Goal: Task Accomplishment & Management: Complete application form

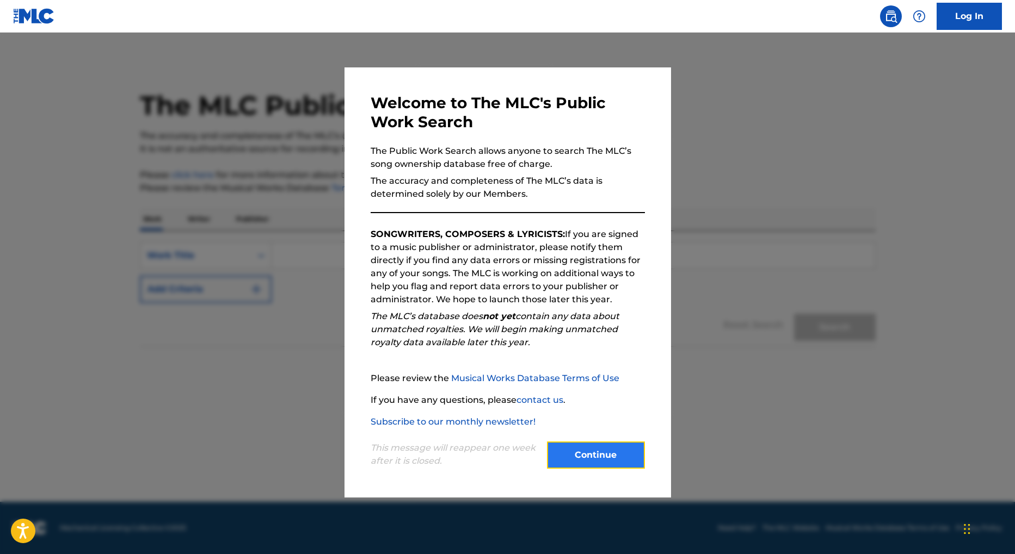
click at [596, 456] on button "Continue" at bounding box center [596, 455] width 98 height 27
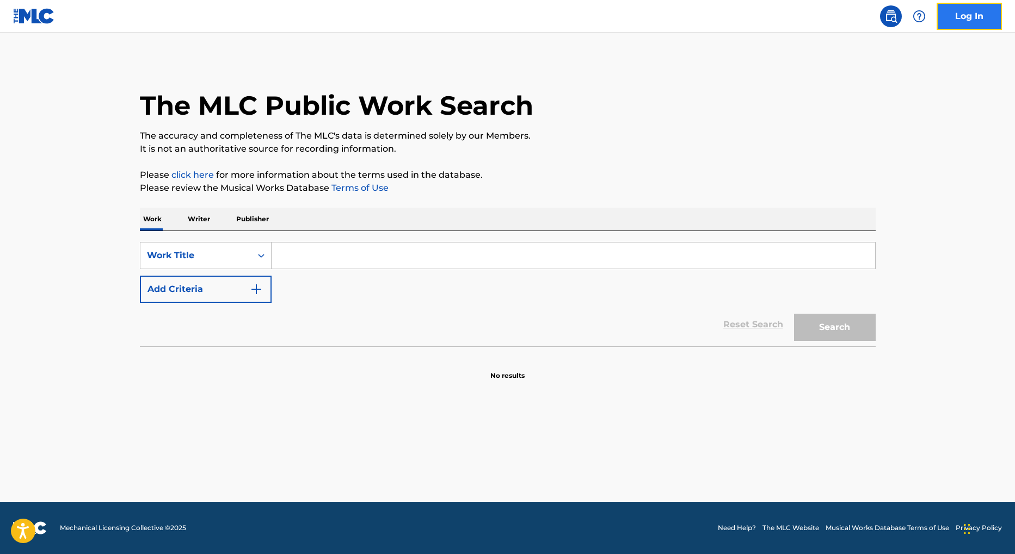
click at [965, 18] on link "Log In" at bounding box center [968, 16] width 65 height 27
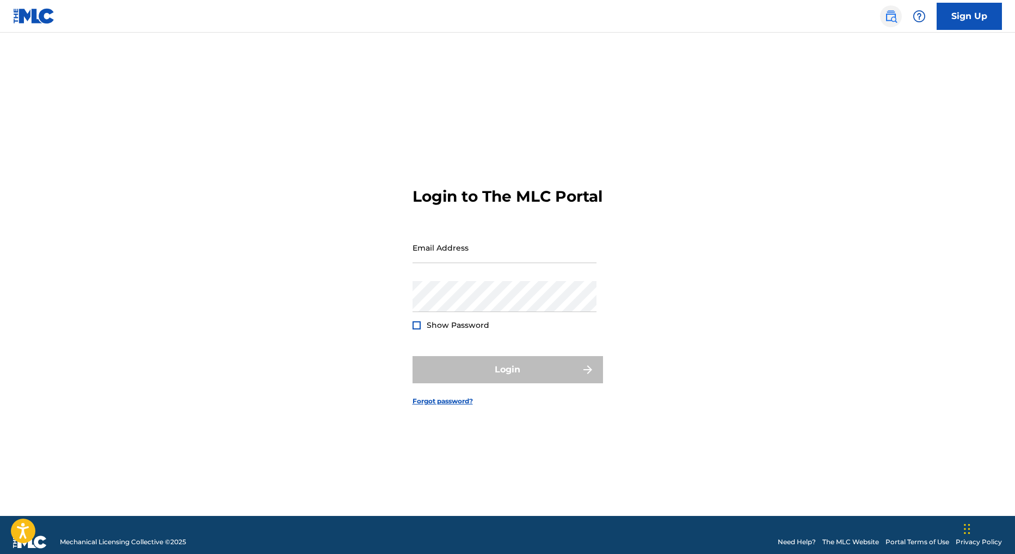
click at [892, 17] on img at bounding box center [890, 16] width 13 height 13
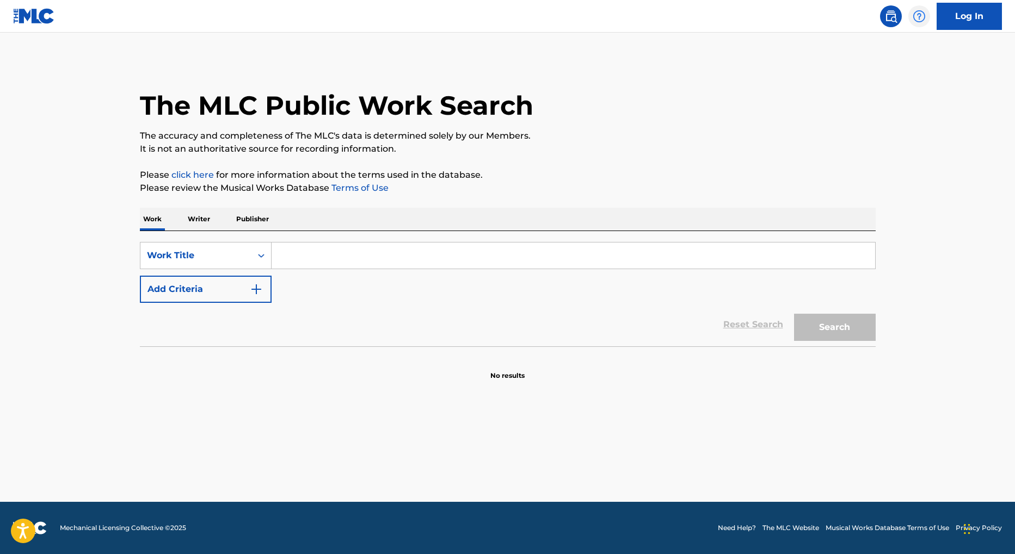
click at [922, 17] on img at bounding box center [918, 16] width 13 height 13
click at [959, 23] on link "Log In" at bounding box center [968, 16] width 65 height 27
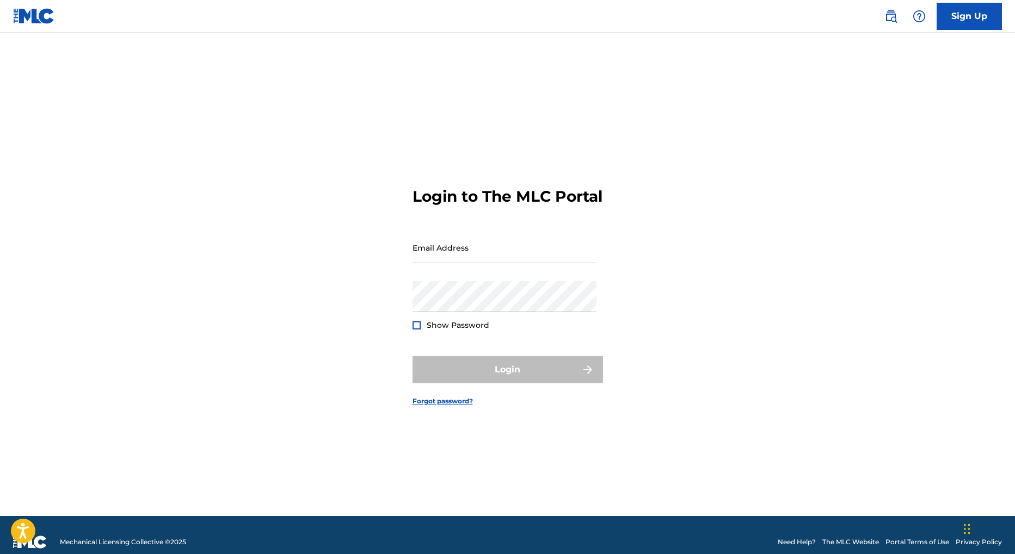
click at [42, 22] on img at bounding box center [34, 16] width 42 height 16
click at [25, 16] on img at bounding box center [34, 16] width 42 height 16
click at [24, 17] on img at bounding box center [34, 16] width 42 height 16
click at [862, 543] on link "The MLC Website" at bounding box center [850, 542] width 57 height 10
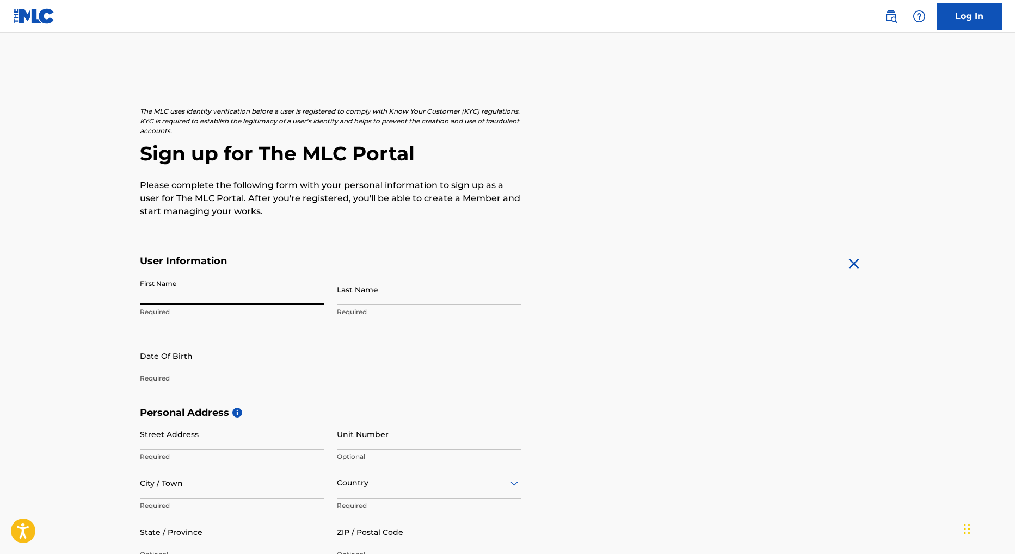
click at [225, 294] on input "First Name" at bounding box center [232, 289] width 184 height 31
type input "[PERSON_NAME]"
type input "Penn"
type input "32 Church Street"
type input "Barnoldswick"
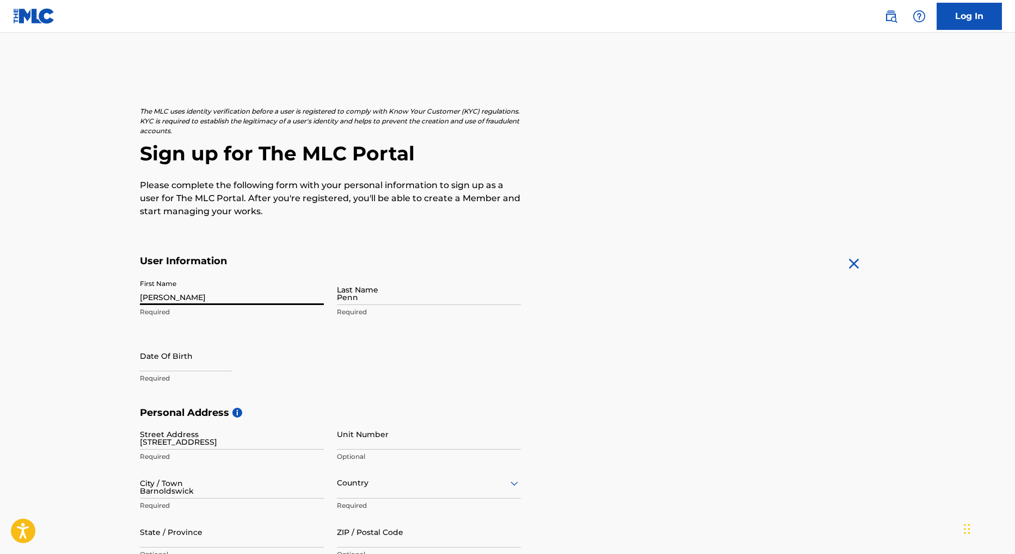
type input "United Kingdom"
type input "Lancashire"
type input "BB18 5UT"
type input "7411"
type input "965145"
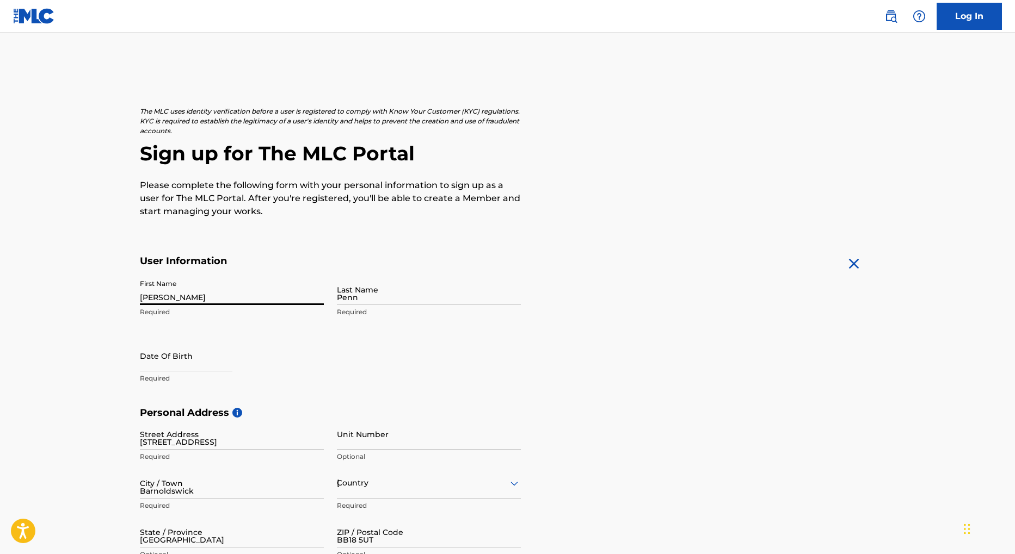
type input "[EMAIL_ADDRESS][DOMAIN_NAME]"
click at [203, 364] on input "text" at bounding box center [186, 356] width 92 height 31
select select "8"
select select "2025"
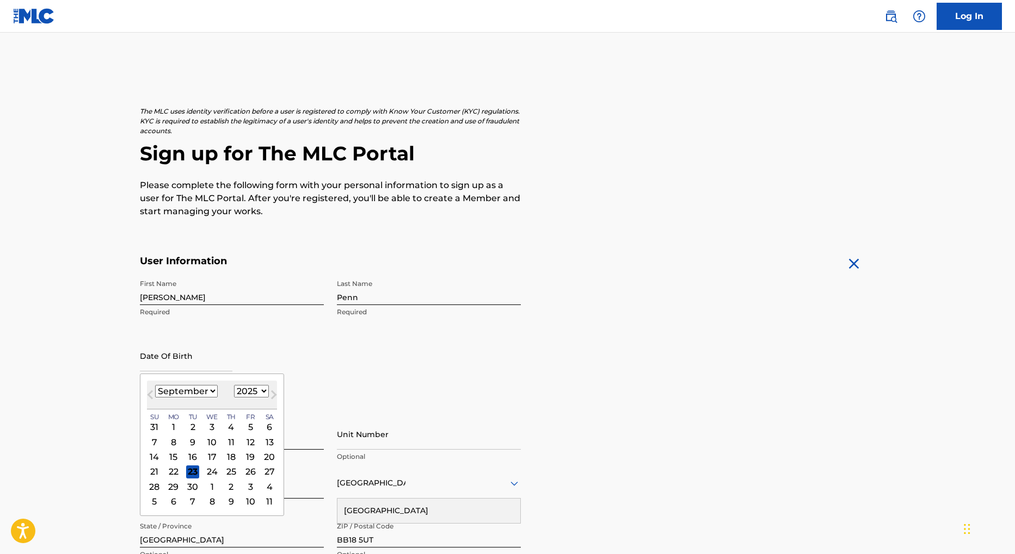
drag, startPoint x: 174, startPoint y: 457, endPoint x: 196, endPoint y: 438, distance: 29.0
click at [176, 455] on div "15" at bounding box center [172, 456] width 13 height 13
type input "September 15 2025"
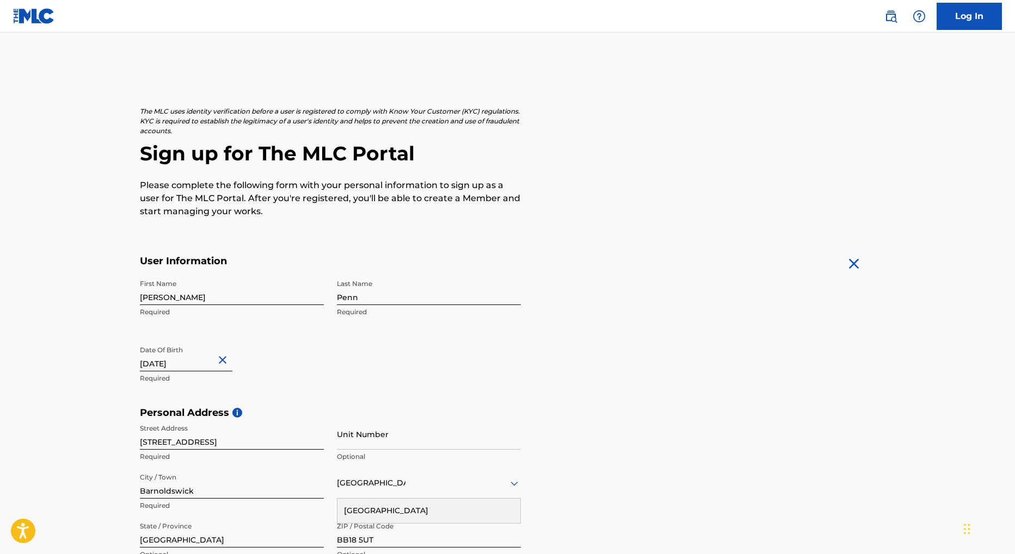
click at [208, 364] on input "September 15 2025" at bounding box center [186, 356] width 92 height 31
select select "8"
select select "2025"
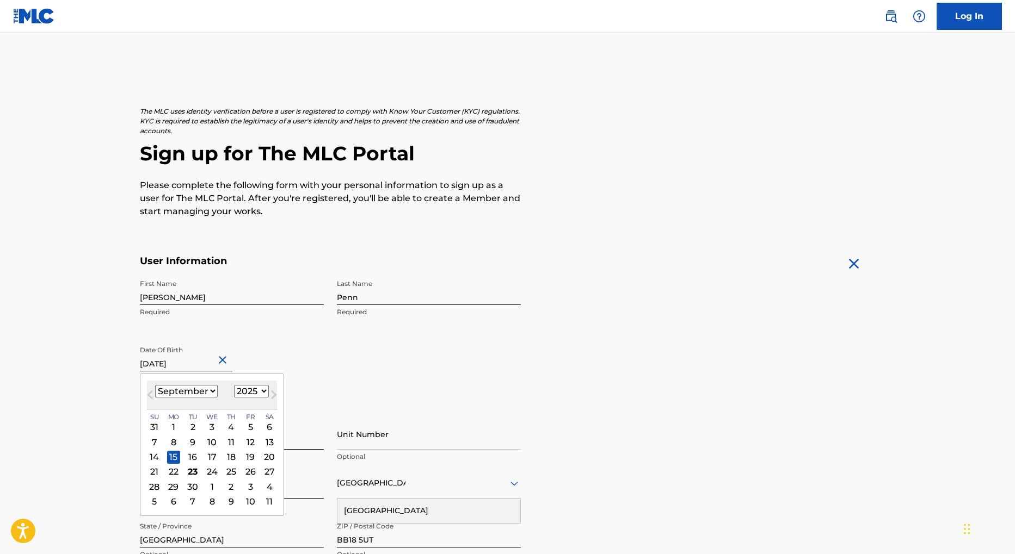
click at [209, 390] on select "January February March April May June July August September October November De…" at bounding box center [186, 391] width 63 height 13
select select "6"
click at [155, 385] on select "January February March April May June July August September October November De…" at bounding box center [186, 391] width 63 height 13
click at [253, 393] on select "1900 1901 1902 1903 1904 1905 1906 1907 1908 1909 1910 1911 1912 1913 1914 1915…" at bounding box center [251, 391] width 35 height 13
click at [234, 385] on select "1900 1901 1902 1903 1904 1905 1906 1907 1908 1909 1910 1911 1912 1913 1914 1915…" at bounding box center [251, 391] width 35 height 13
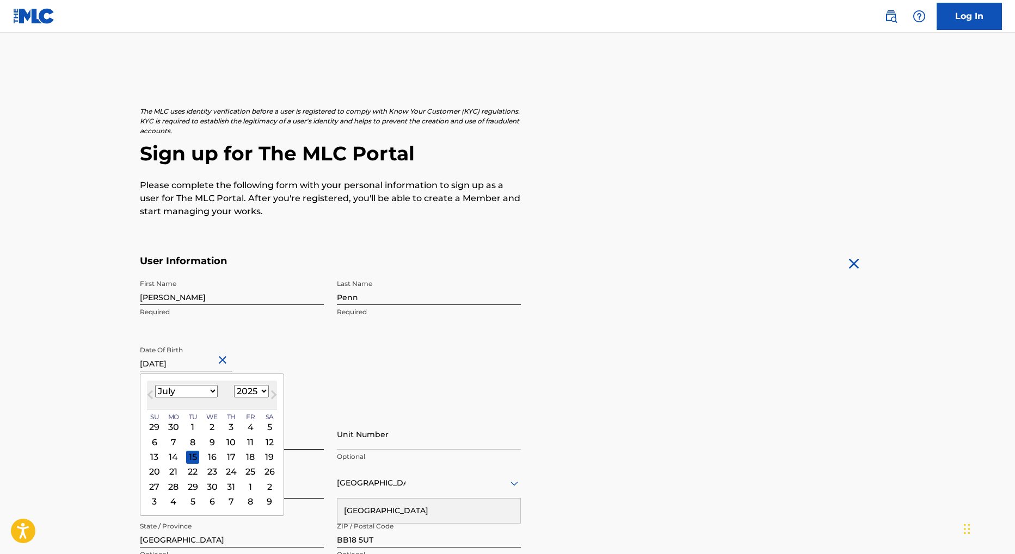
click at [263, 391] on select "1900 1901 1902 1903 1904 1905 1906 1907 1908 1909 1910 1911 1912 1913 1914 1915…" at bounding box center [251, 391] width 35 height 13
select select "1966"
click at [234, 385] on select "1900 1901 1902 1903 1904 1905 1906 1907 1908 1909 1910 1911 1912 1913 1914 1915…" at bounding box center [251, 391] width 35 height 13
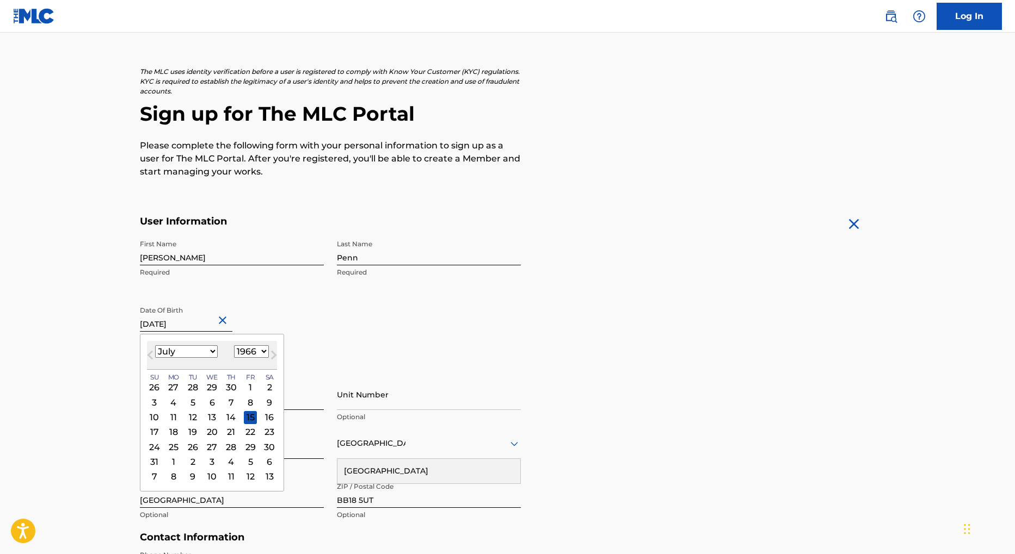
scroll to position [106, 0]
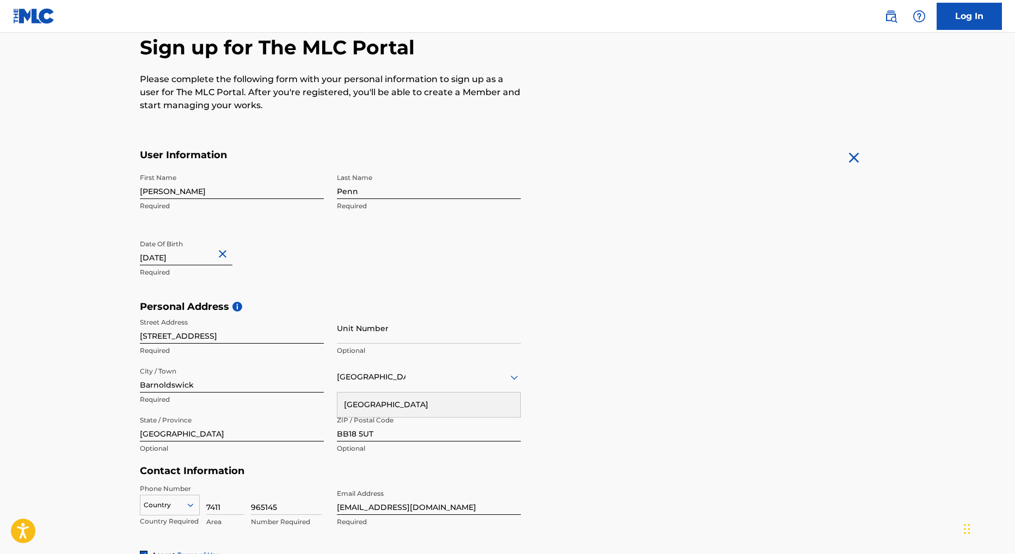
click at [270, 253] on div "Date Of Birth September 15 2025 Required" at bounding box center [232, 258] width 184 height 49
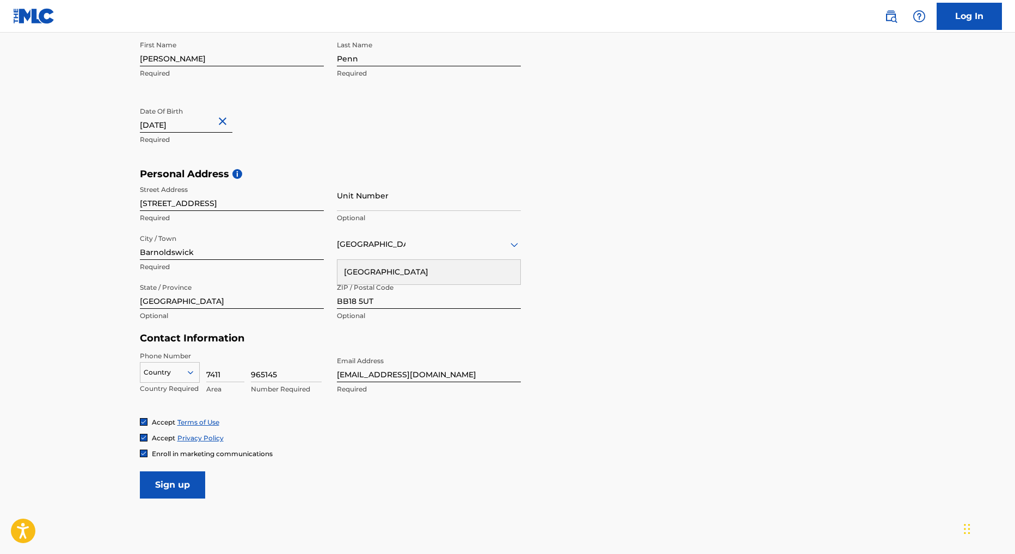
scroll to position [234, 0]
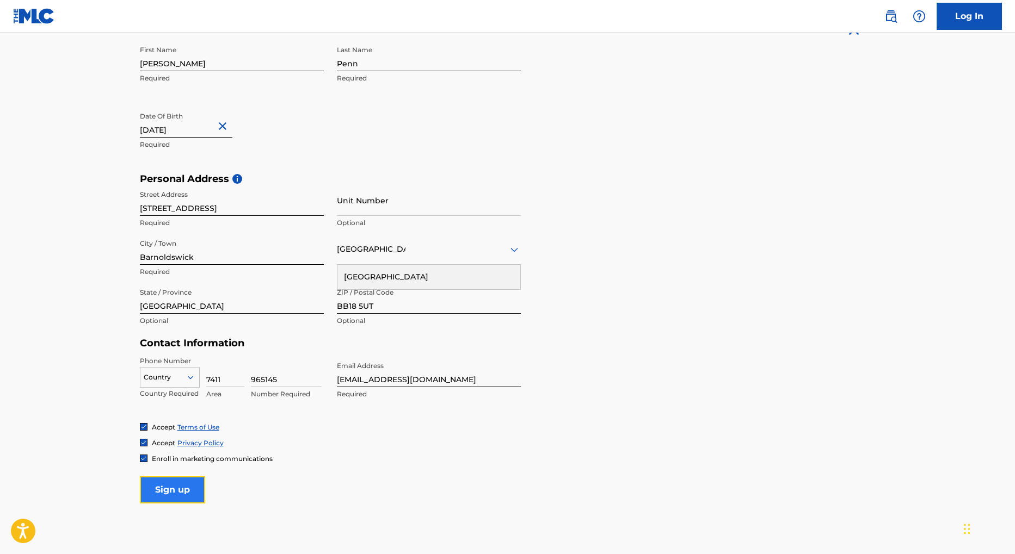
drag, startPoint x: 176, startPoint y: 486, endPoint x: 187, endPoint y: 485, distance: 10.9
click at [177, 486] on input "Sign up" at bounding box center [172, 490] width 65 height 27
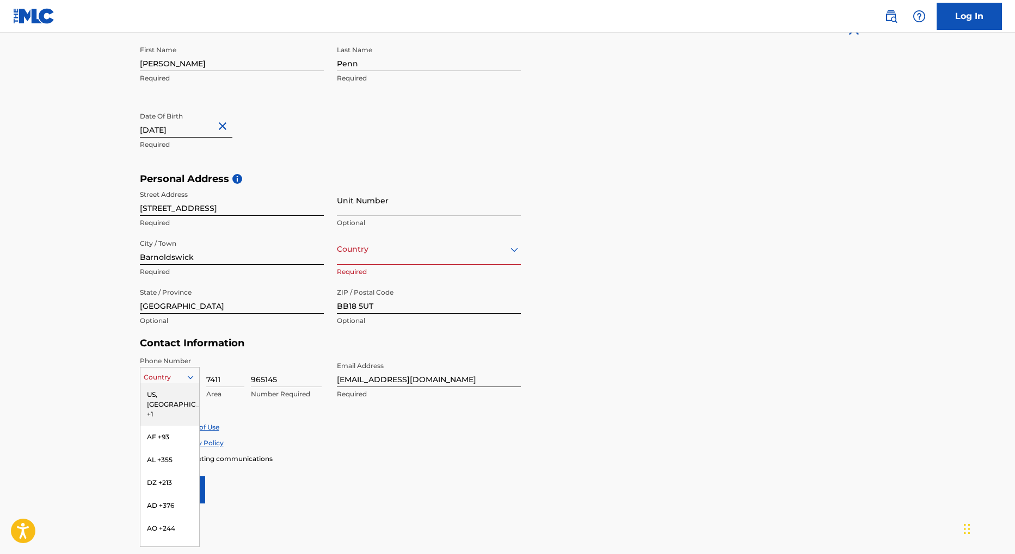
click at [193, 378] on icon at bounding box center [191, 378] width 10 height 10
click at [159, 421] on div "GB +44" at bounding box center [169, 432] width 59 height 23
click at [144, 459] on img at bounding box center [143, 458] width 7 height 7
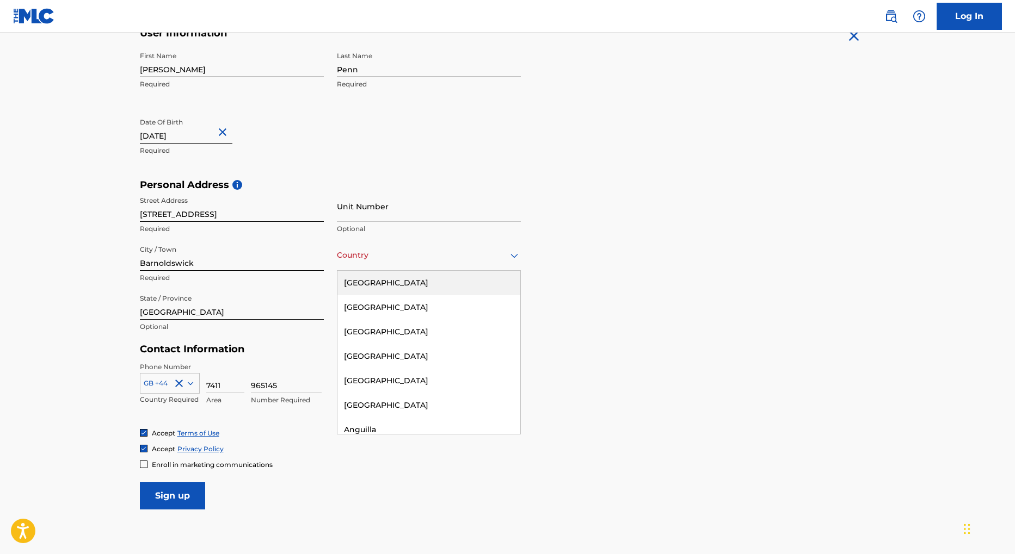
click at [510, 254] on icon at bounding box center [514, 256] width 8 height 4
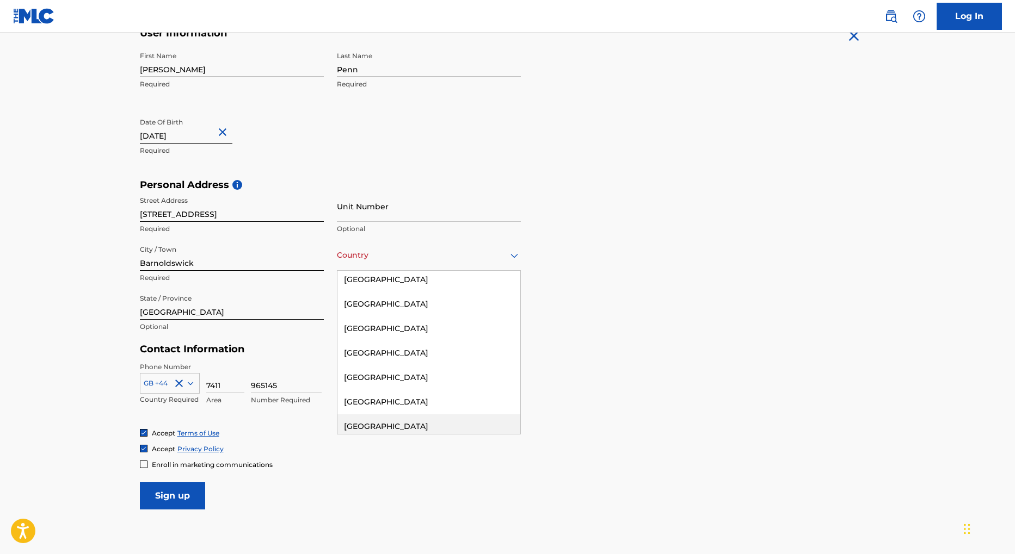
scroll to position [5063, 0]
click at [387, 442] on div "United Kingdom" at bounding box center [428, 454] width 183 height 24
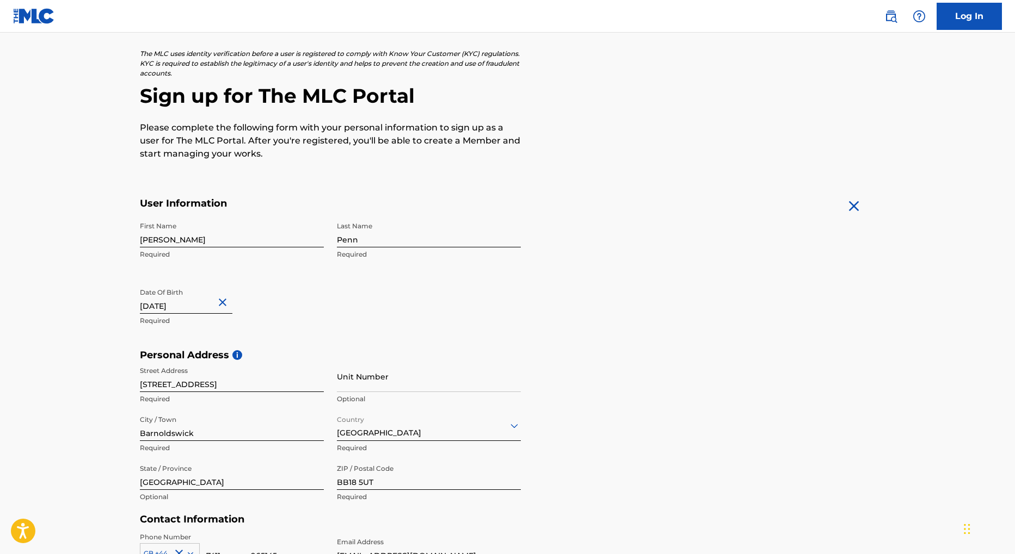
scroll to position [57, 0]
click at [217, 305] on button "Close" at bounding box center [224, 303] width 16 height 33
click at [165, 309] on input "text" at bounding box center [186, 299] width 92 height 31
select select "8"
select select "2025"
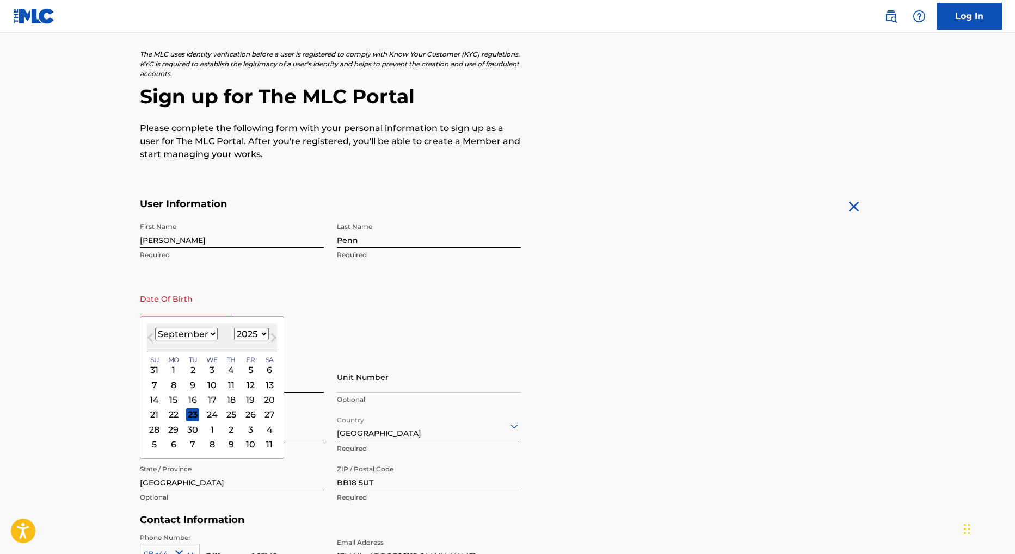
scroll to position [59, 0]
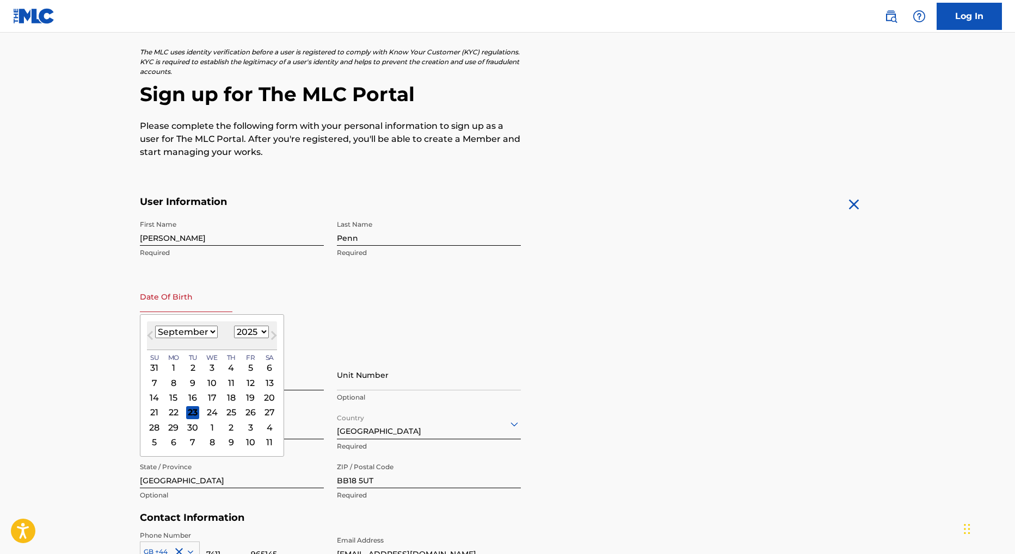
click at [207, 331] on select "January February March April May June July August September October November De…" at bounding box center [186, 332] width 63 height 13
select select "6"
click at [155, 326] on select "January February March April May June July August September October November De…" at bounding box center [186, 332] width 63 height 13
click at [259, 331] on select "1900 1901 1902 1903 1904 1905 1906 1907 1908 1909 1910 1911 1912 1913 1914 1915…" at bounding box center [251, 332] width 35 height 13
select select "1966"
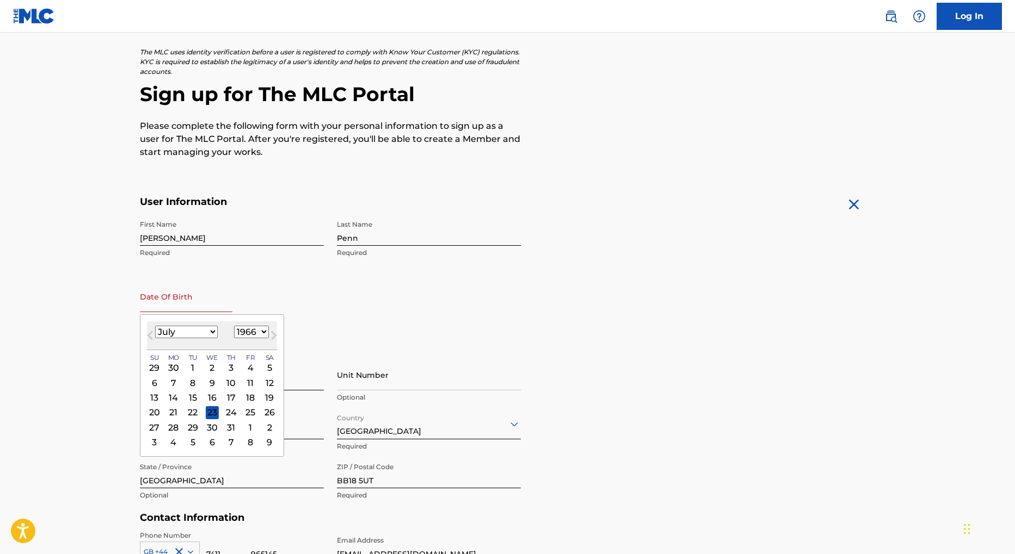
click at [234, 326] on select "1900 1901 1902 1903 1904 1905 1906 1907 1908 1909 1910 1911 1912 1913 1914 1915…" at bounding box center [251, 332] width 35 height 13
click at [250, 396] on div "15" at bounding box center [250, 397] width 13 height 13
type input "July 15 1966"
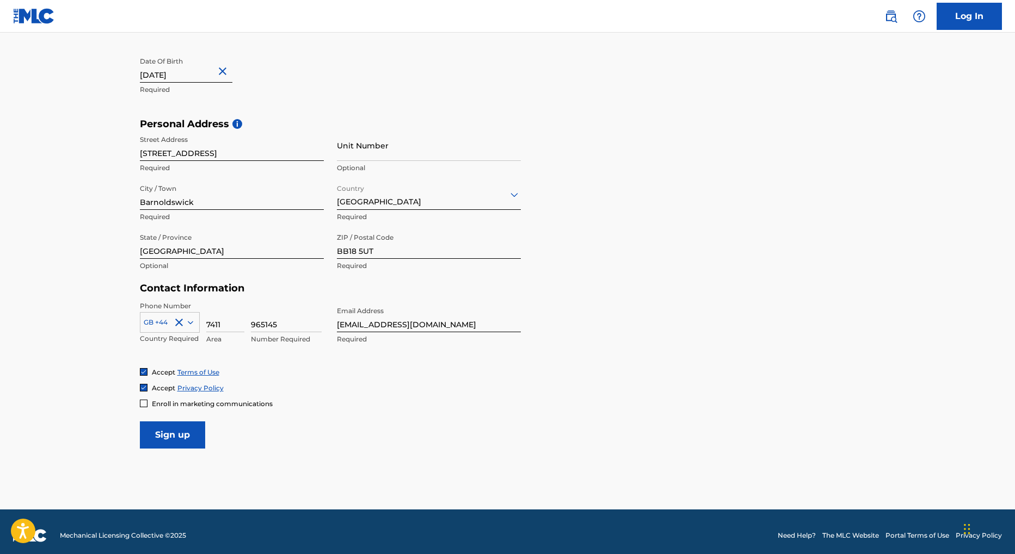
scroll to position [292, 0]
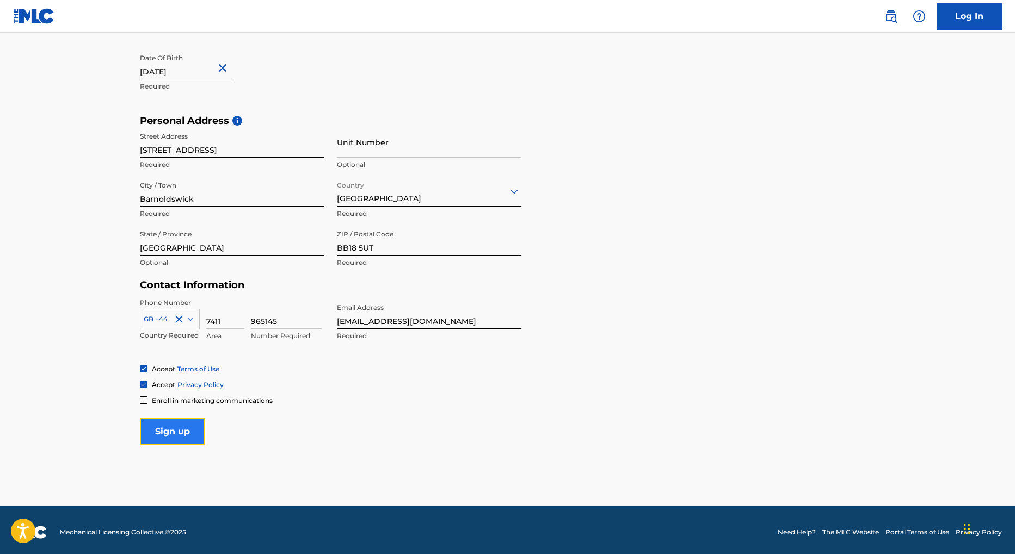
click at [184, 430] on input "Sign up" at bounding box center [172, 431] width 65 height 27
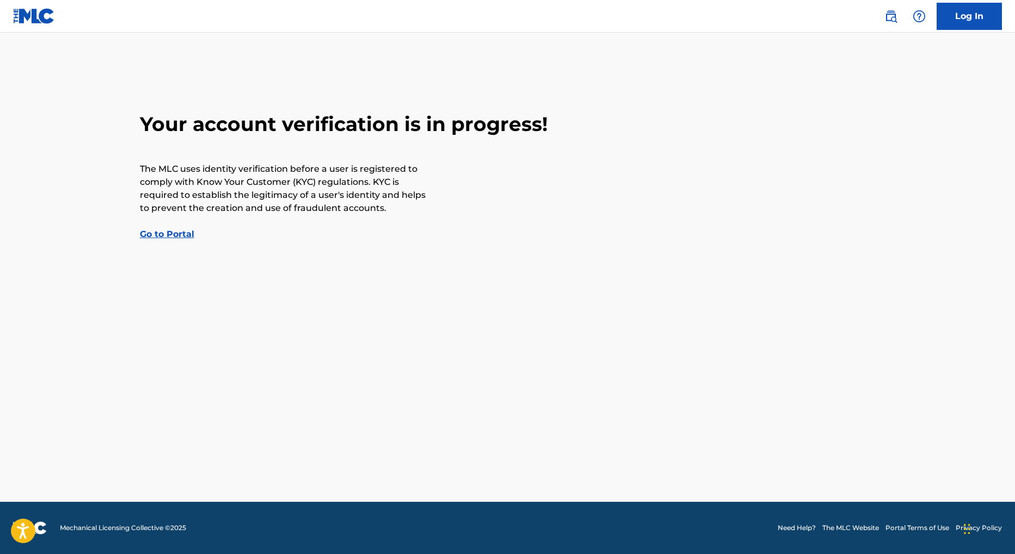
click at [171, 234] on link "Go to Portal" at bounding box center [167, 234] width 54 height 10
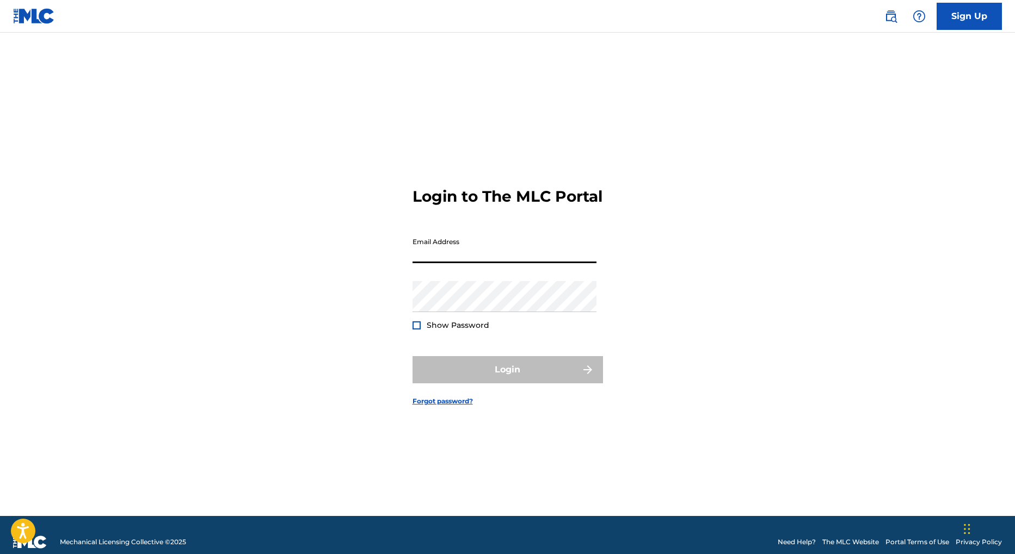
click at [437, 258] on input "Email Address" at bounding box center [504, 247] width 184 height 31
type input "[EMAIL_ADDRESS][DOMAIN_NAME]"
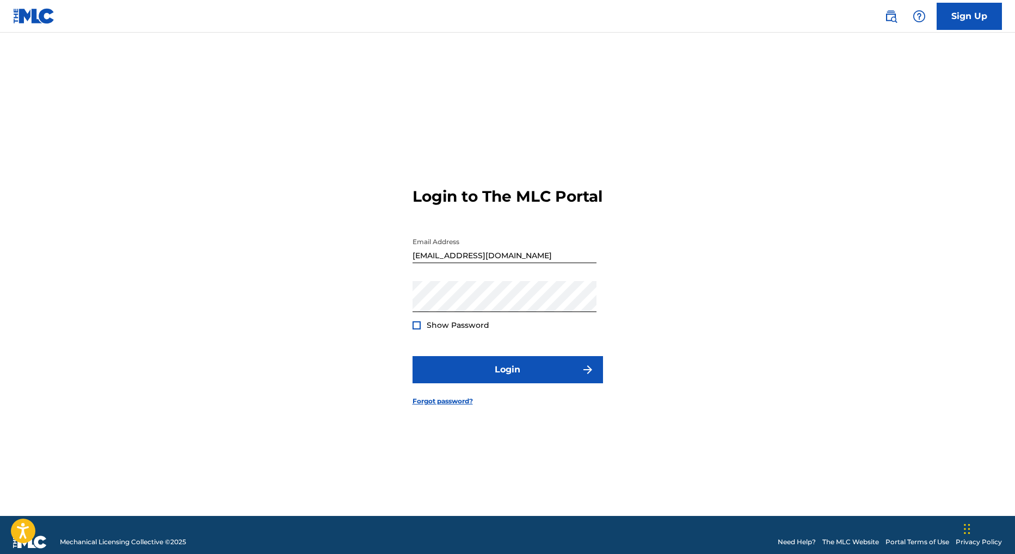
click at [417, 330] on div at bounding box center [416, 326] width 8 height 8
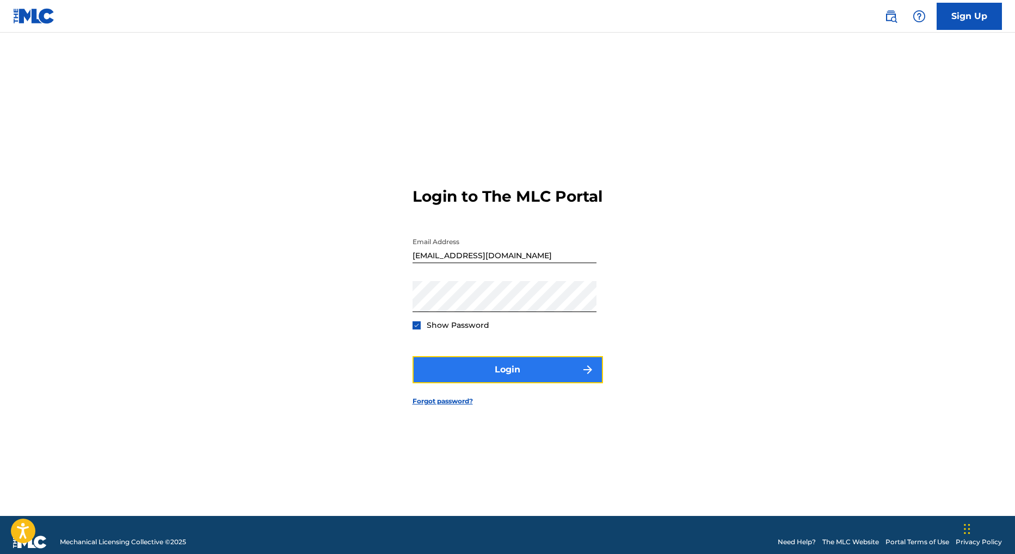
click at [510, 380] on button "Login" at bounding box center [507, 369] width 190 height 27
click at [668, 304] on div "Login to The MLC Portal Email Address jensonpan@mac.com Password Show Password …" at bounding box center [508, 288] width 762 height 456
click at [511, 381] on button "Login" at bounding box center [507, 369] width 190 height 27
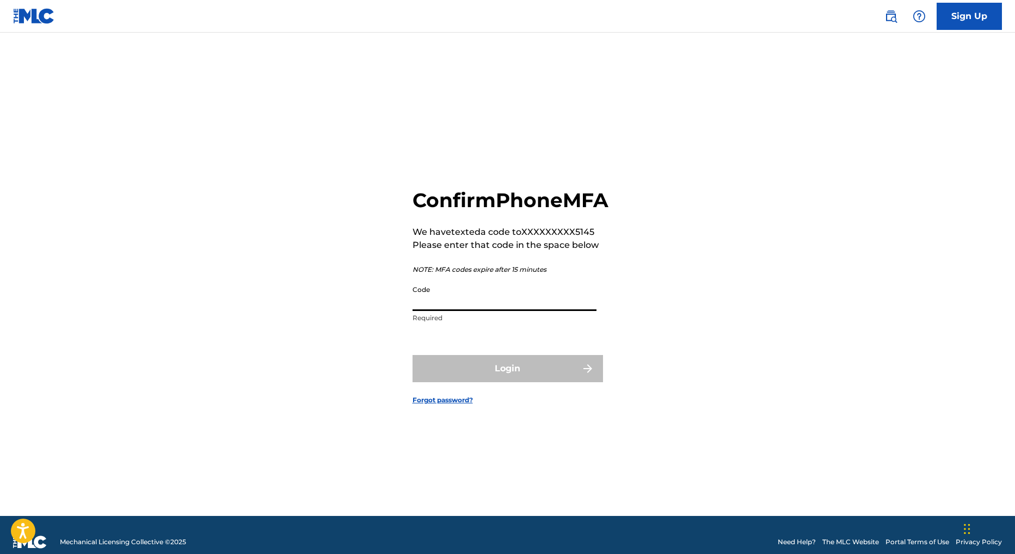
click at [475, 310] on input "Code" at bounding box center [504, 295] width 184 height 31
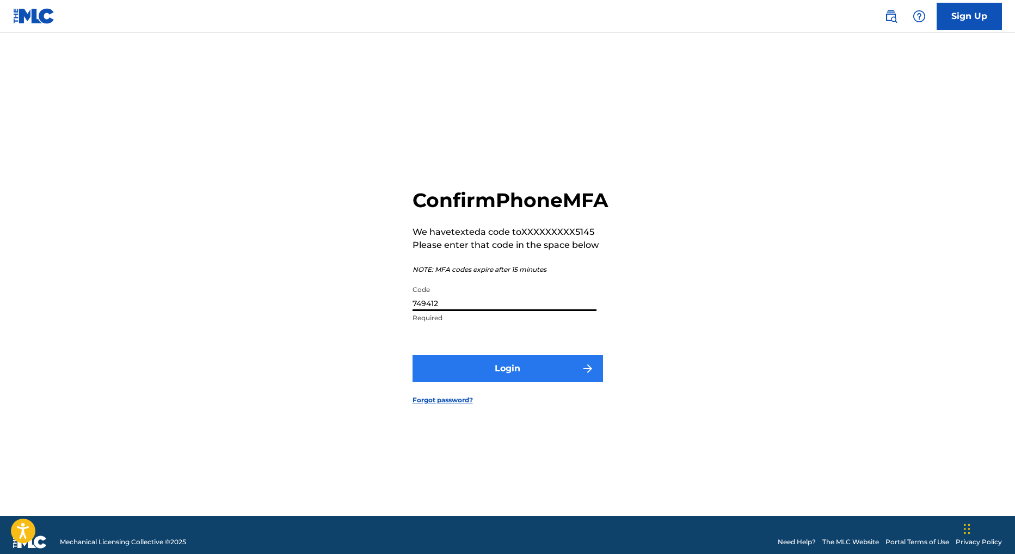
type input "749412"
click at [526, 379] on button "Login" at bounding box center [507, 368] width 190 height 27
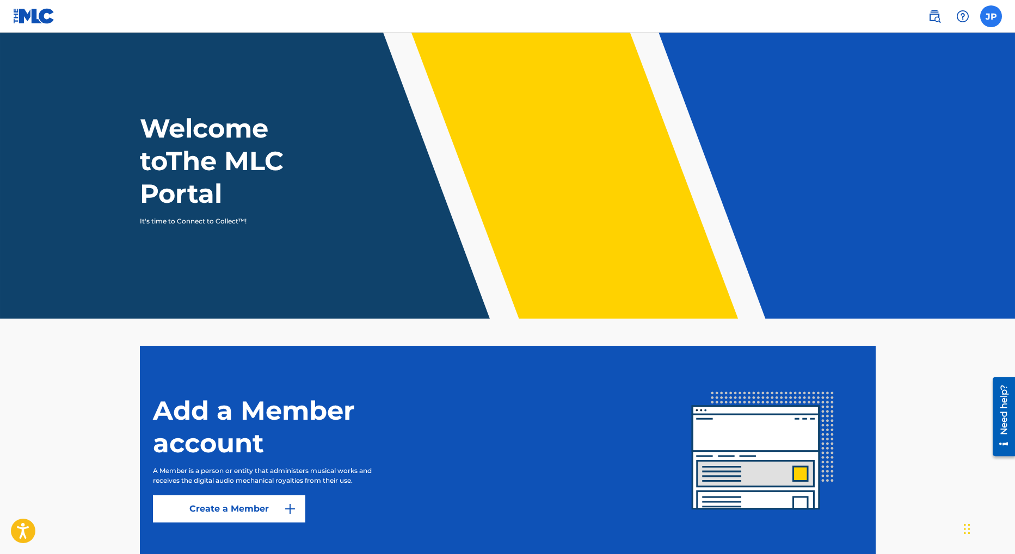
click at [990, 15] on label at bounding box center [991, 16] width 22 height 22
click at [991, 16] on input "JP Jason Penn jensonpan@mac.com Notification Preferences Profile Log out" at bounding box center [991, 16] width 0 height 0
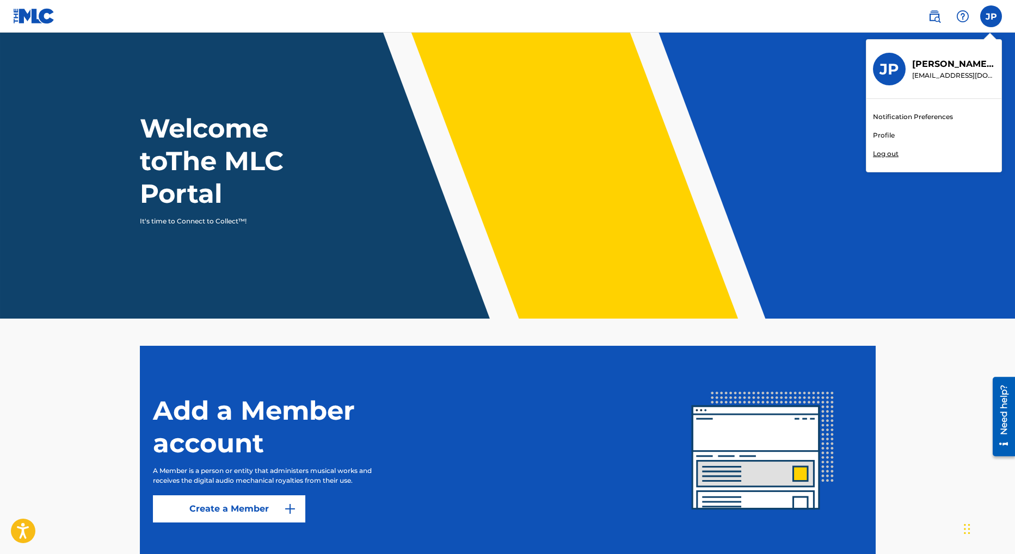
drag, startPoint x: 823, startPoint y: 26, endPoint x: 893, endPoint y: 18, distance: 70.5
click at [823, 25] on nav "JP JP Jason Penn jensonpan@mac.com Notification Preferences Profile Log out" at bounding box center [507, 16] width 1015 height 33
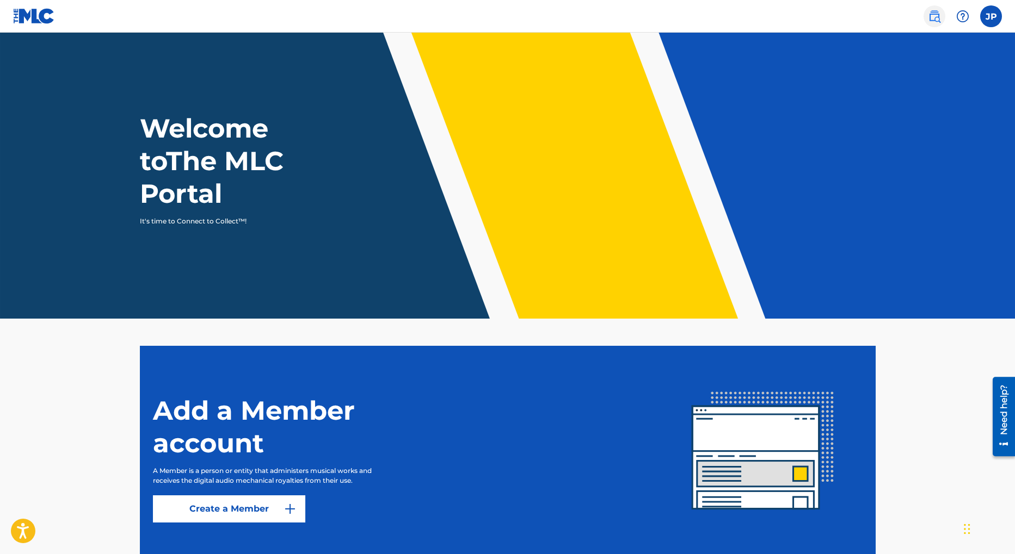
click at [937, 18] on img at bounding box center [934, 16] width 13 height 13
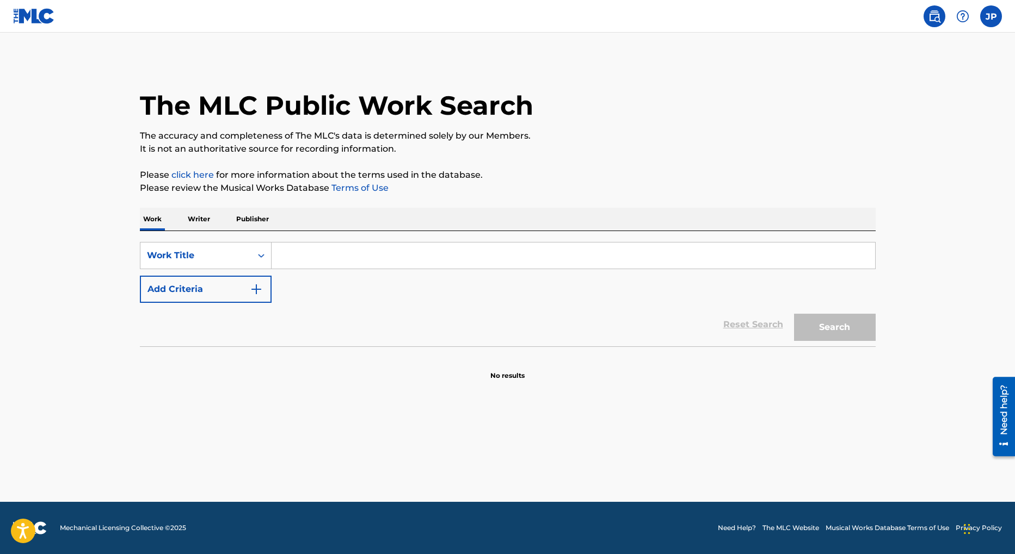
click at [332, 248] on input "Search Form" at bounding box center [572, 256] width 603 height 26
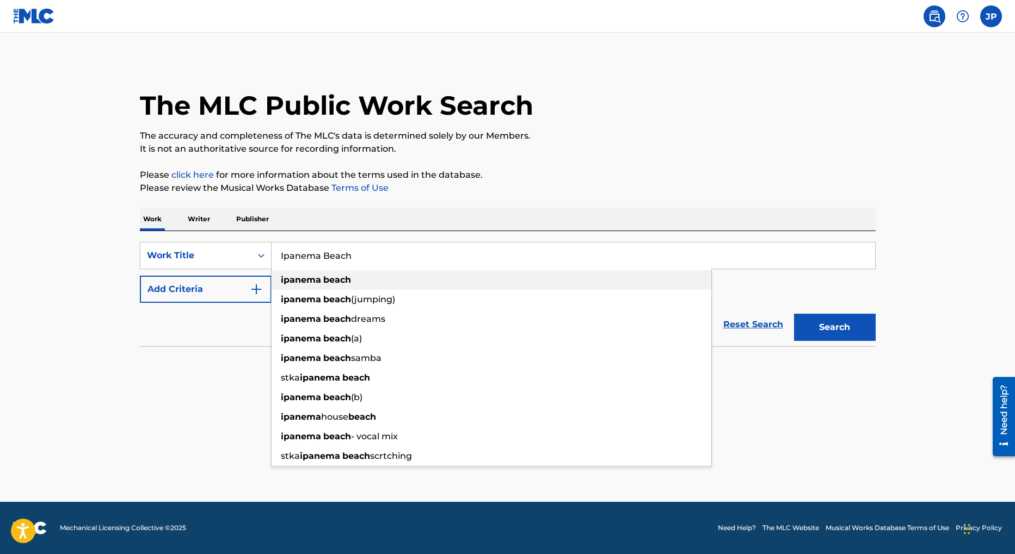
click at [319, 281] on strong "ipanema" at bounding box center [301, 280] width 40 height 10
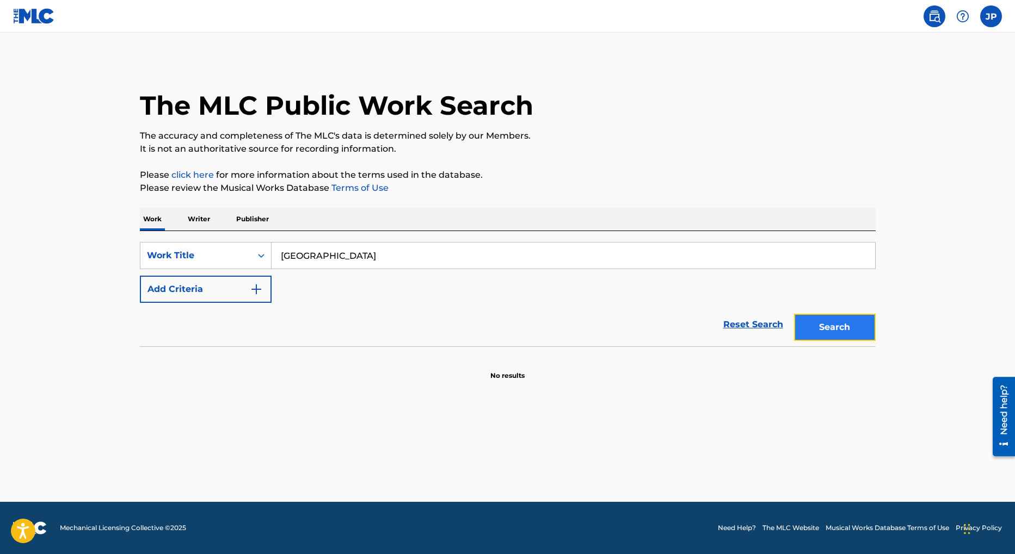
click at [839, 332] on button "Search" at bounding box center [835, 327] width 82 height 27
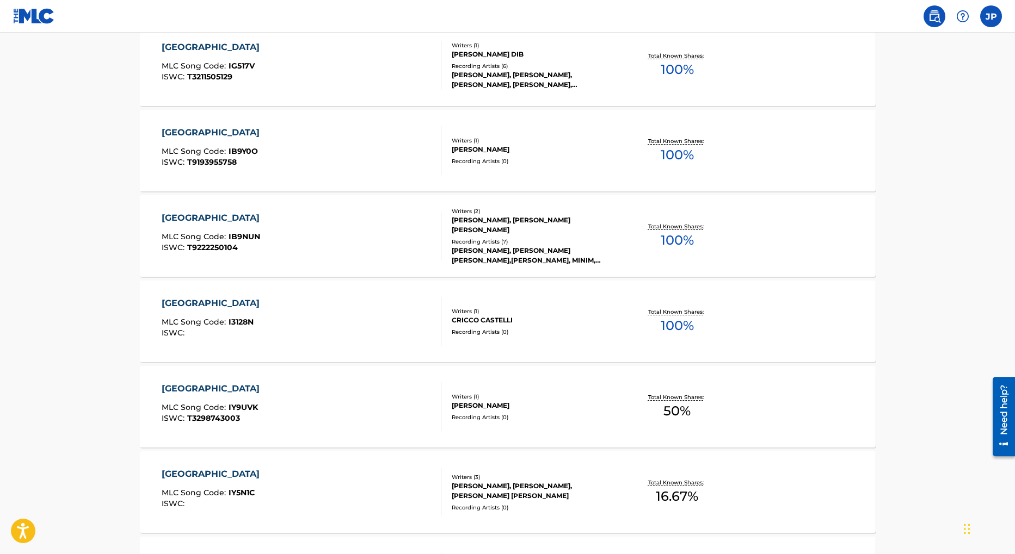
scroll to position [759, 0]
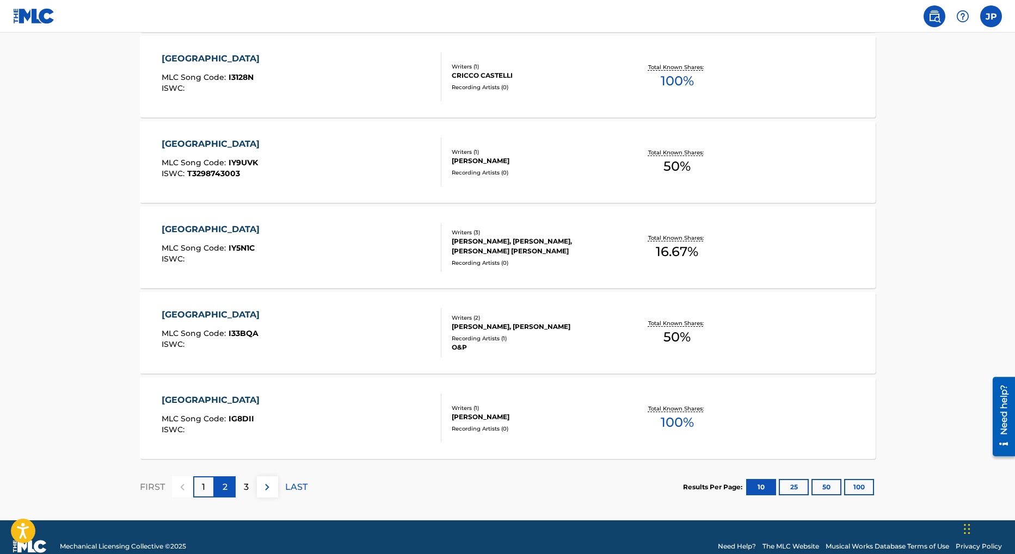
click at [227, 492] on div "2" at bounding box center [224, 487] width 21 height 21
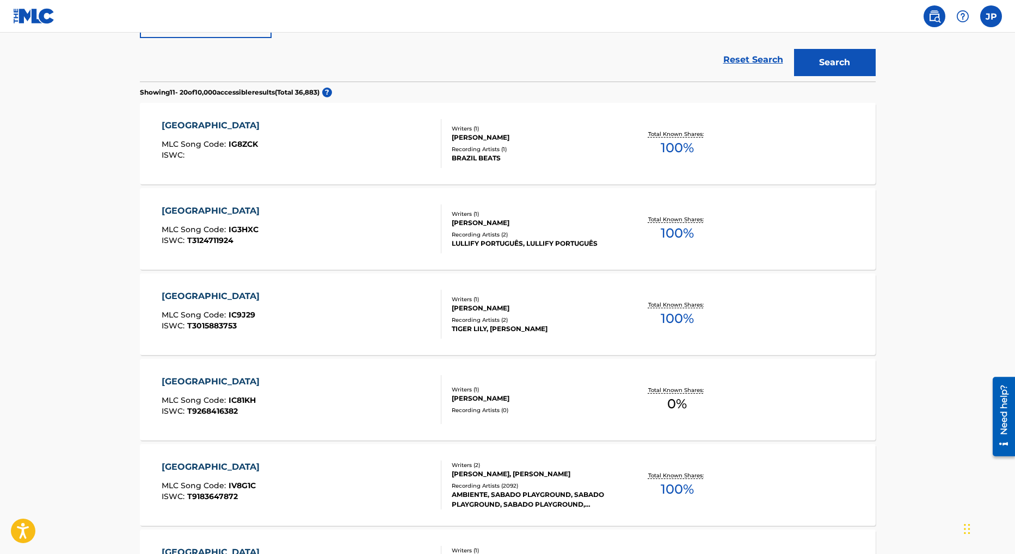
scroll to position [0, 0]
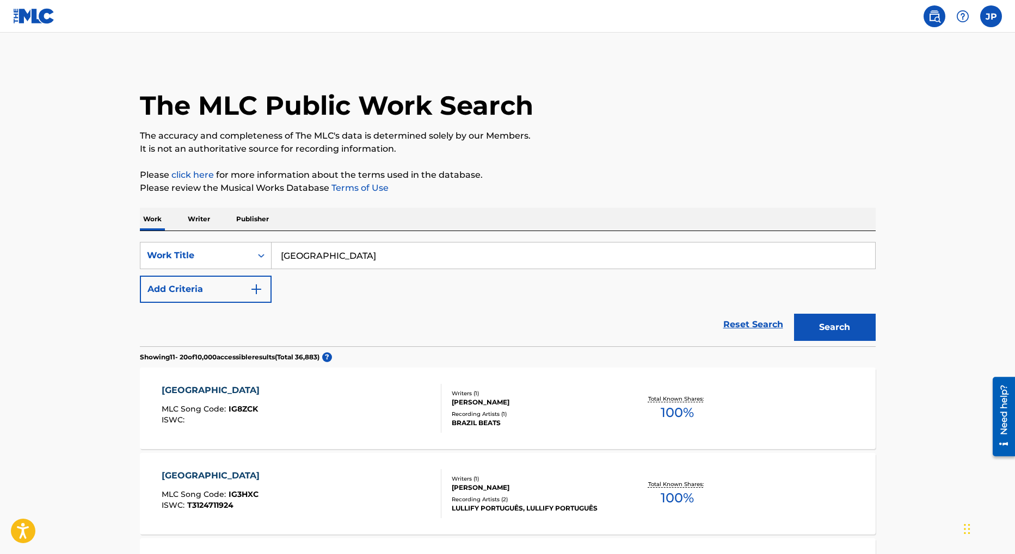
click at [388, 264] on input "ipanema beach" at bounding box center [572, 256] width 603 height 26
click at [388, 263] on input "ipanema beach" at bounding box center [572, 256] width 603 height 26
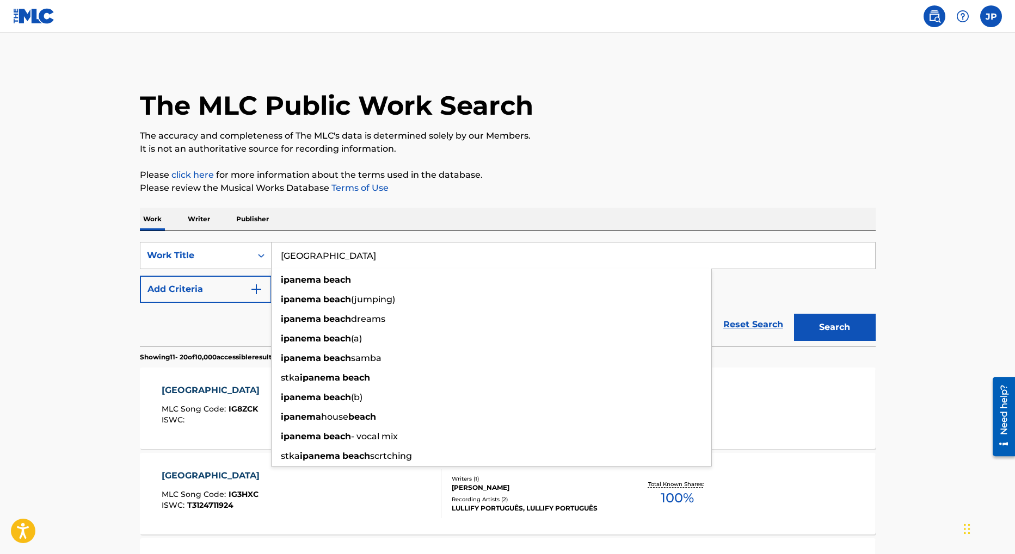
click at [390, 262] on input "ipanema beach" at bounding box center [572, 256] width 603 height 26
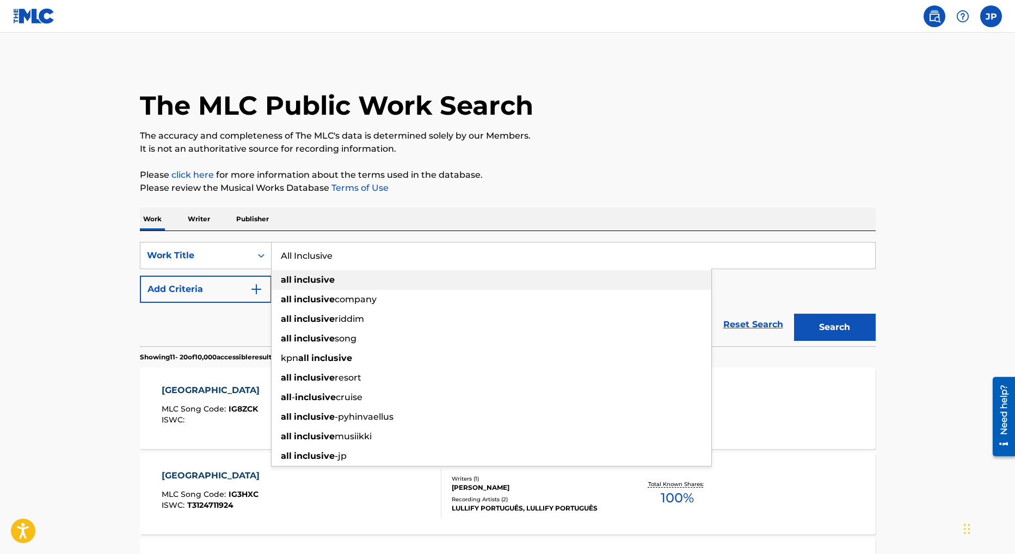
click at [344, 282] on div "all inclusive" at bounding box center [491, 280] width 440 height 20
type input "all inclusive"
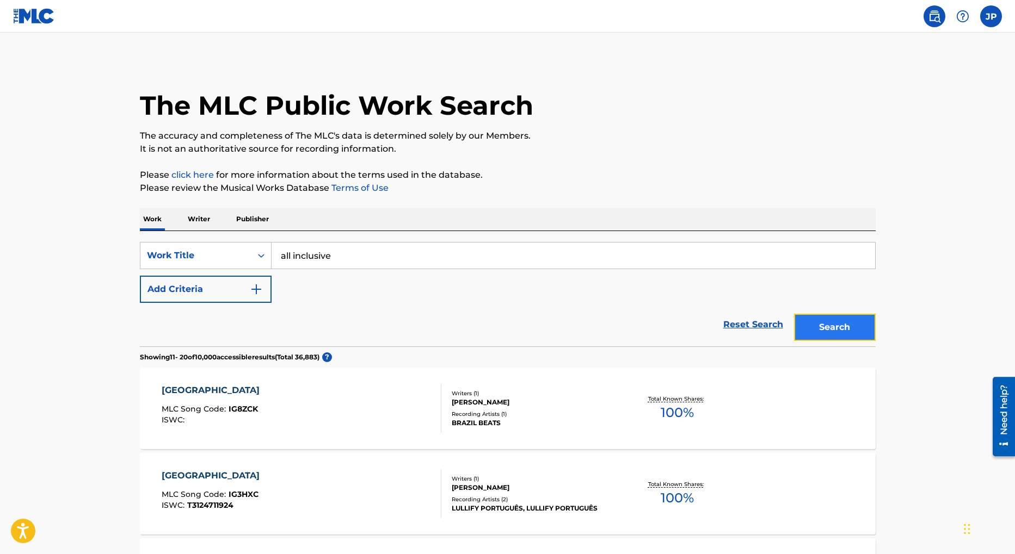
click at [842, 329] on button "Search" at bounding box center [835, 327] width 82 height 27
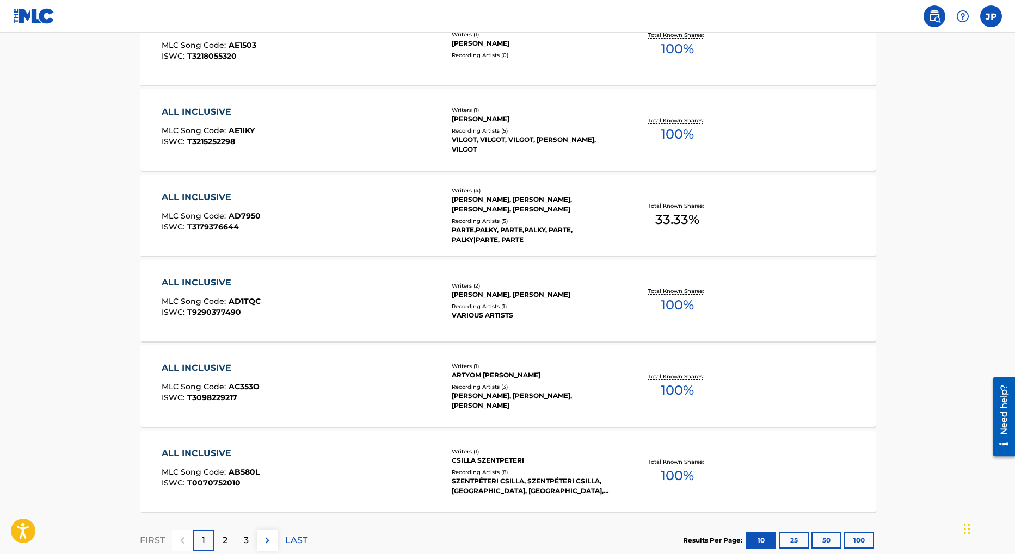
scroll to position [777, 0]
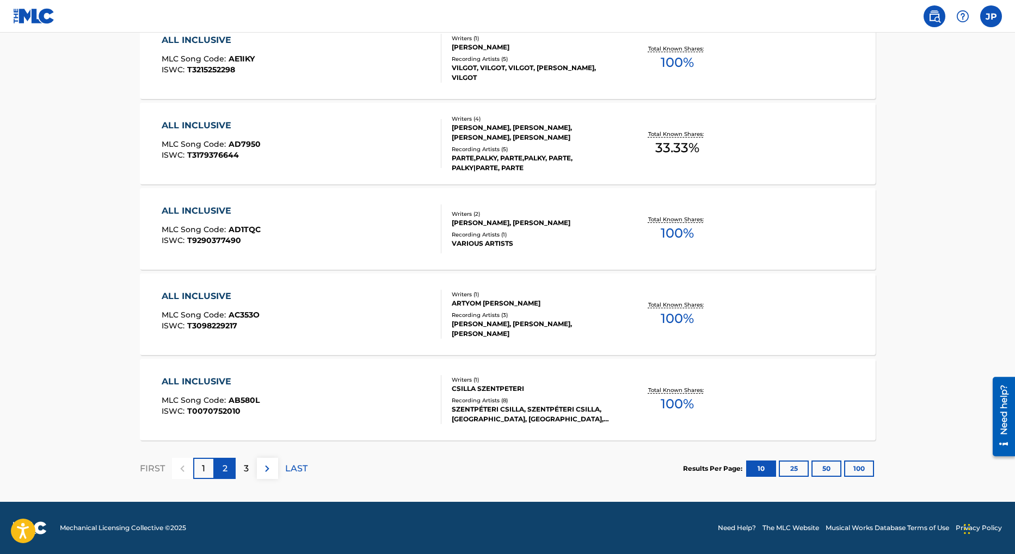
click at [225, 469] on p "2" at bounding box center [225, 468] width 5 height 13
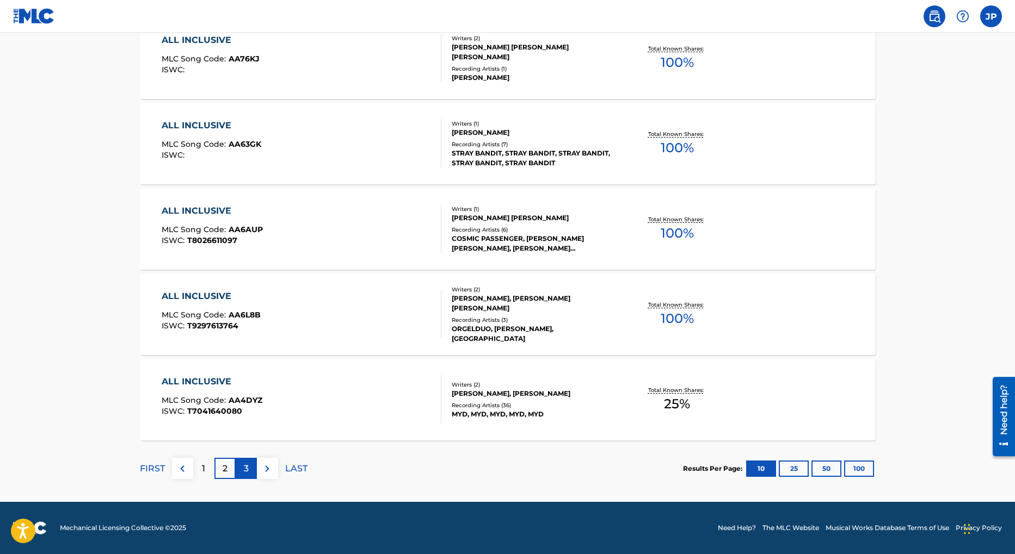
click at [248, 471] on p "3" at bounding box center [246, 468] width 5 height 13
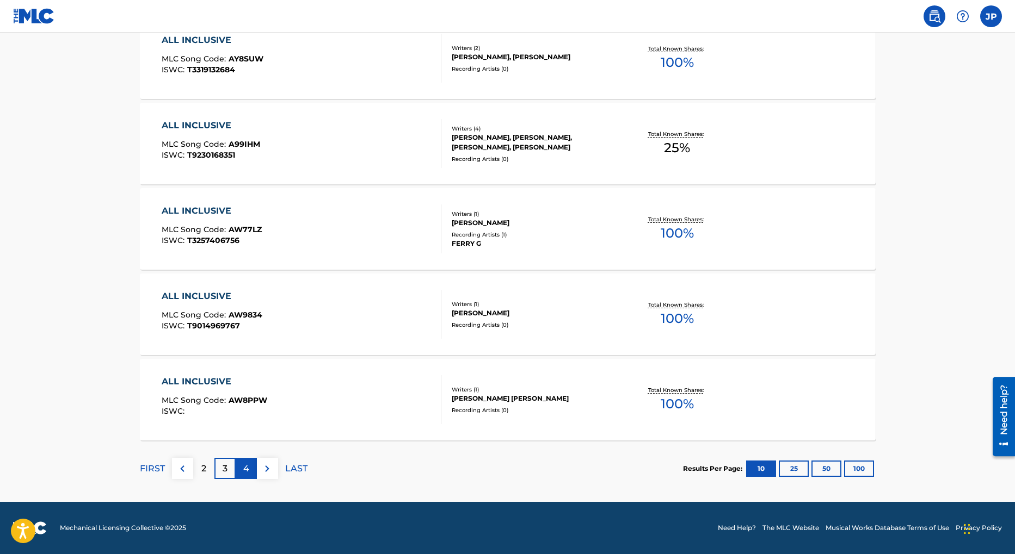
click at [247, 473] on p "4" at bounding box center [246, 468] width 6 height 13
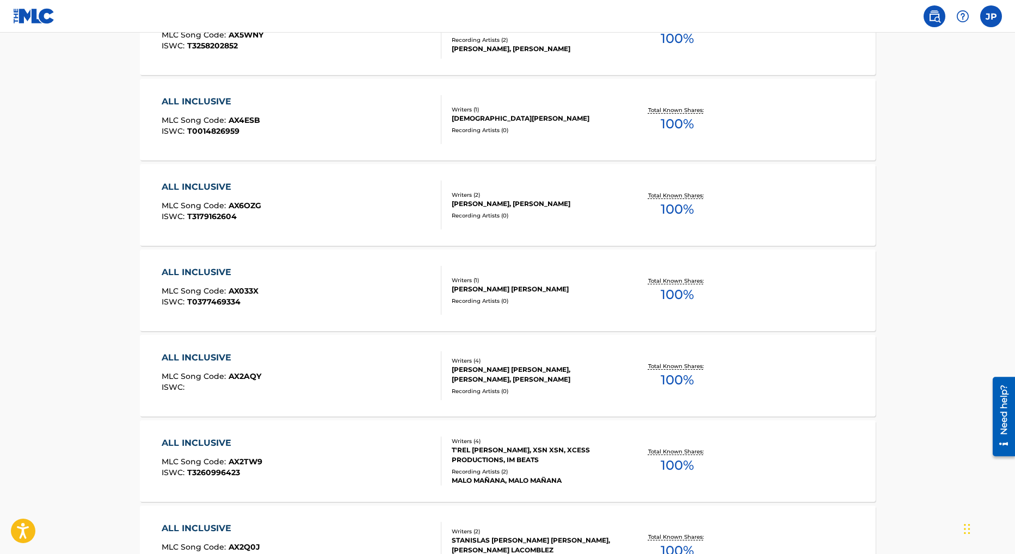
scroll to position [750, 0]
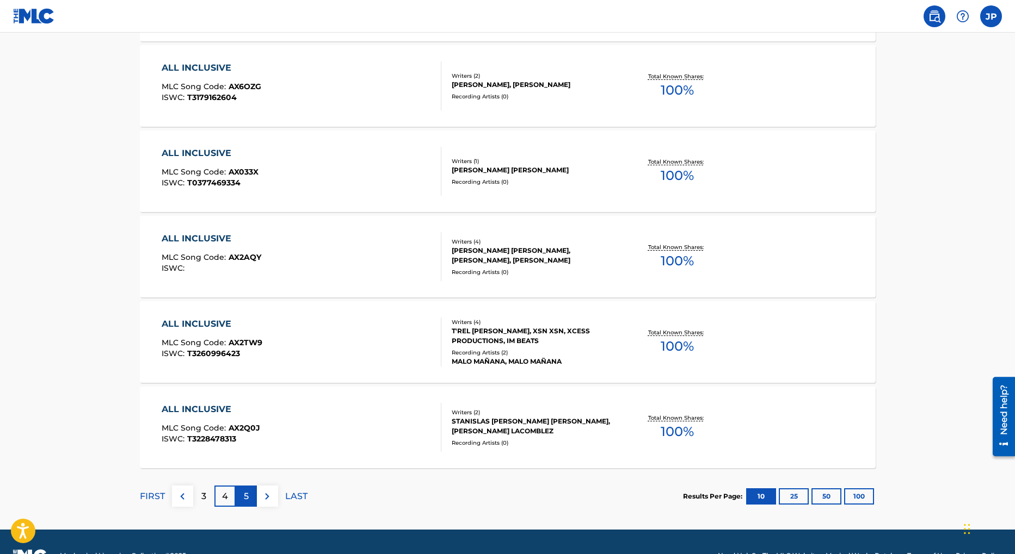
click at [240, 499] on div "5" at bounding box center [246, 496] width 21 height 21
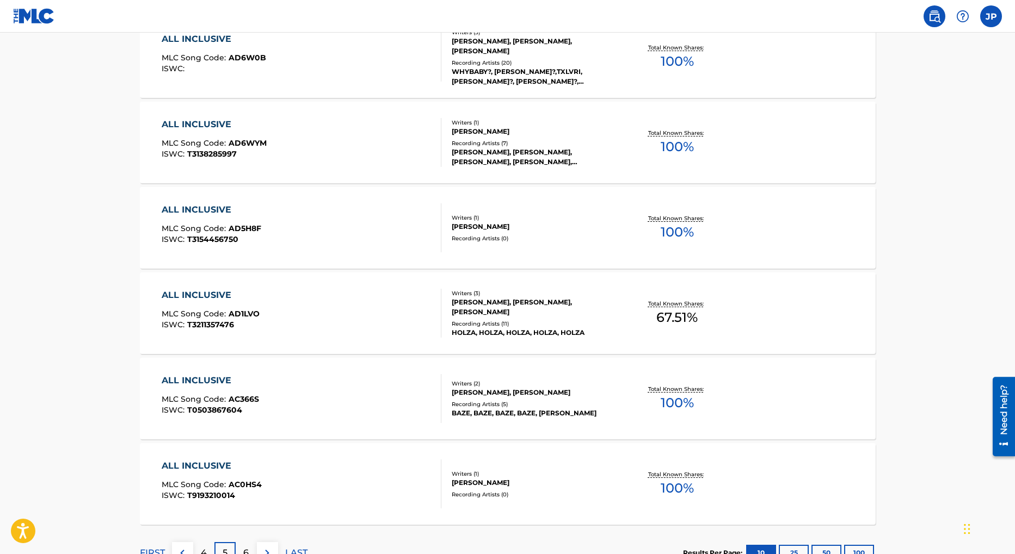
scroll to position [777, 0]
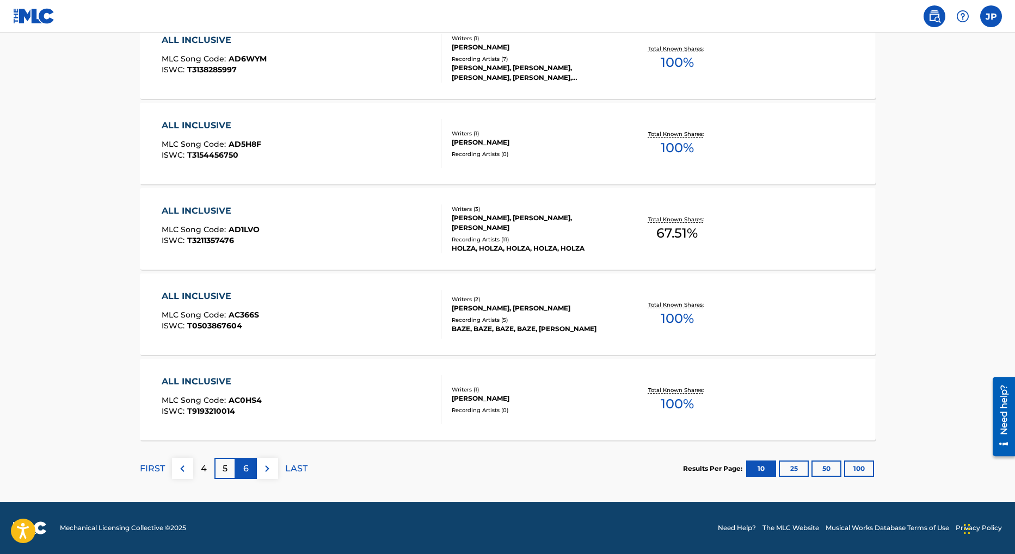
click at [242, 471] on div "6" at bounding box center [246, 468] width 21 height 21
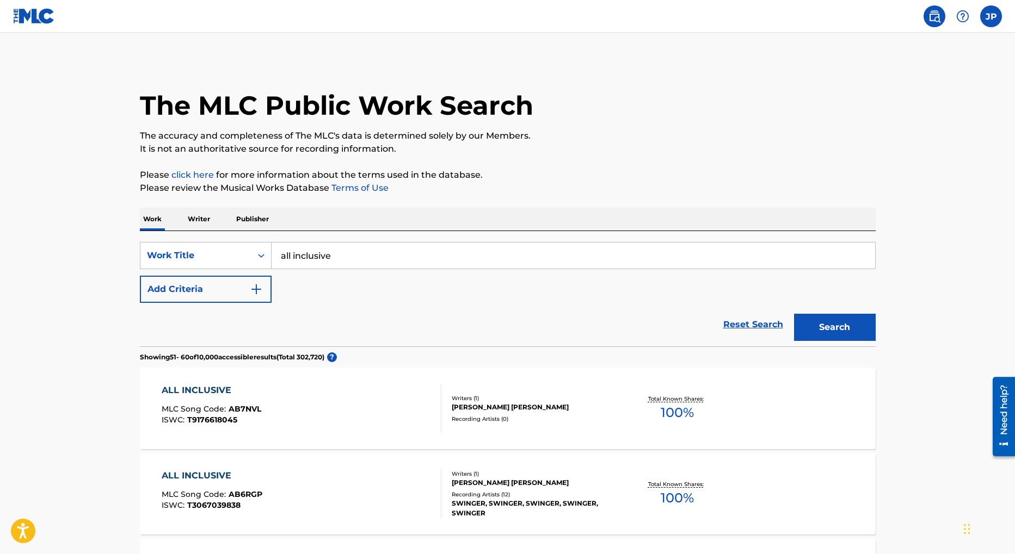
click at [353, 262] on input "all inclusive" at bounding box center [572, 256] width 603 height 26
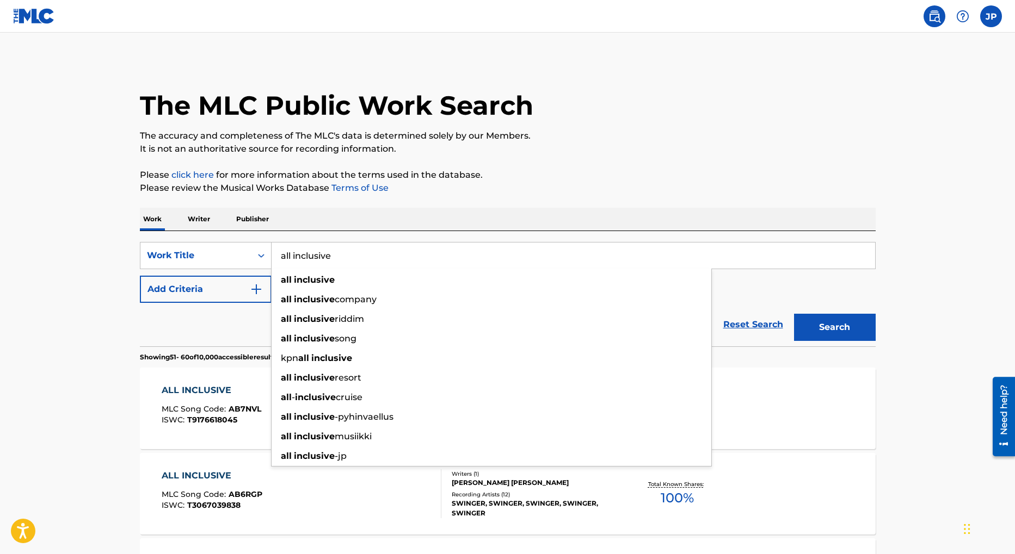
click at [353, 262] on input "all inclusive" at bounding box center [572, 256] width 603 height 26
drag, startPoint x: 83, startPoint y: 424, endPoint x: 76, endPoint y: 427, distance: 7.4
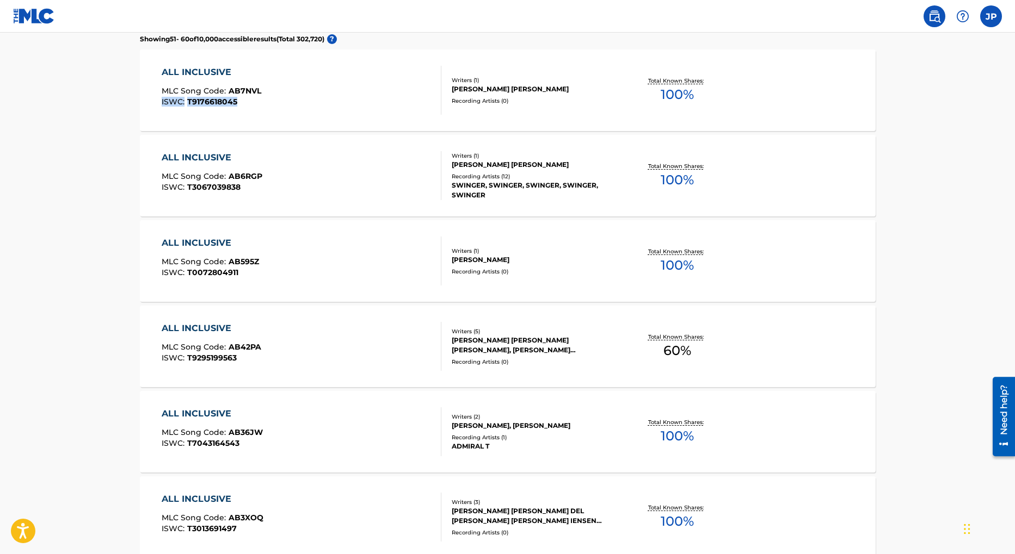
scroll to position [110, 0]
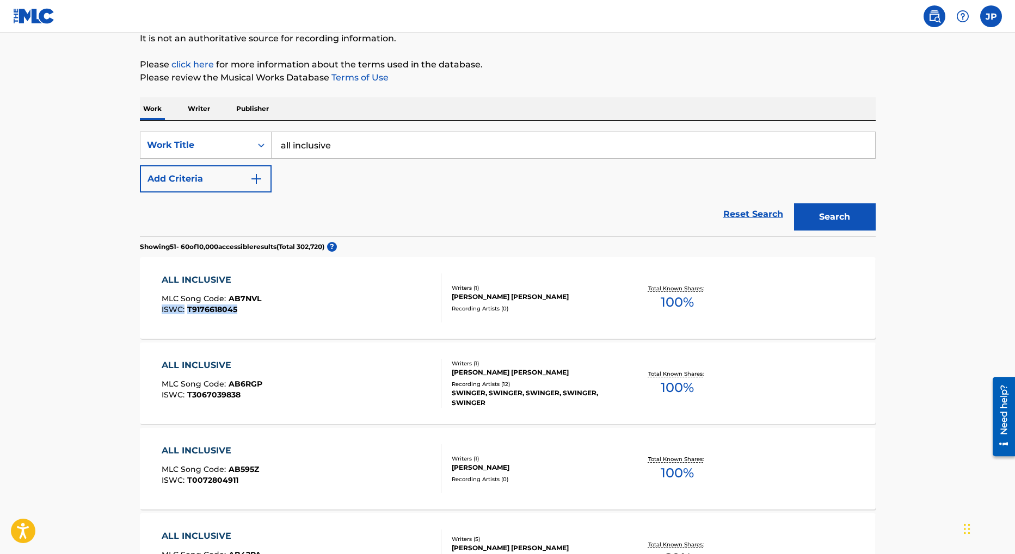
click at [220, 308] on span "T9176618045" at bounding box center [212, 310] width 50 height 10
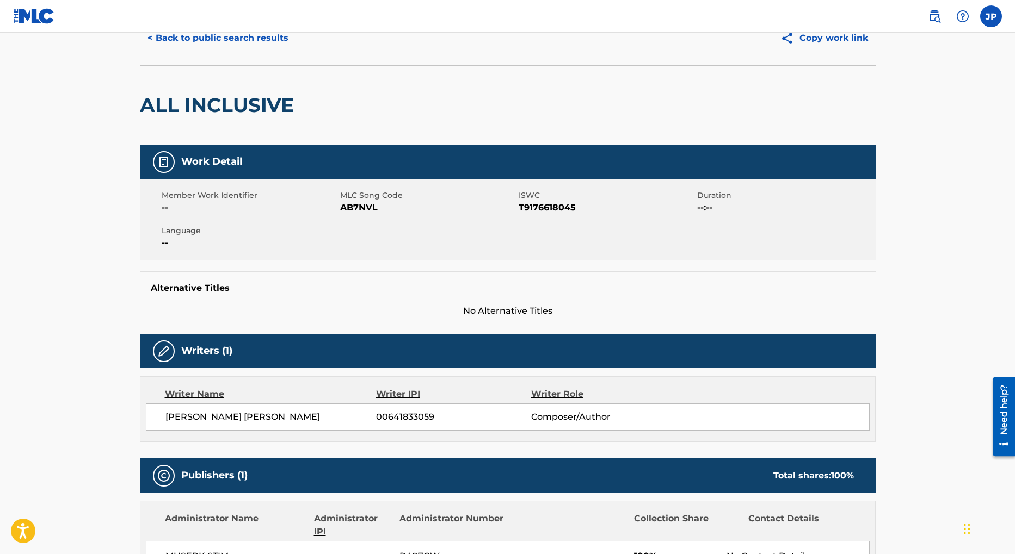
scroll to position [23, 0]
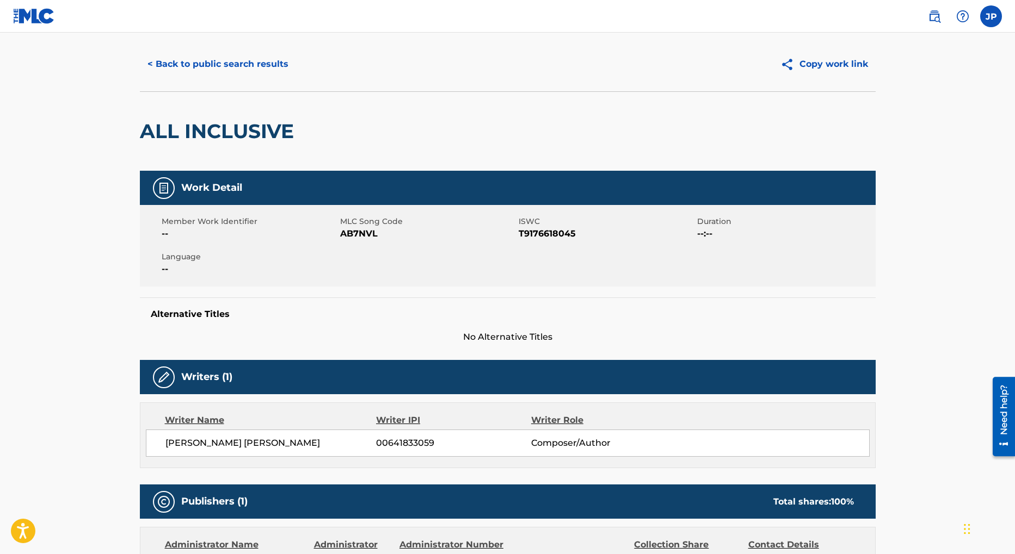
scroll to position [110, 0]
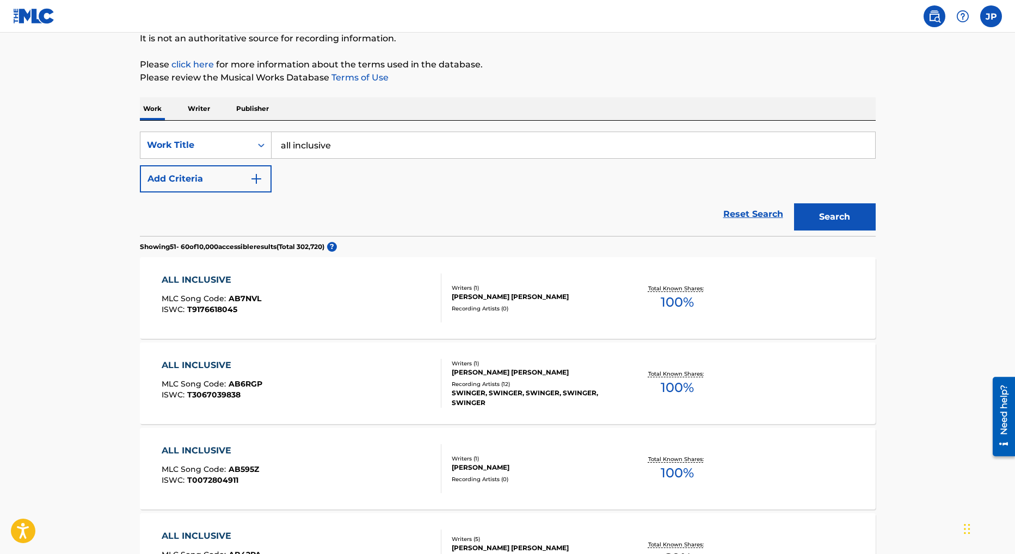
click at [314, 140] on input "all inclusive" at bounding box center [572, 145] width 603 height 26
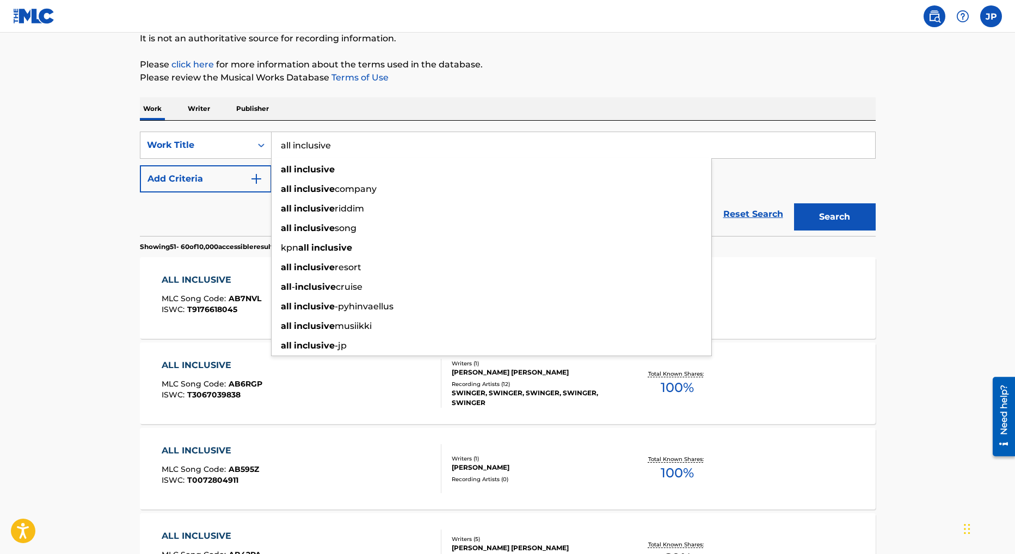
click at [314, 140] on input "all inclusive" at bounding box center [572, 145] width 603 height 26
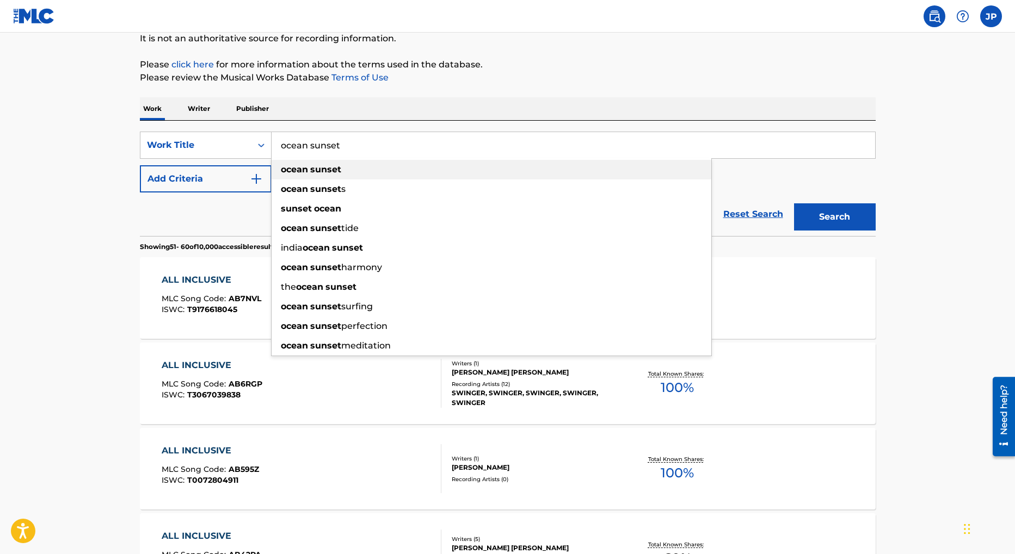
type input "ocean sunset"
click at [311, 172] on strong "sunset" at bounding box center [325, 169] width 31 height 10
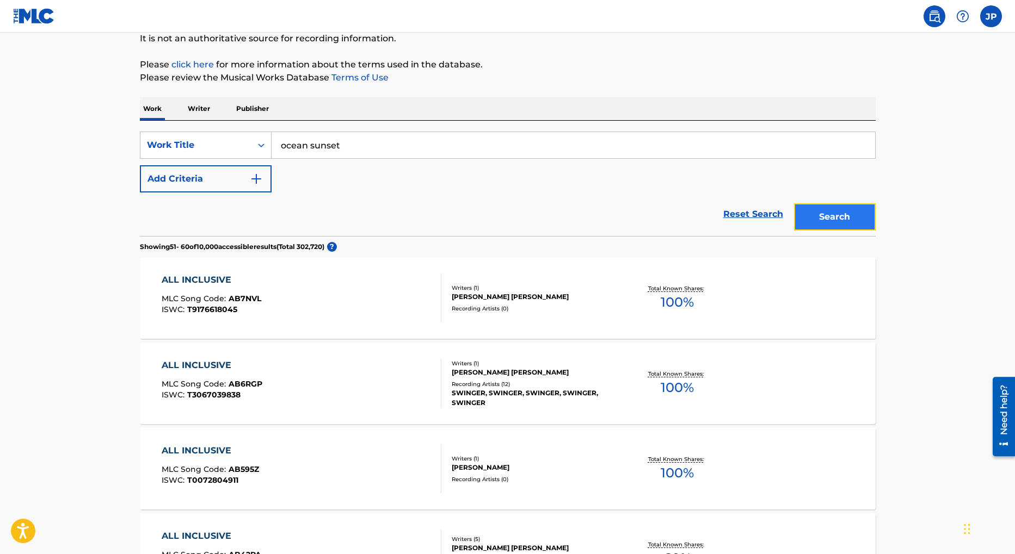
click at [846, 219] on button "Search" at bounding box center [835, 216] width 82 height 27
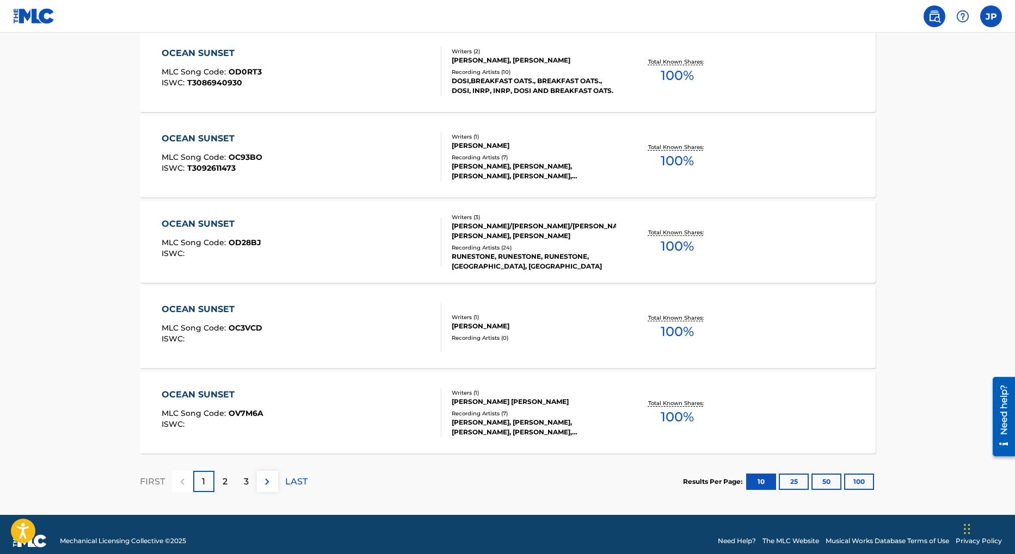
scroll to position [777, 0]
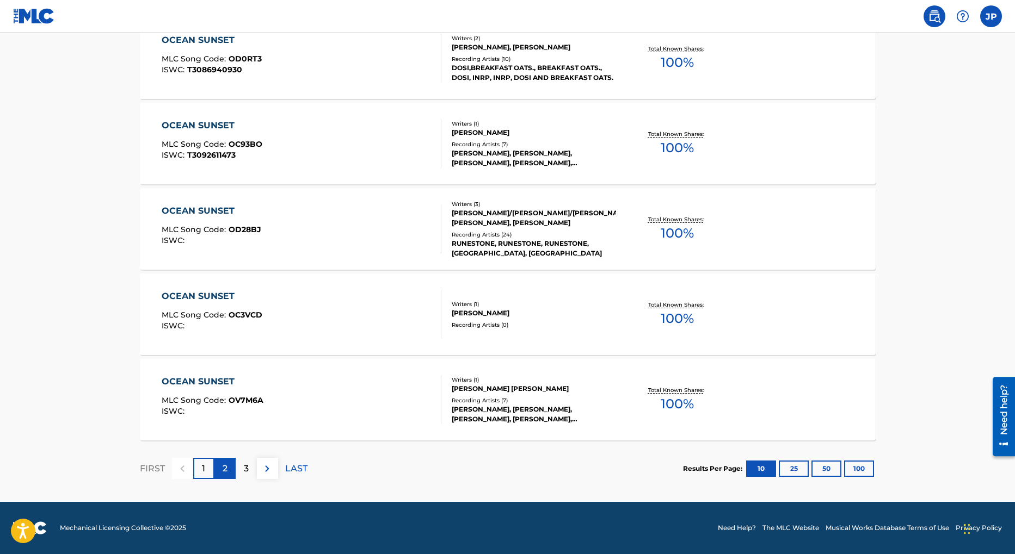
click at [225, 474] on p "2" at bounding box center [225, 468] width 5 height 13
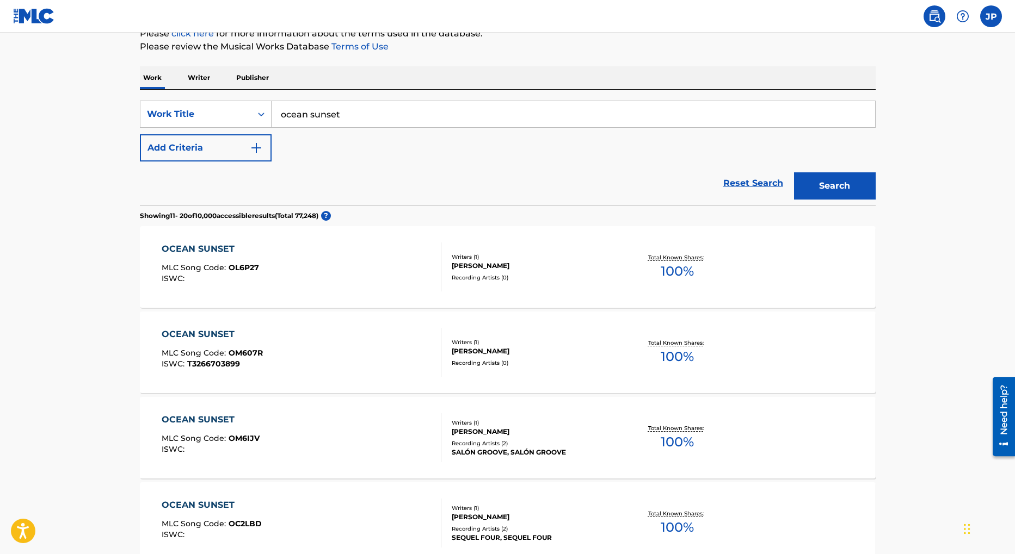
scroll to position [143, 0]
click at [682, 439] on span "100 %" at bounding box center [676, 441] width 33 height 20
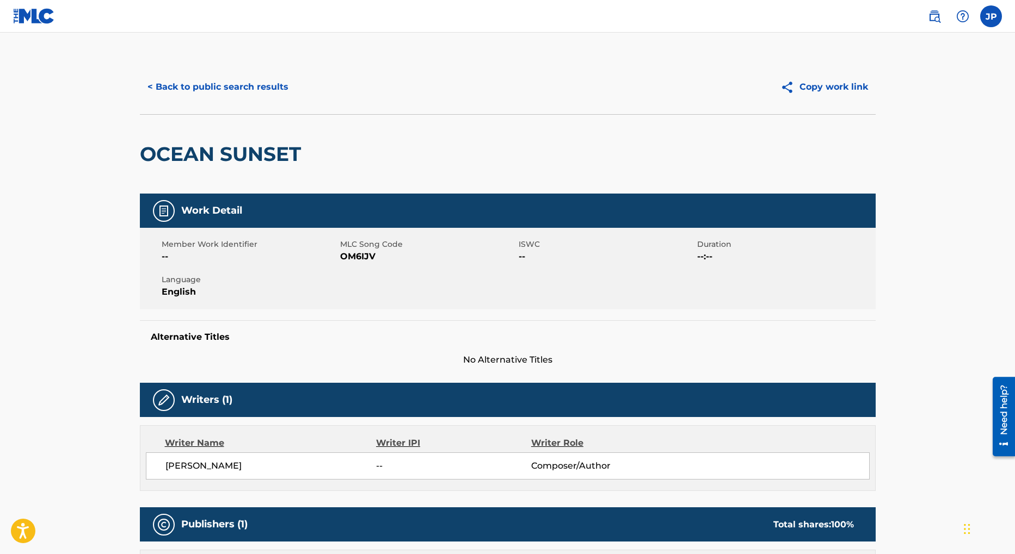
scroll to position [143, 0]
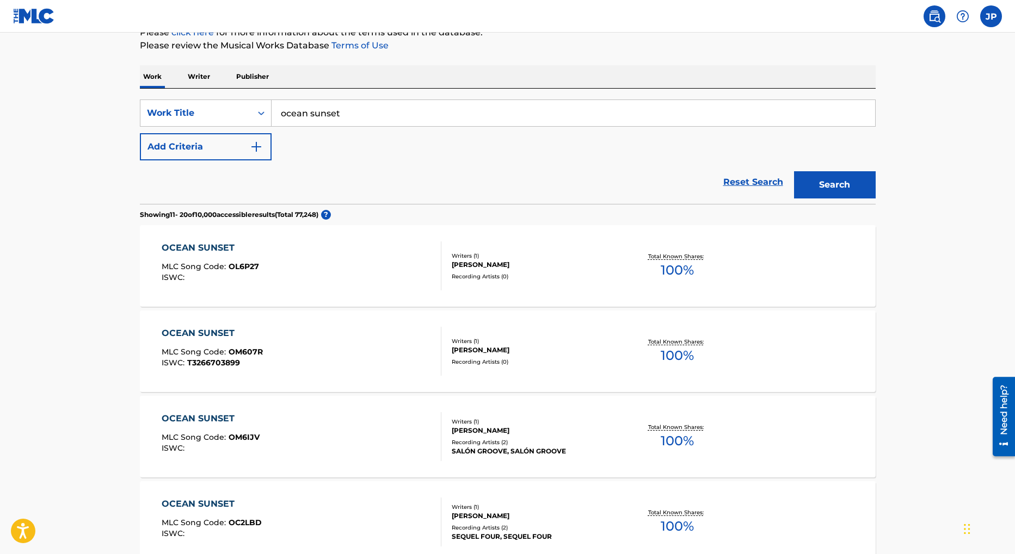
click at [325, 118] on input "ocean sunset" at bounding box center [572, 113] width 603 height 26
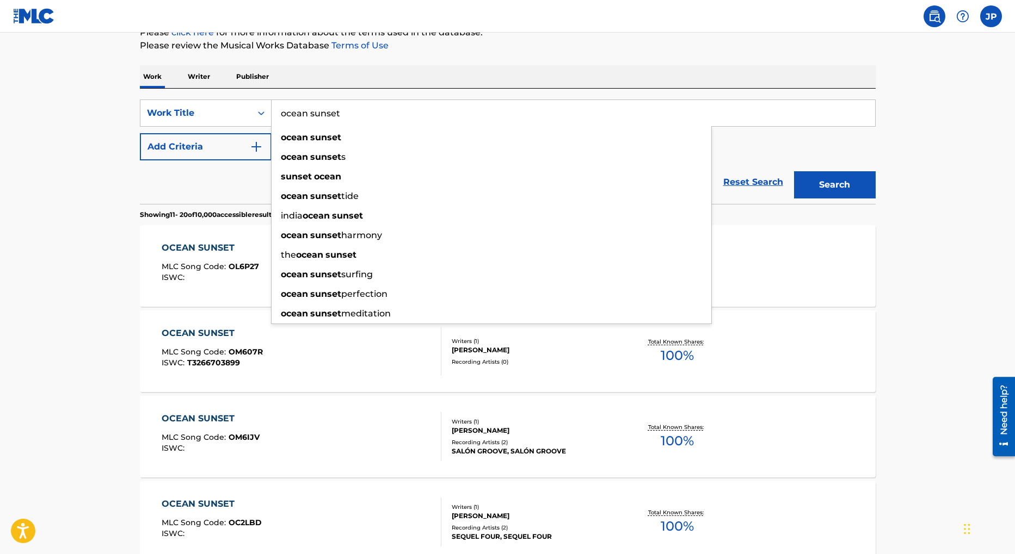
click at [325, 118] on input "ocean sunset" at bounding box center [572, 113] width 603 height 26
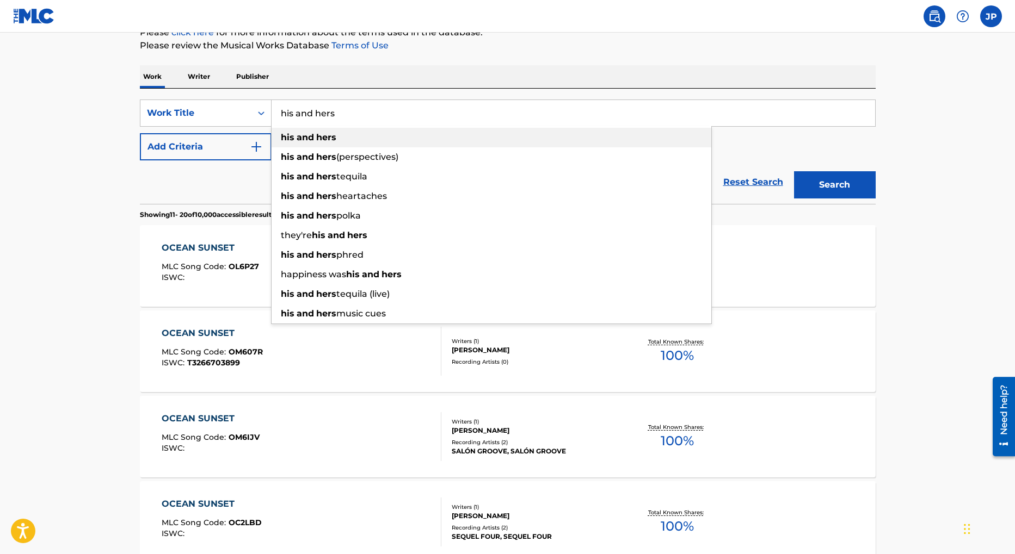
type input "his and hers"
drag, startPoint x: 312, startPoint y: 133, endPoint x: 401, endPoint y: 146, distance: 89.6
click at [312, 133] on strong "and" at bounding box center [304, 137] width 17 height 10
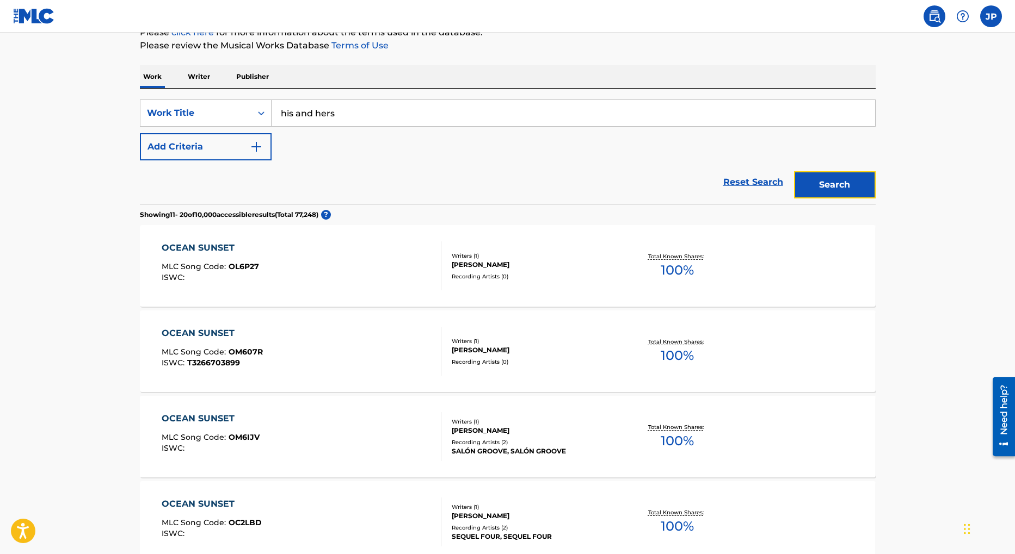
drag, startPoint x: 828, startPoint y: 187, endPoint x: 693, endPoint y: 181, distance: 135.1
click at [828, 187] on button "Search" at bounding box center [835, 184] width 82 height 27
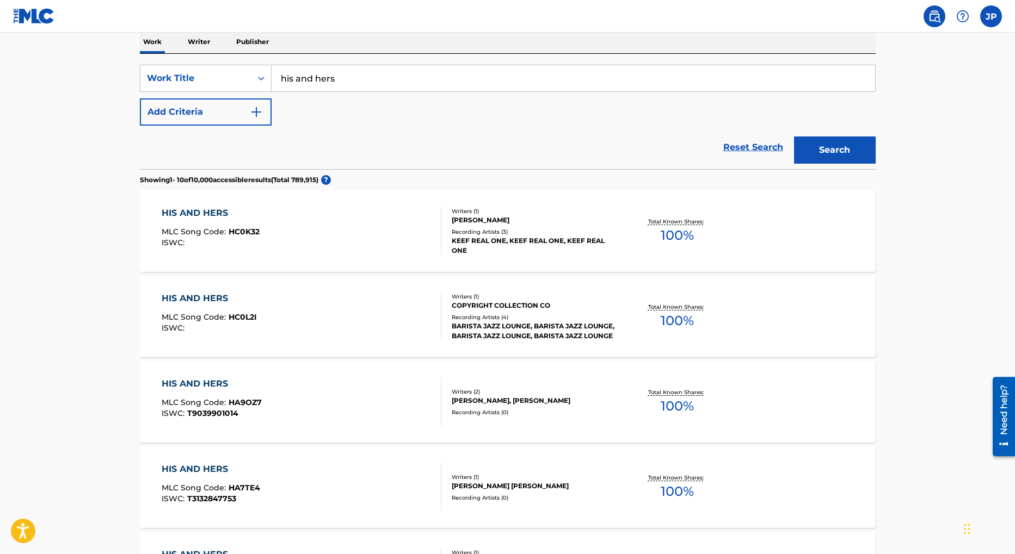
scroll to position [188, 0]
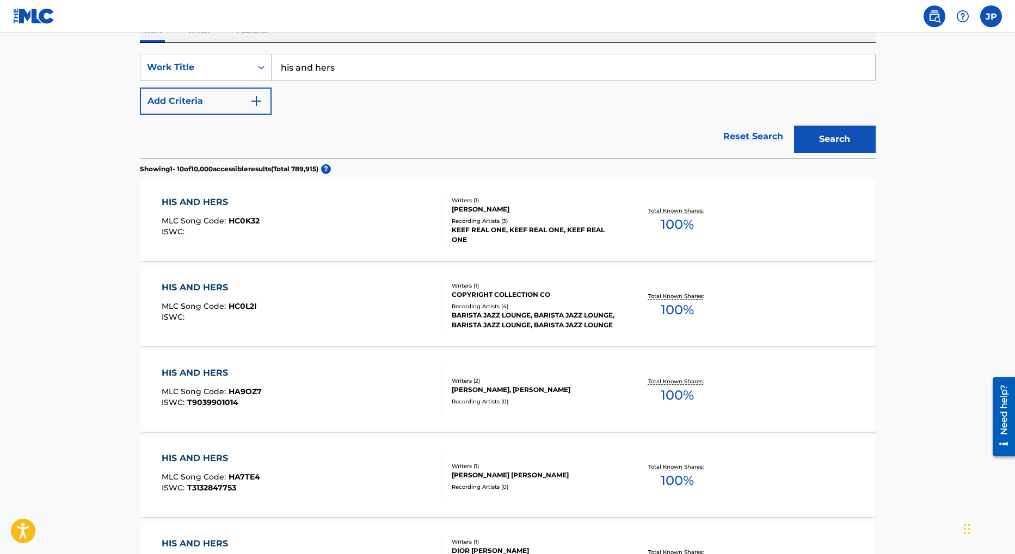
click at [232, 285] on div "HIS AND HERS" at bounding box center [209, 287] width 95 height 13
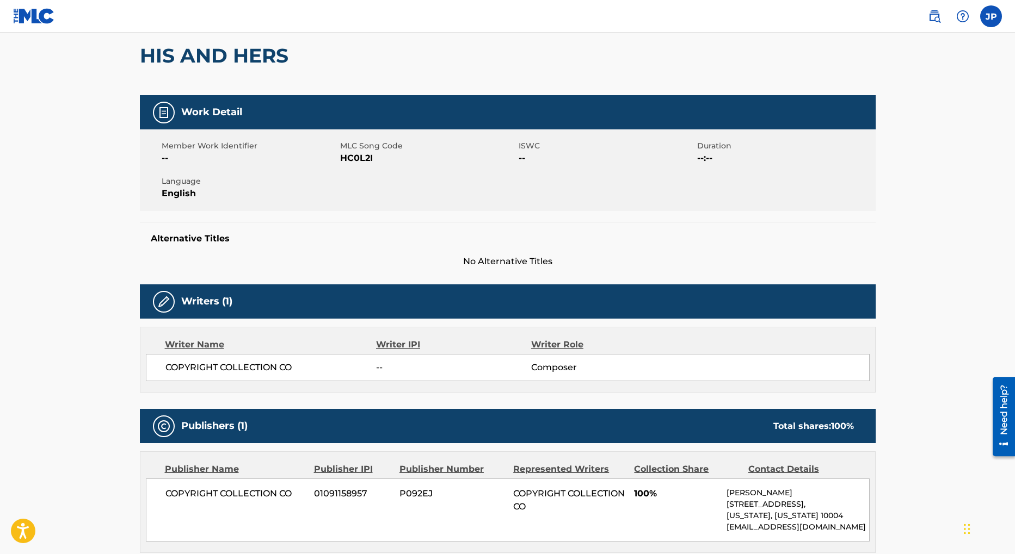
scroll to position [379, 0]
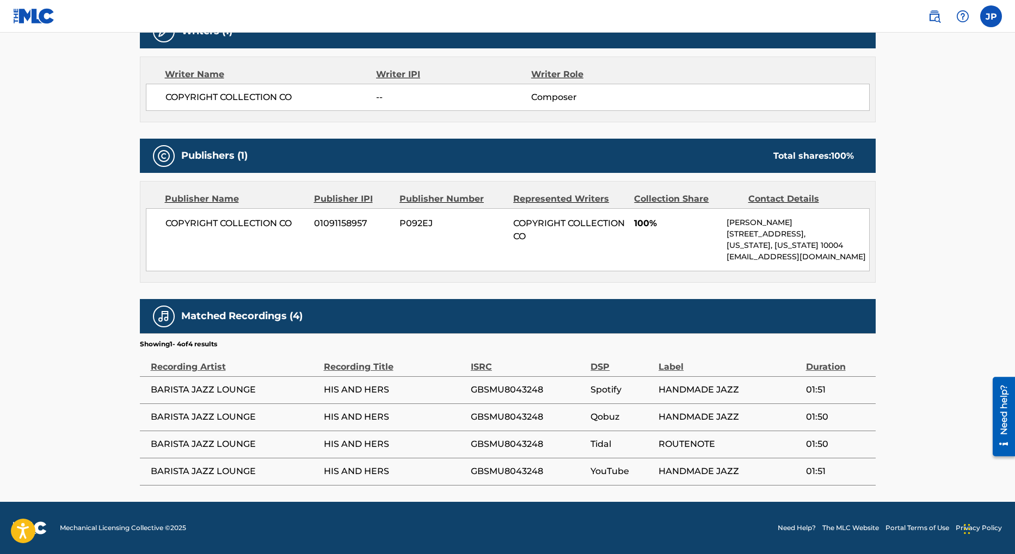
click at [1002, 419] on div "Need help?" at bounding box center [1003, 410] width 15 height 50
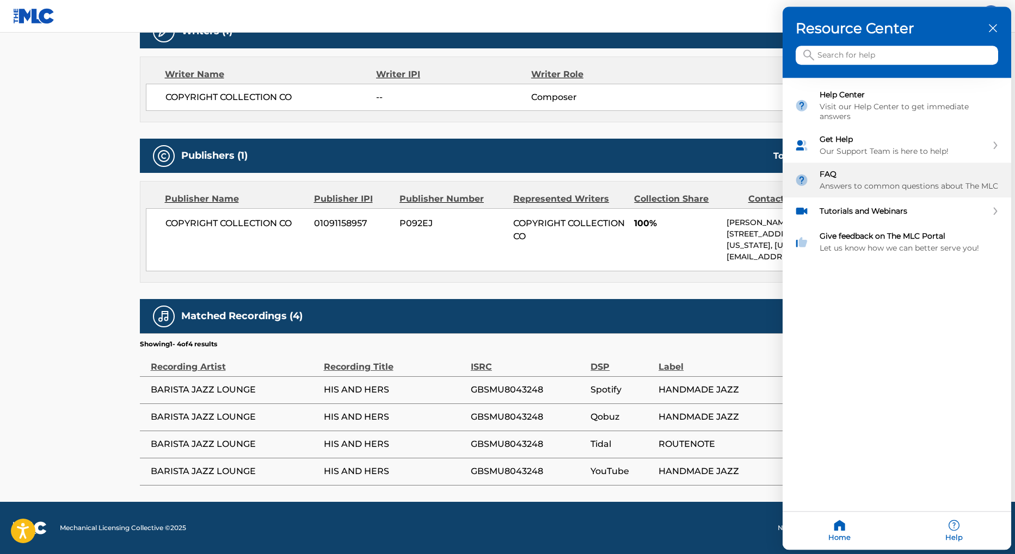
click at [894, 182] on div "Answers to common questions about The MLC" at bounding box center [909, 187] width 180 height 10
click at [849, 57] on input "Search for help" at bounding box center [896, 55] width 202 height 19
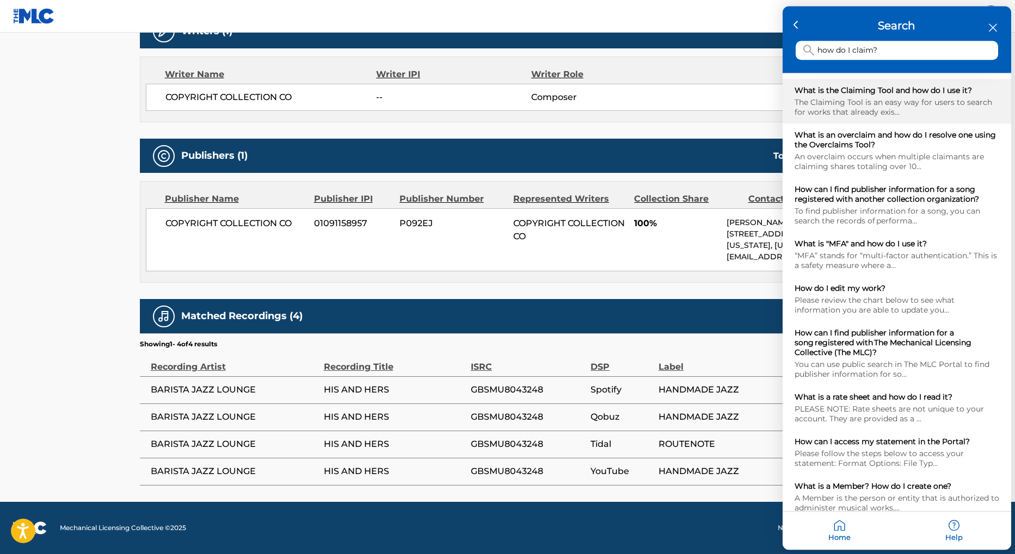
type input "how do I claim?"
click at [848, 100] on div "The Claiming Tool is an easy way for users to search for works that already exi…" at bounding box center [896, 108] width 205 height 20
click at [993, 29] on icon "close resource center" at bounding box center [992, 28] width 8 height 8
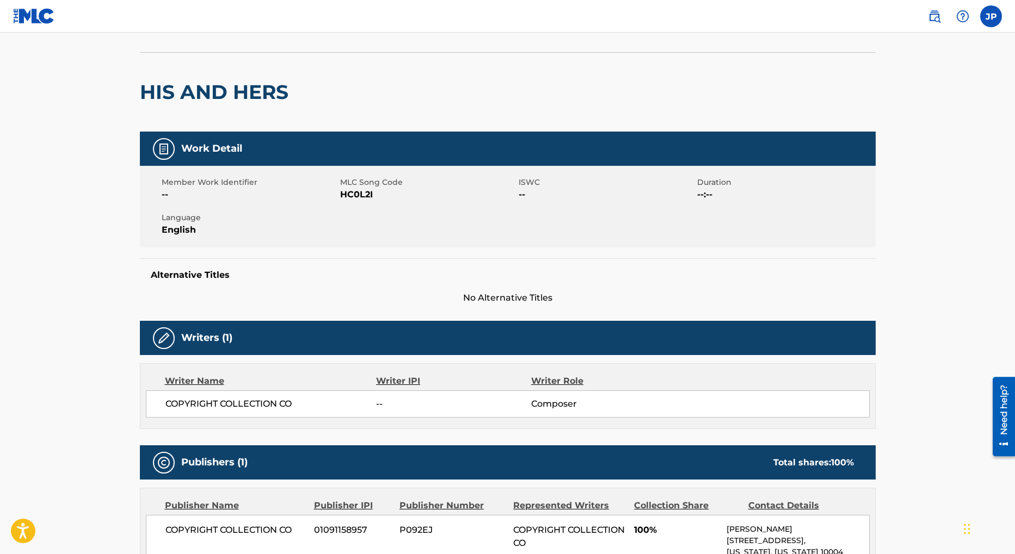
scroll to position [0, 0]
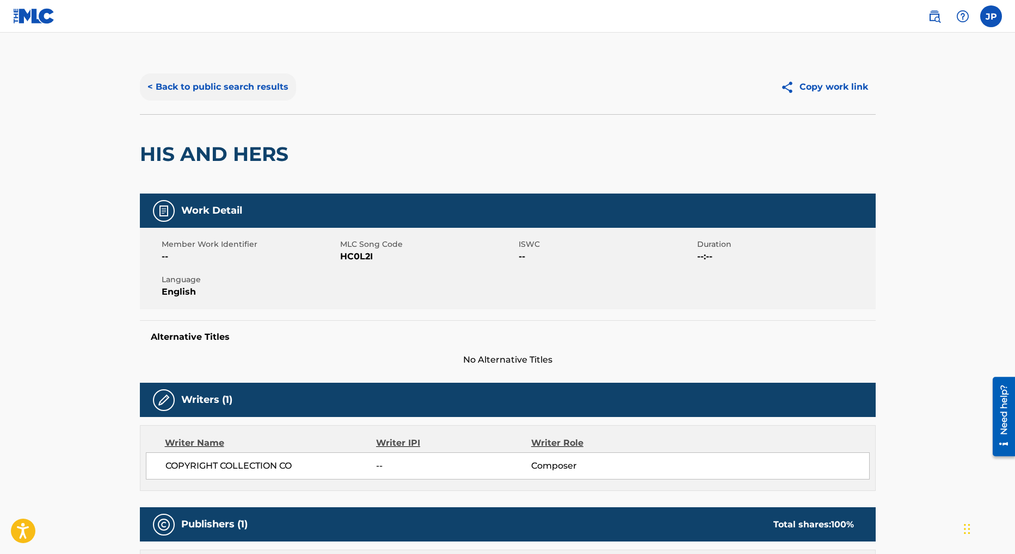
click at [216, 92] on button "< Back to public search results" at bounding box center [218, 86] width 156 height 27
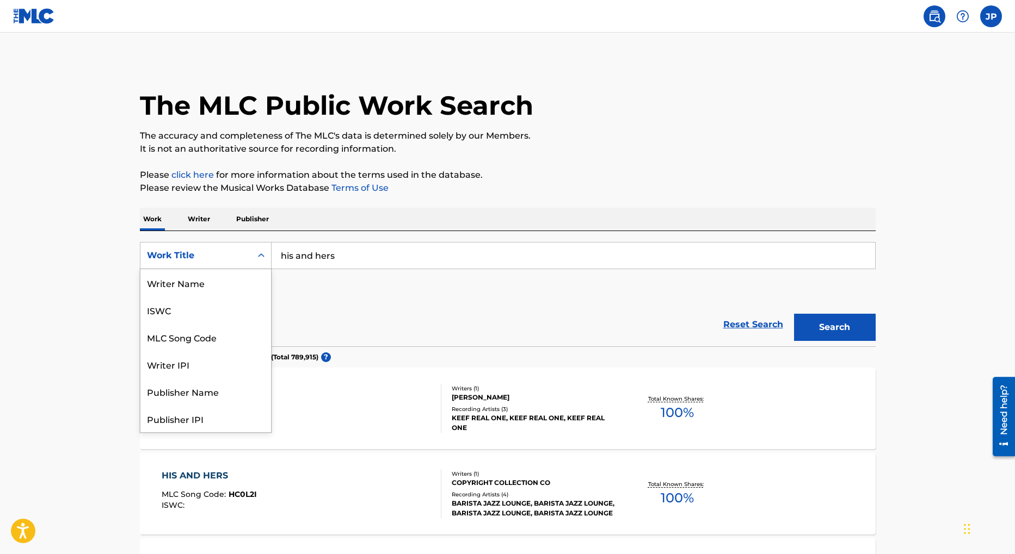
click at [259, 257] on icon "Search Form" at bounding box center [261, 255] width 11 height 11
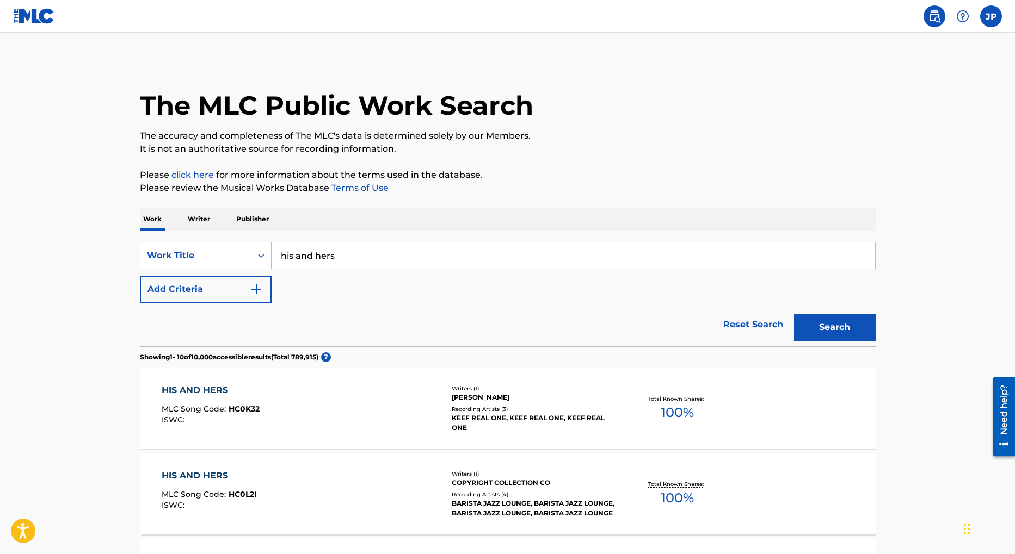
click at [699, 137] on p "The accuracy and completeness of The MLC's data is determined solely by our Mem…" at bounding box center [508, 135] width 736 height 13
click at [258, 290] on img "Search Form" at bounding box center [256, 289] width 13 height 13
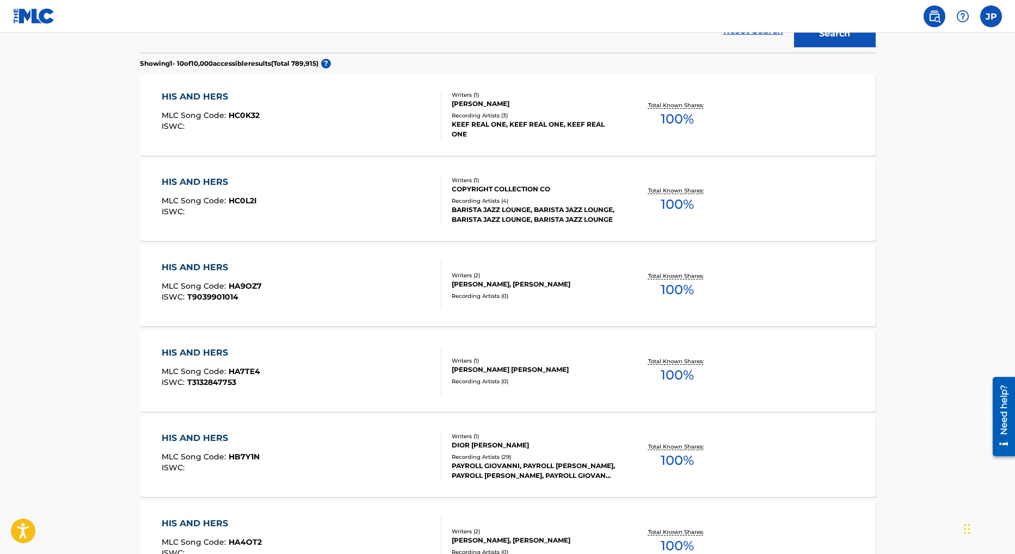
scroll to position [367, 0]
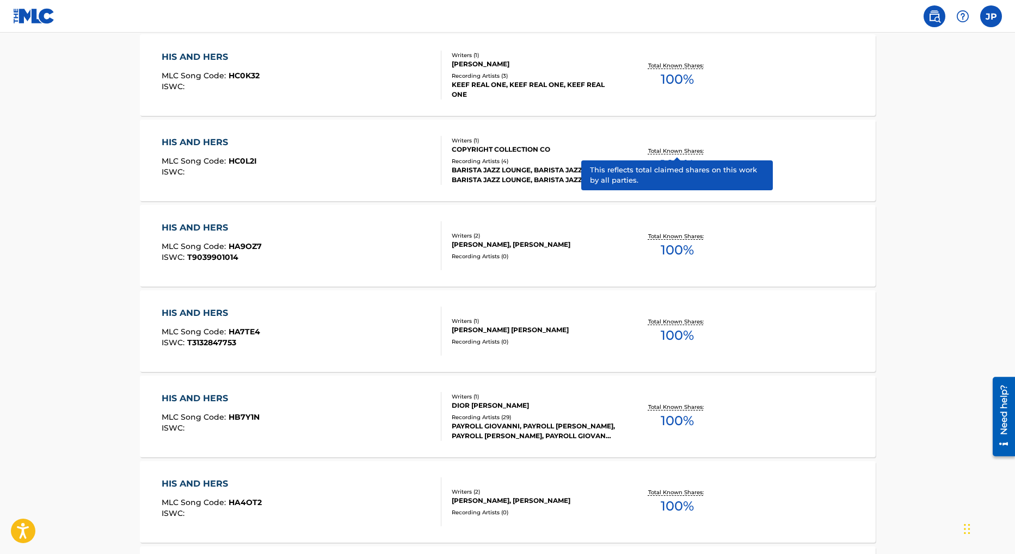
click at [675, 150] on p "Total Known Shares:" at bounding box center [677, 151] width 58 height 8
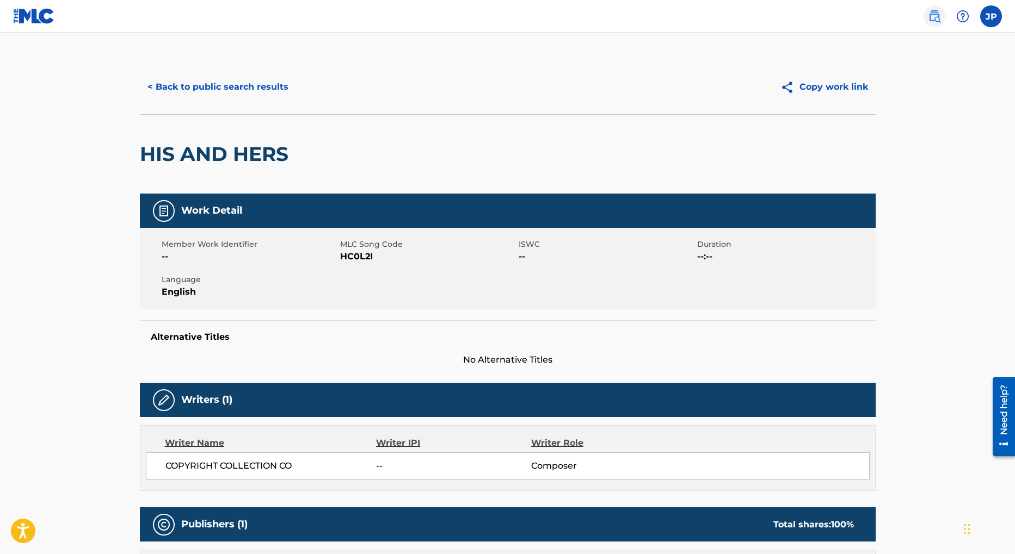
click at [934, 18] on img at bounding box center [934, 16] width 13 height 13
click at [37, 21] on img at bounding box center [34, 16] width 42 height 16
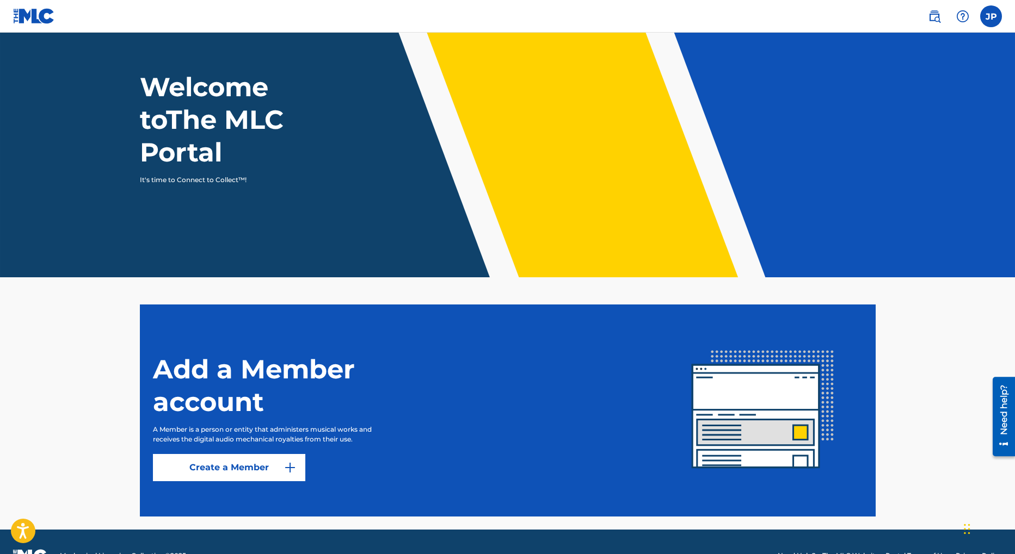
scroll to position [69, 0]
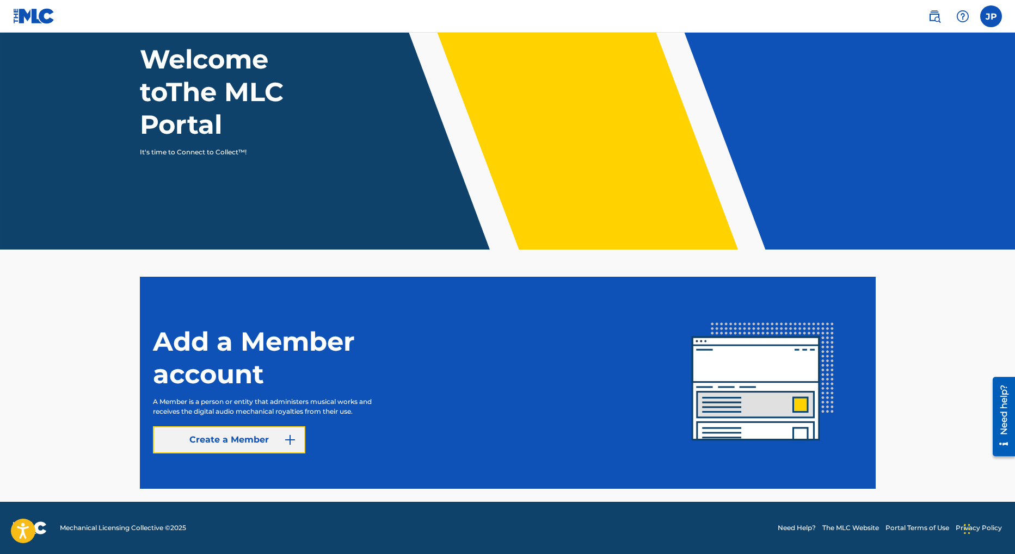
click at [289, 438] on img at bounding box center [289, 440] width 13 height 13
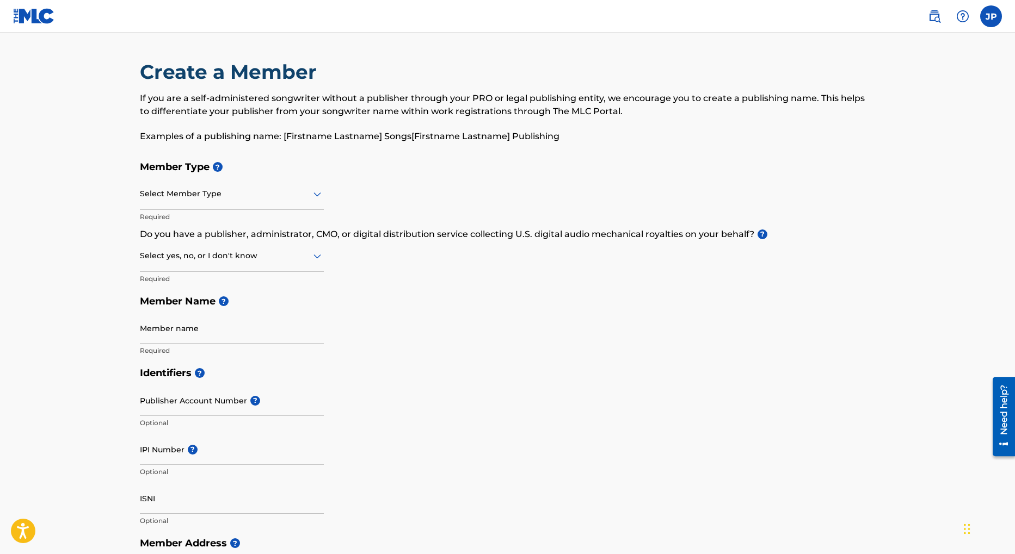
click at [286, 197] on div at bounding box center [232, 194] width 184 height 14
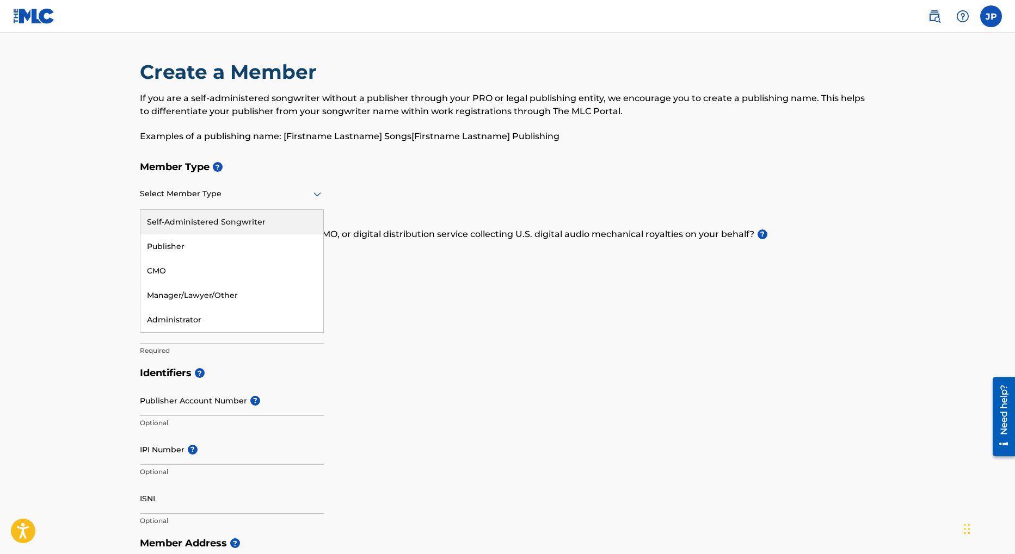
click at [212, 219] on div "Self-Administered Songwriter" at bounding box center [231, 222] width 183 height 24
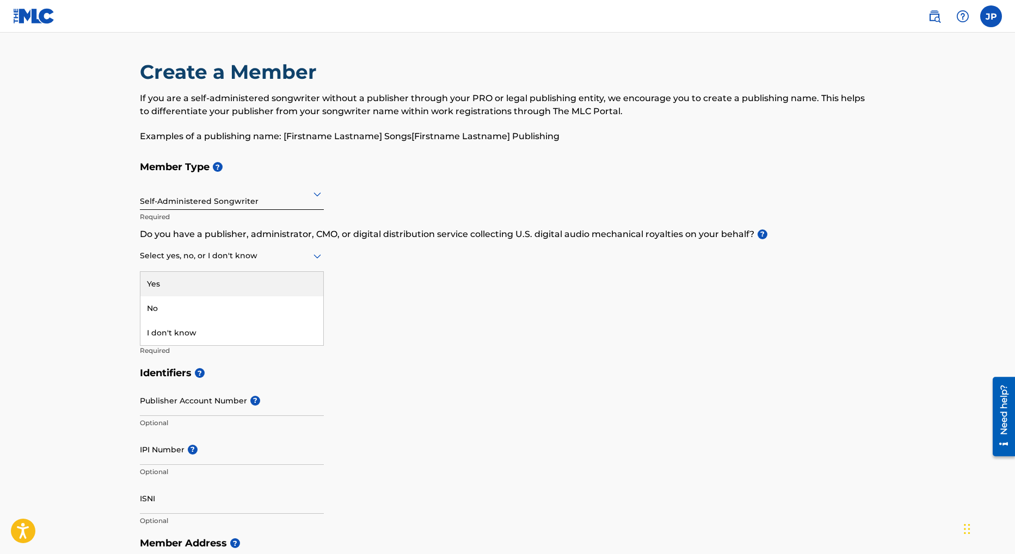
click at [317, 257] on icon at bounding box center [317, 257] width 8 height 4
click at [163, 280] on div "Yes" at bounding box center [231, 284] width 183 height 24
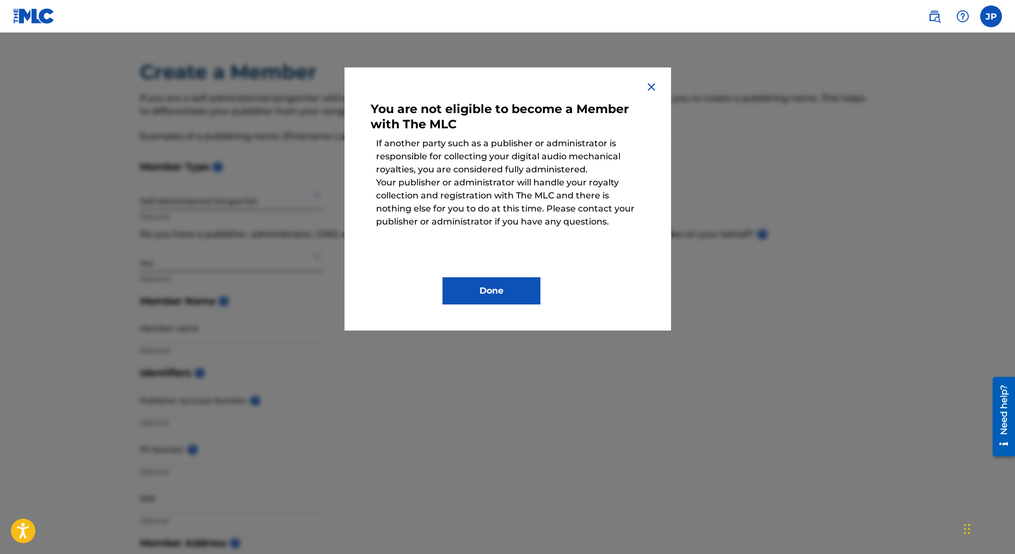
click at [655, 88] on img at bounding box center [651, 87] width 13 height 13
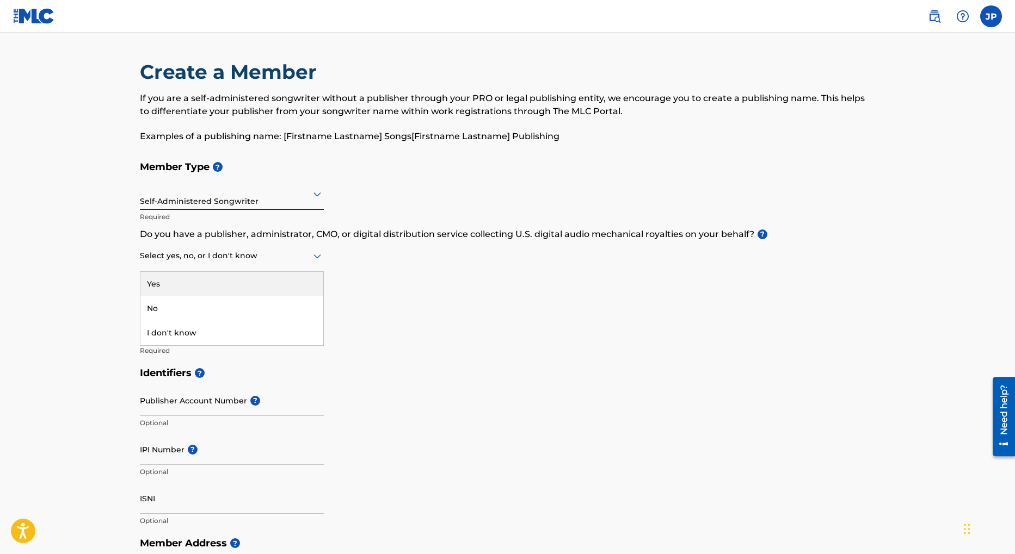
click at [299, 261] on div at bounding box center [232, 256] width 184 height 14
click at [182, 313] on div "No" at bounding box center [231, 308] width 183 height 24
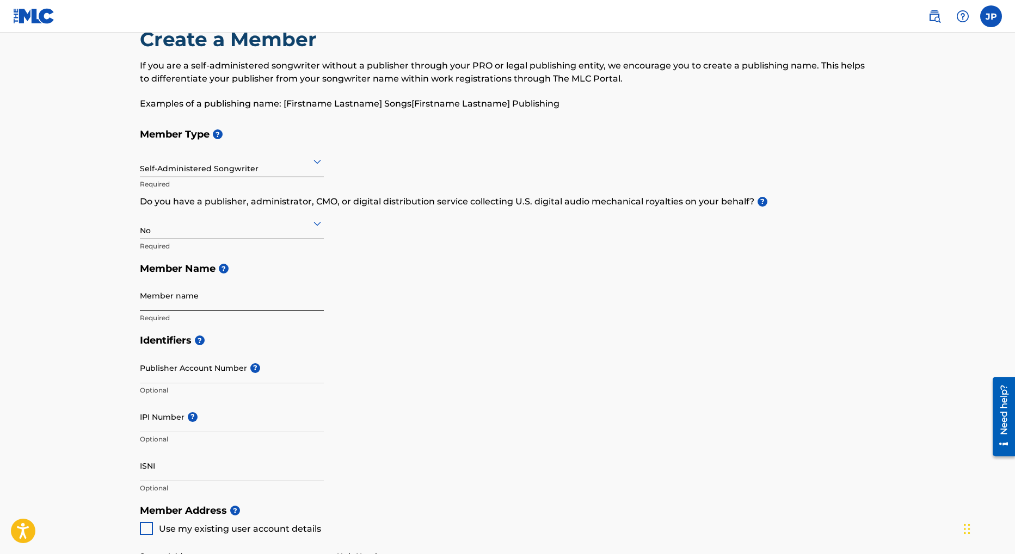
scroll to position [30, 0]
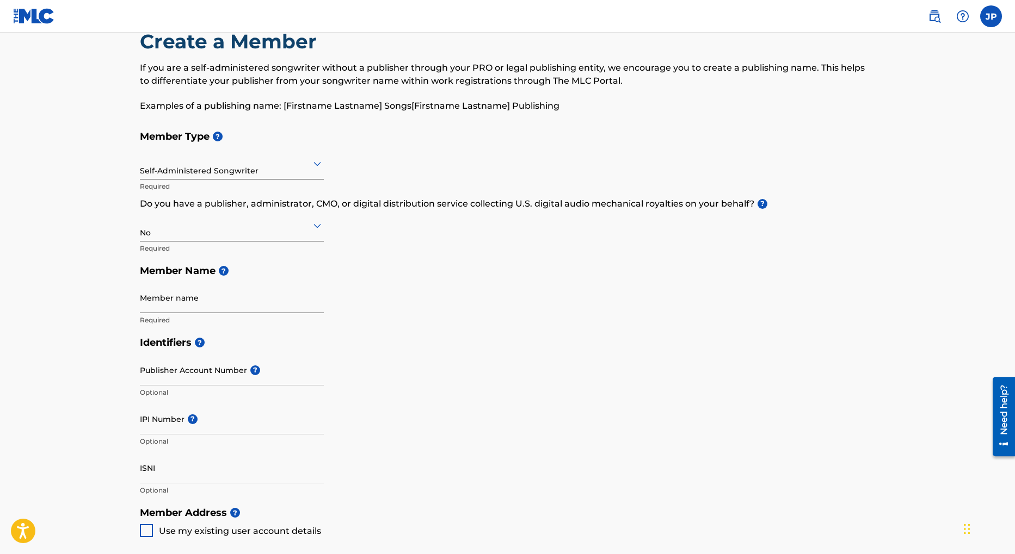
click at [228, 300] on input "Member name" at bounding box center [232, 297] width 184 height 31
type input "Jason Penn"
type input "32 Church Street"
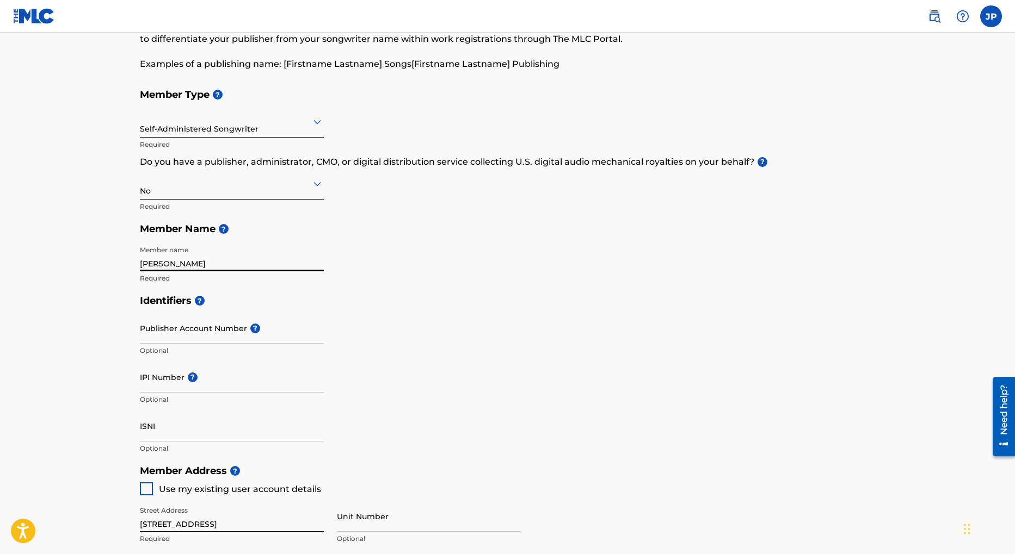
scroll to position [81, 0]
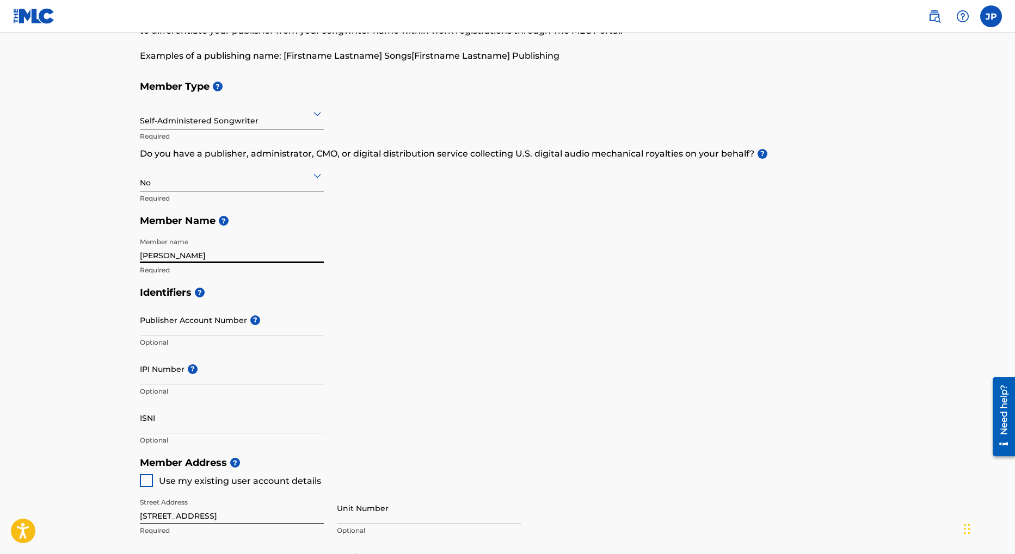
type input "Jason Penn"
click at [456, 307] on div "Identifiers ? Publisher Account Number ? Optional IPI Number ? Optional ISNI Op…" at bounding box center [508, 366] width 736 height 170
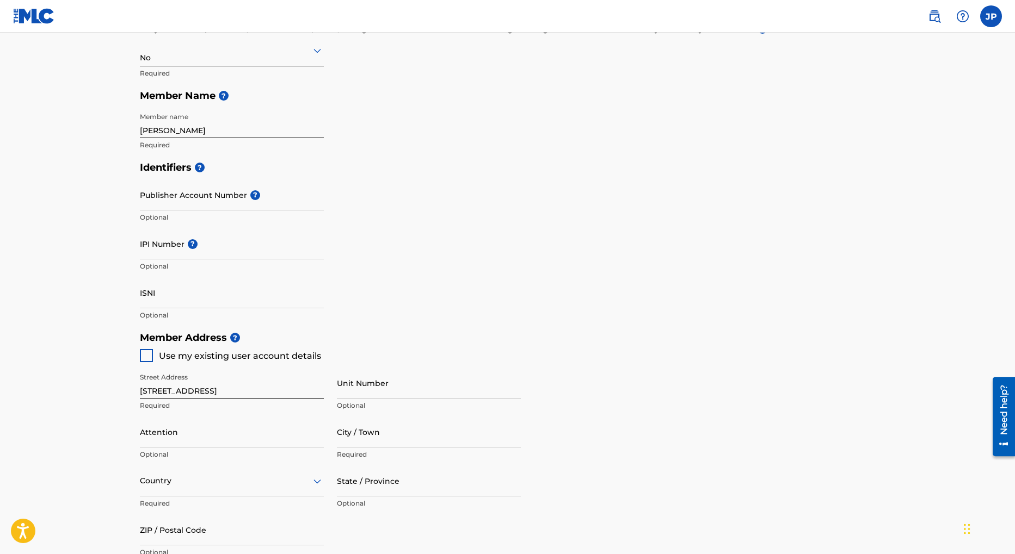
scroll to position [223, 0]
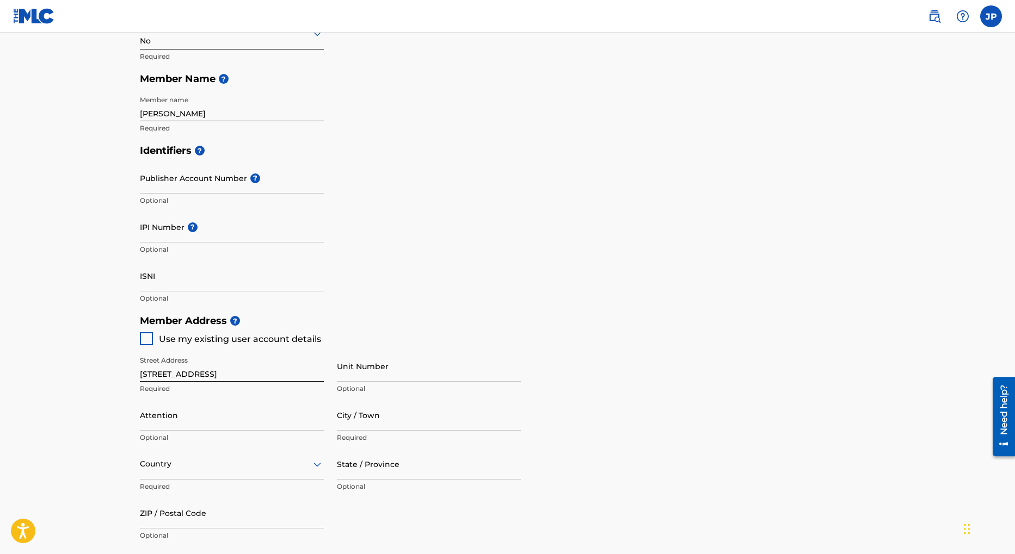
click at [149, 340] on div at bounding box center [146, 338] width 13 height 13
type input "Barnoldswick"
type input "Lancashire"
type input "BB18 5UT"
type input "7411"
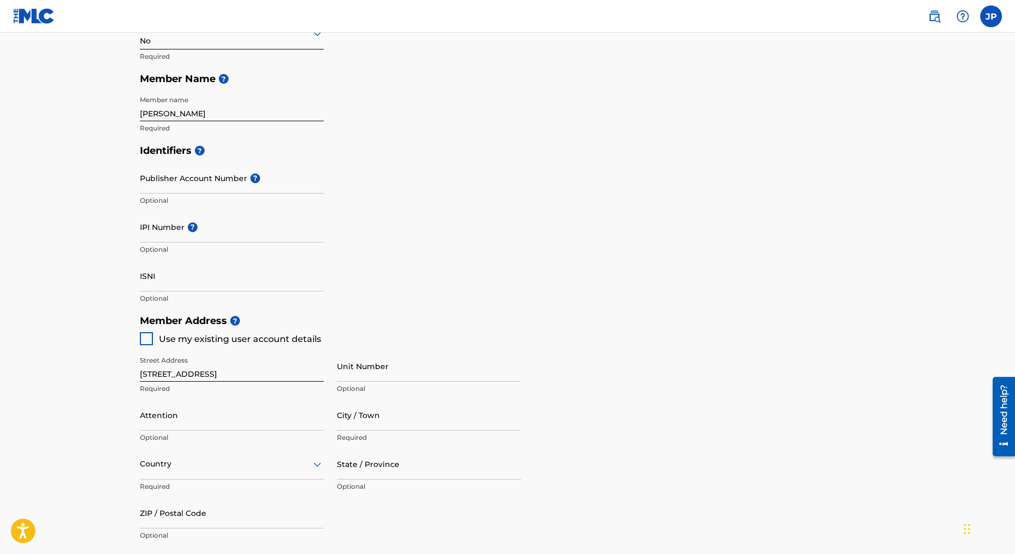
type input "965145"
type input "[EMAIL_ADDRESS][DOMAIN_NAME]"
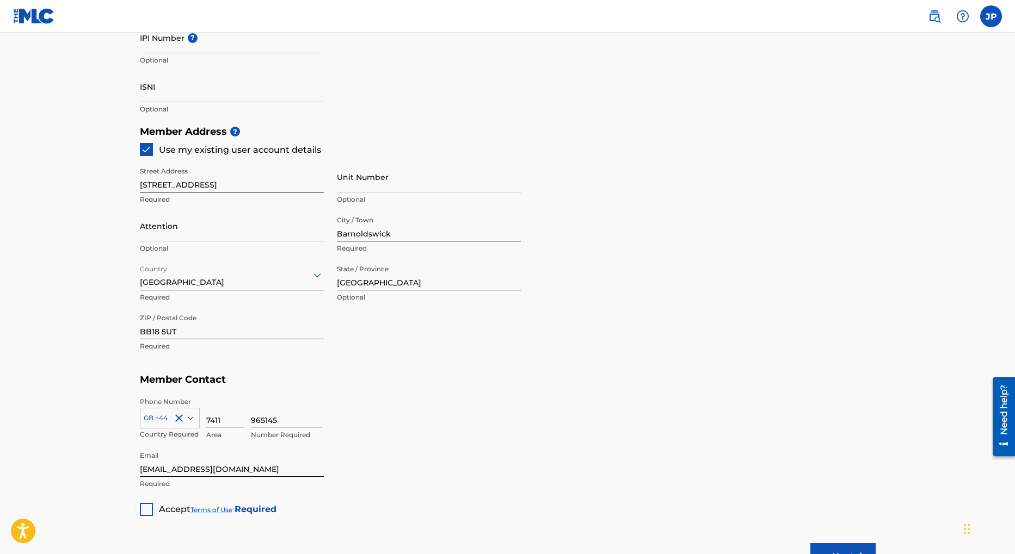
scroll to position [507, 0]
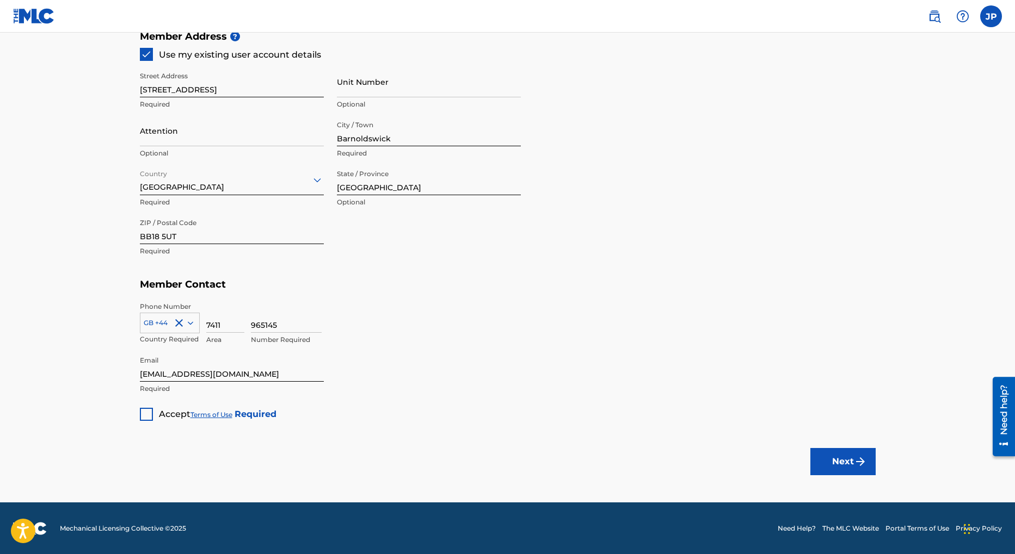
click at [143, 415] on div at bounding box center [146, 414] width 13 height 13
click at [857, 461] on img "submit" at bounding box center [860, 461] width 13 height 13
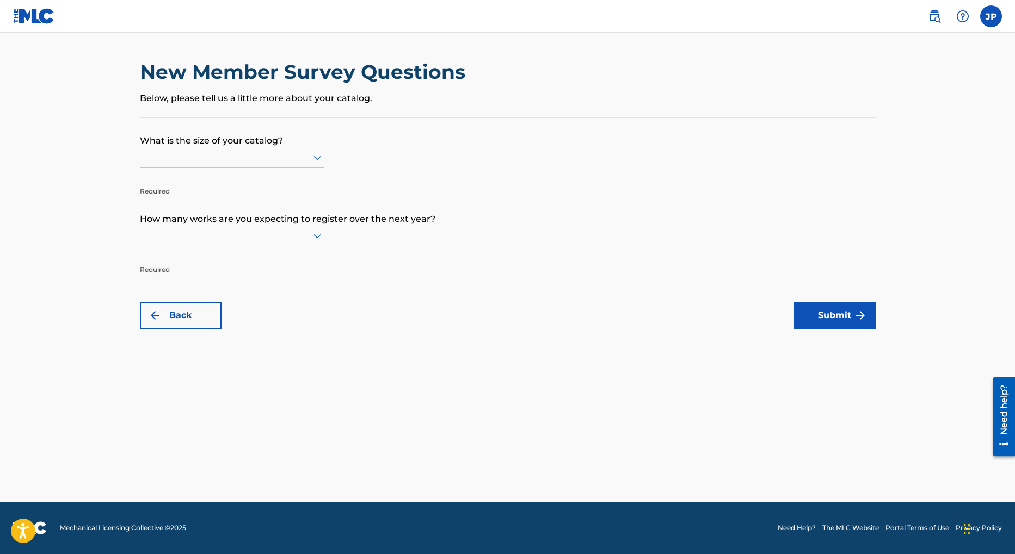
click at [317, 156] on icon at bounding box center [317, 157] width 13 height 13
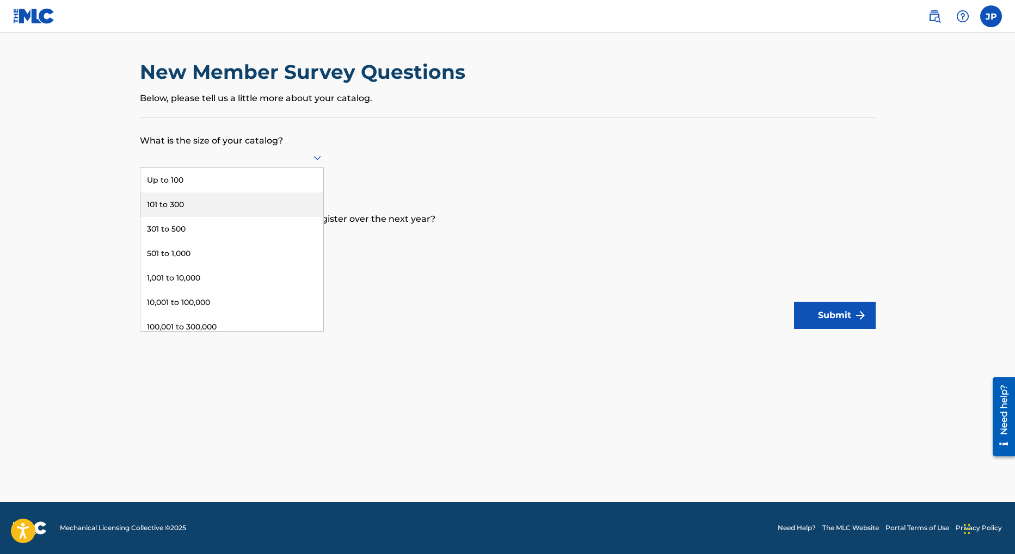
drag, startPoint x: 232, startPoint y: 201, endPoint x: 282, endPoint y: 200, distance: 49.5
click at [233, 201] on div "101 to 300" at bounding box center [231, 205] width 183 height 24
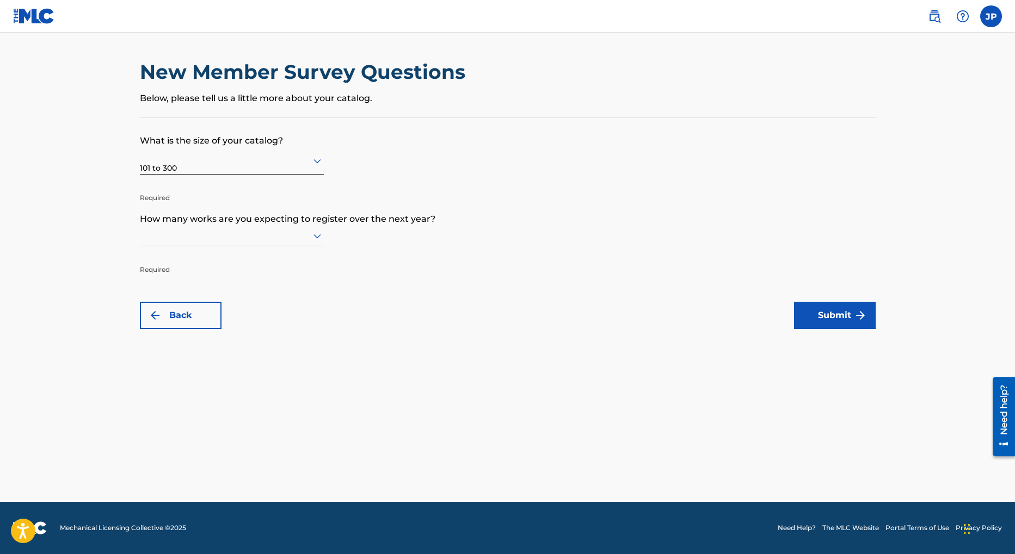
click at [316, 238] on icon at bounding box center [317, 236] width 8 height 4
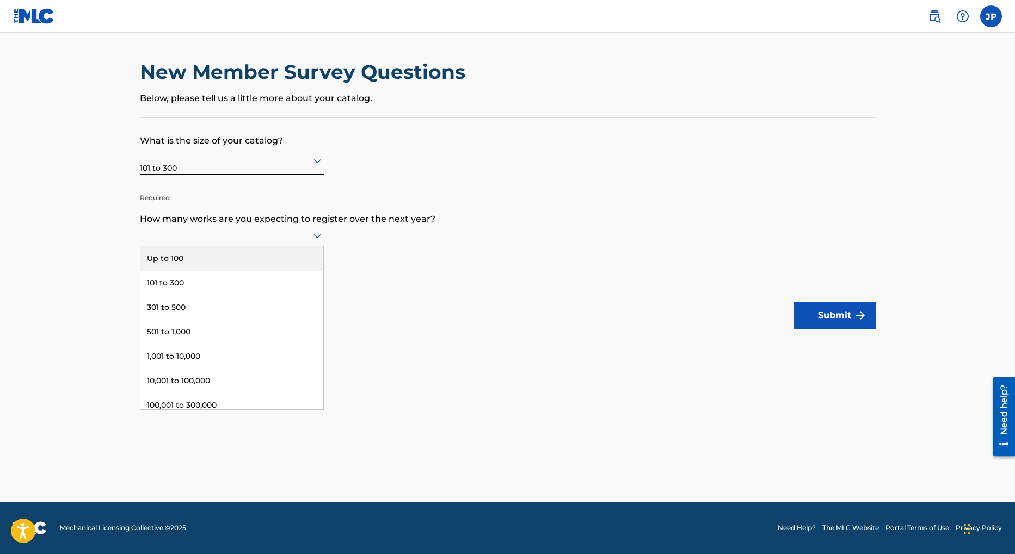
drag, startPoint x: 240, startPoint y: 258, endPoint x: 287, endPoint y: 255, distance: 46.9
click at [240, 258] on div "Up to 100" at bounding box center [231, 258] width 183 height 24
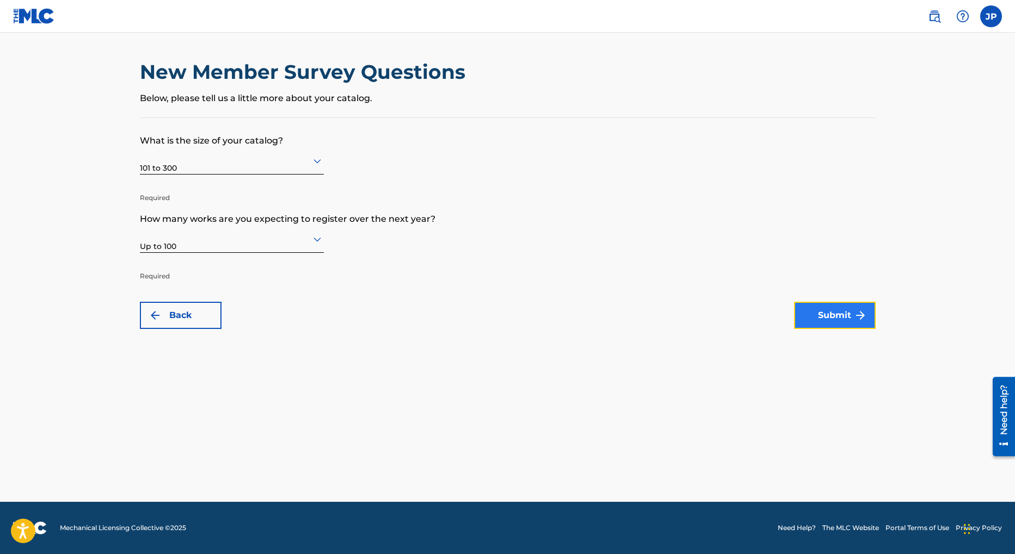
click at [830, 319] on button "Submit" at bounding box center [835, 315] width 82 height 27
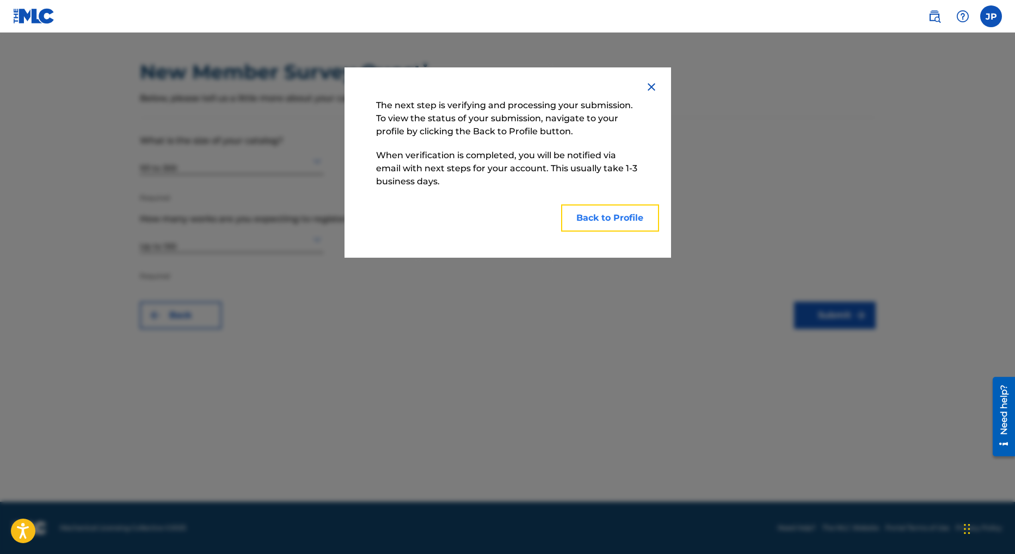
click at [616, 223] on button "Back to Profile" at bounding box center [610, 218] width 98 height 27
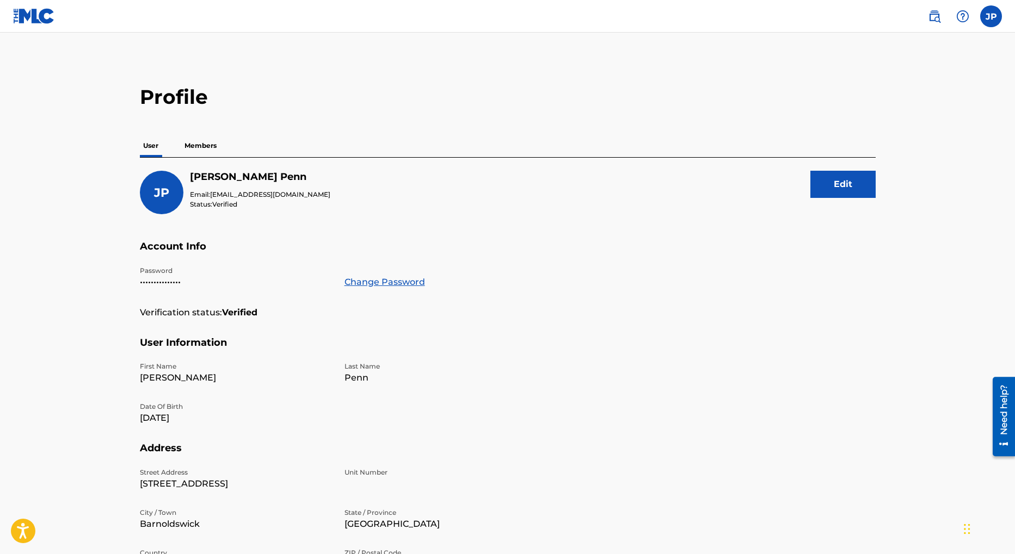
click at [205, 145] on p "Members" at bounding box center [200, 145] width 39 height 23
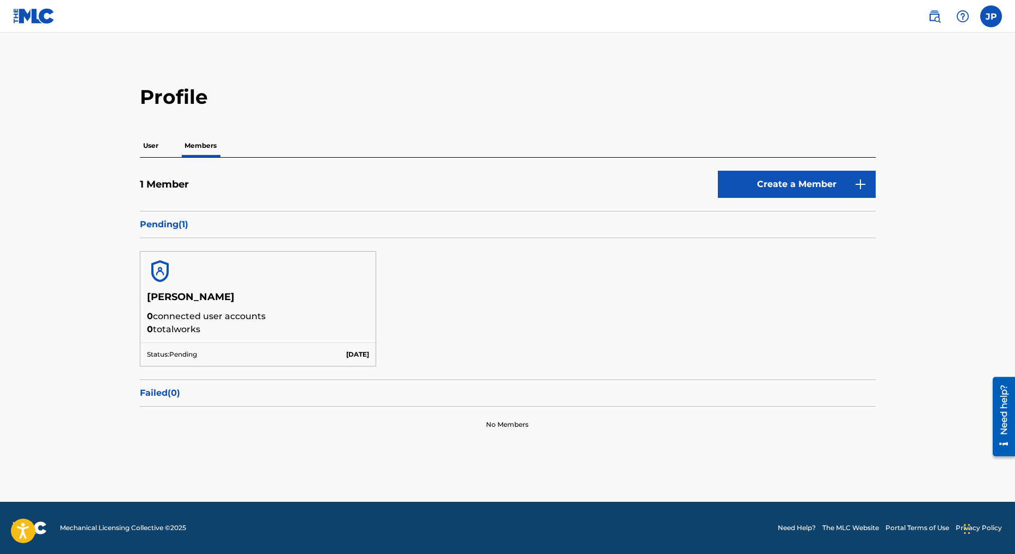
click at [147, 148] on p "User" at bounding box center [151, 145] width 22 height 23
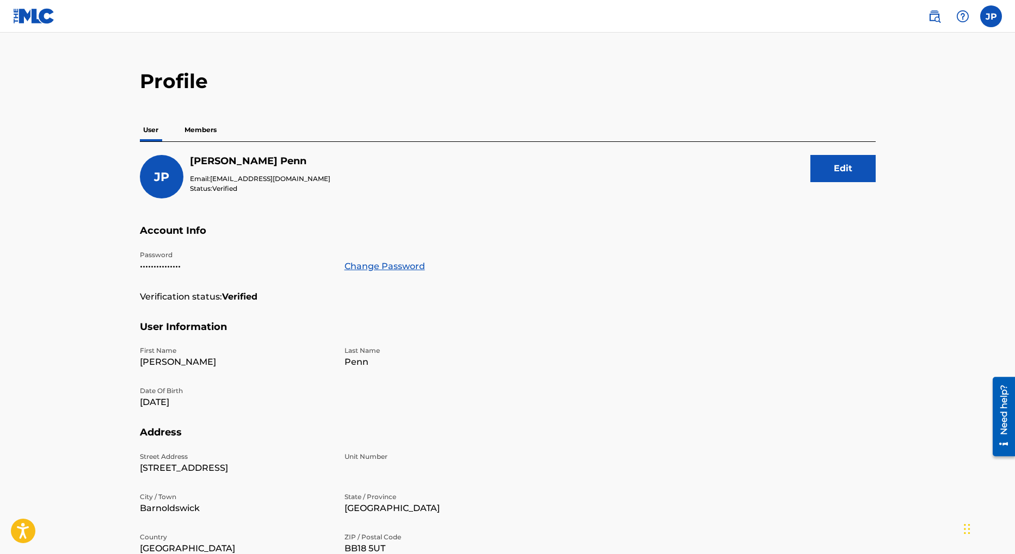
scroll to position [5, 0]
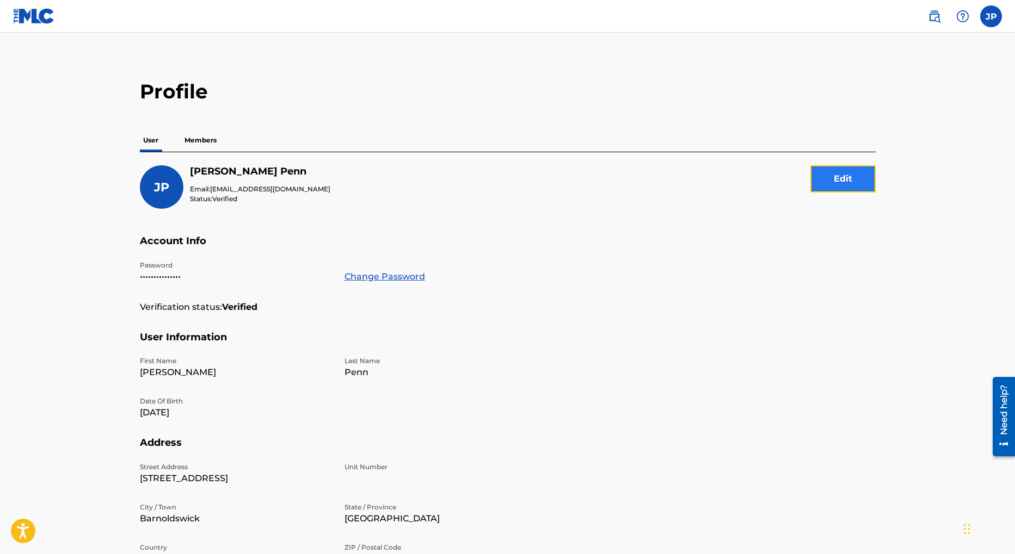
click at [842, 182] on button "Edit" at bounding box center [842, 178] width 65 height 27
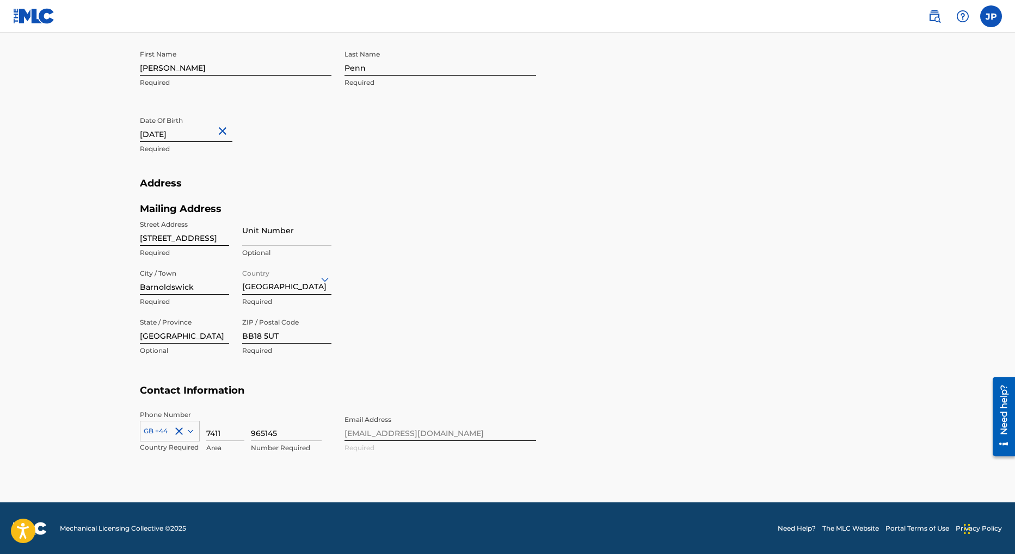
scroll to position [0, 0]
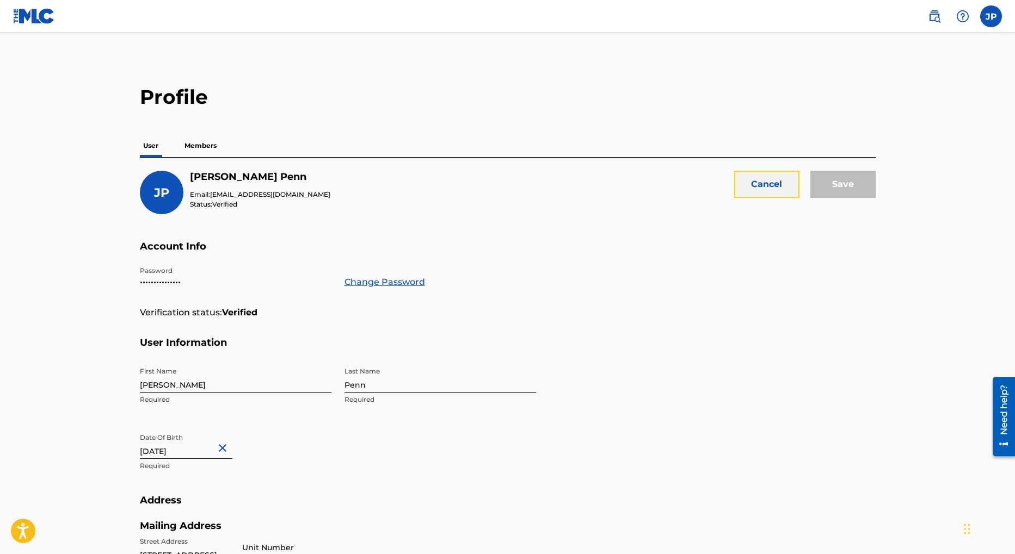
click at [757, 191] on button "Cancel" at bounding box center [766, 184] width 65 height 27
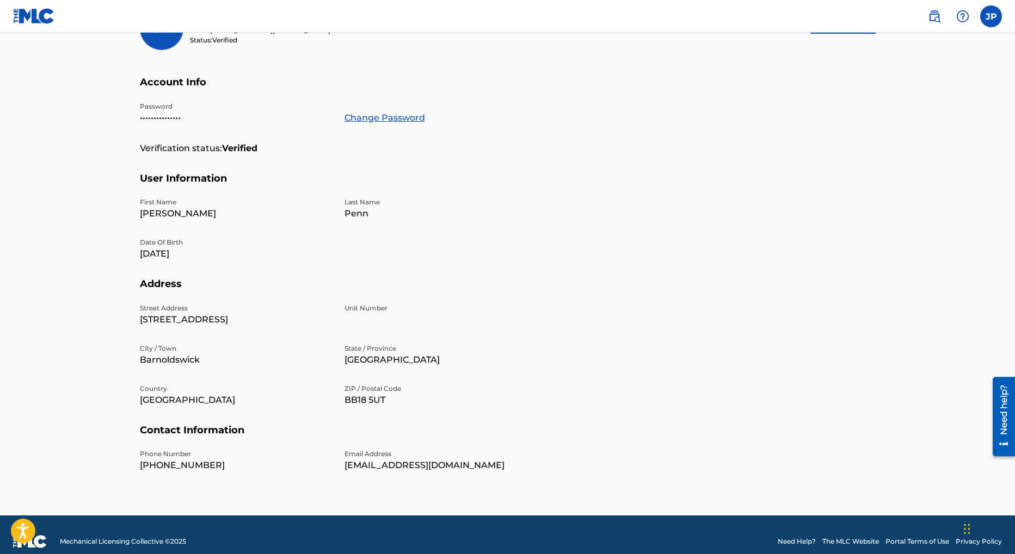
scroll to position [178, 0]
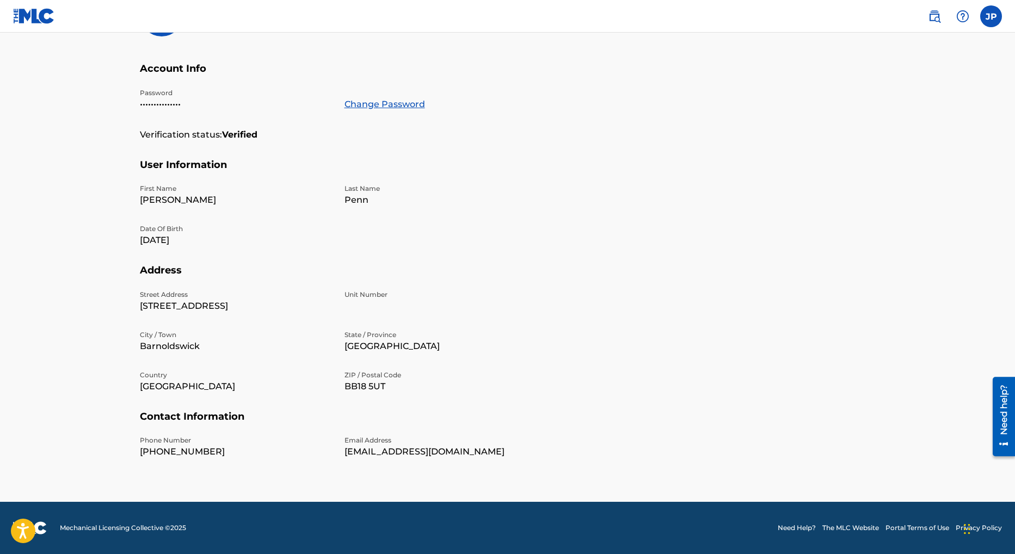
click at [534, 453] on p "[EMAIL_ADDRESS][DOMAIN_NAME]" at bounding box center [439, 452] width 191 height 13
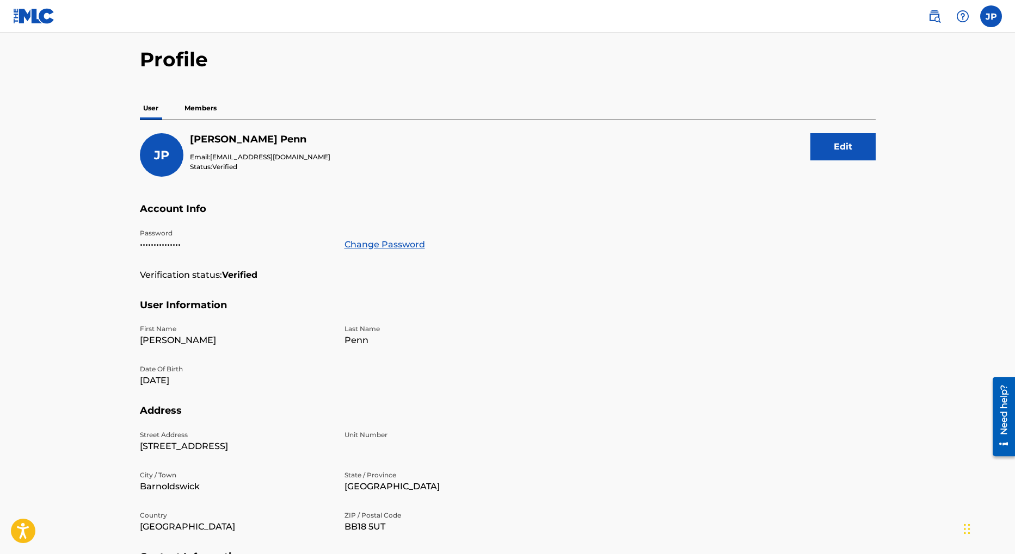
scroll to position [0, 0]
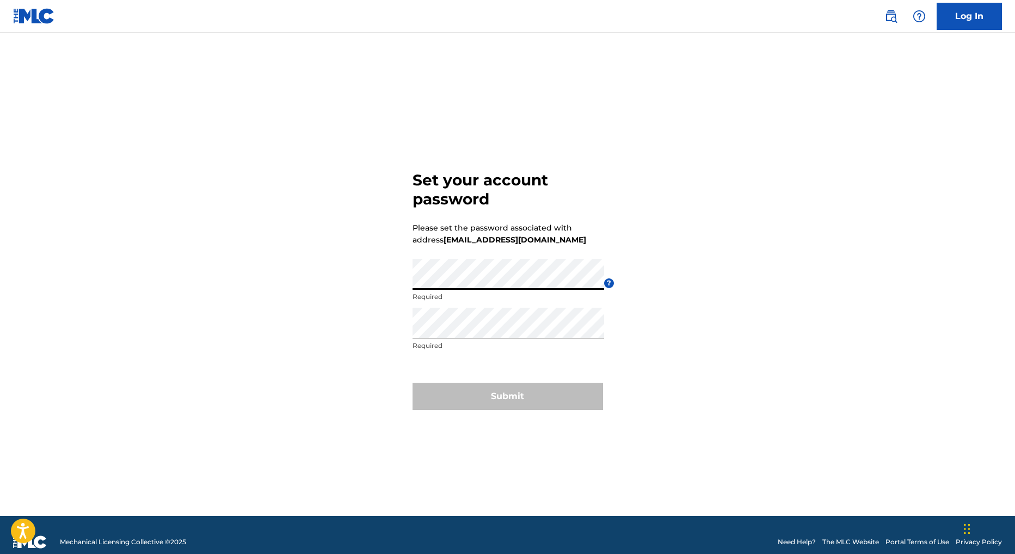
click at [385, 280] on div "Set your account password Please set the password associated with address [EMAI…" at bounding box center [508, 288] width 762 height 456
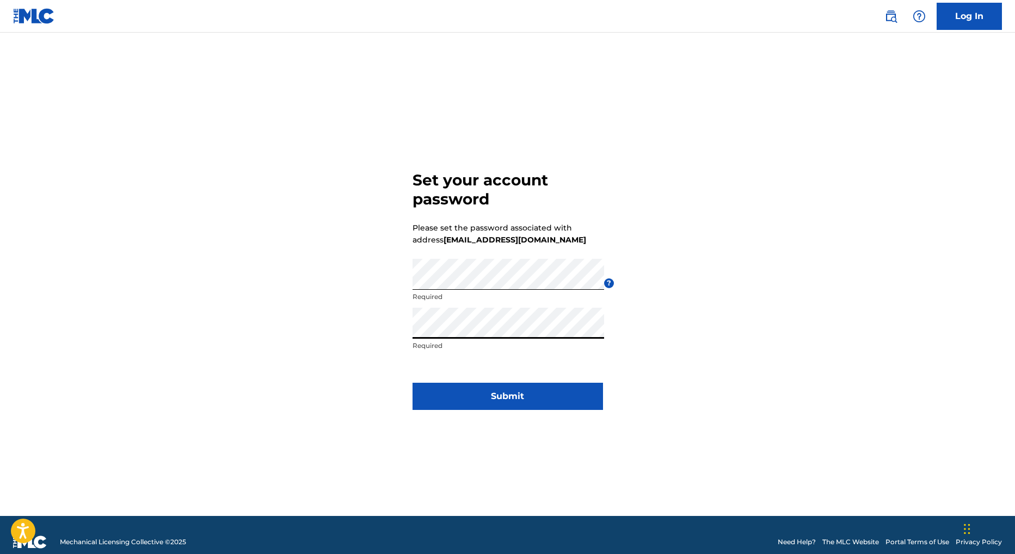
click at [347, 322] on div "Set your account password Please set the password associated with address [EMAI…" at bounding box center [508, 288] width 762 height 456
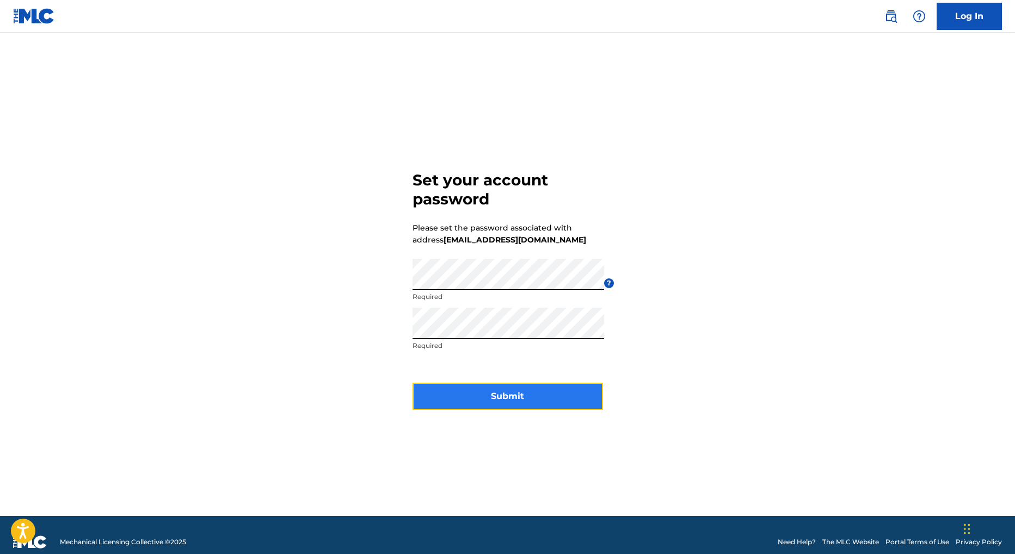
click at [505, 397] on button "Submit" at bounding box center [507, 396] width 190 height 27
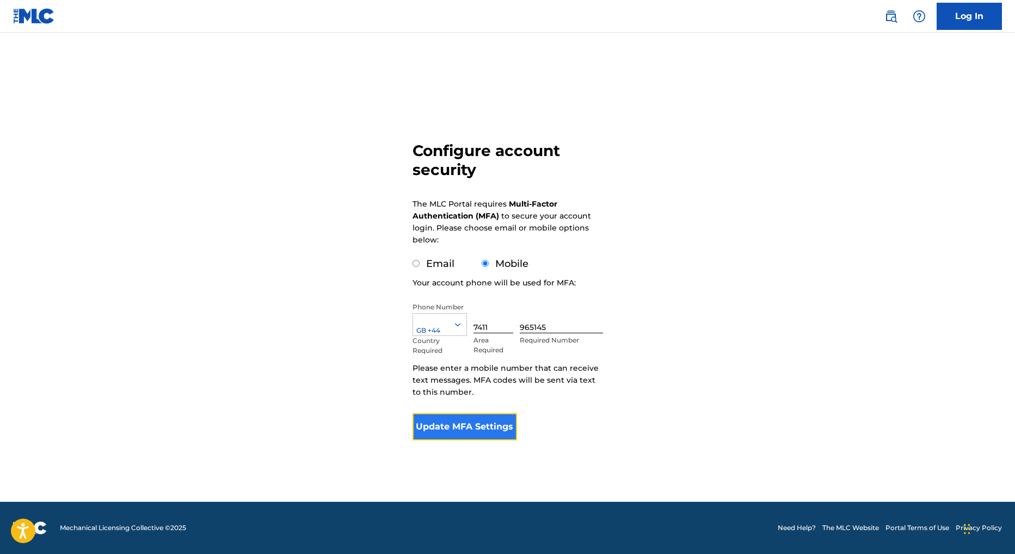
click at [495, 431] on button "Update MFA Settings" at bounding box center [464, 426] width 105 height 27
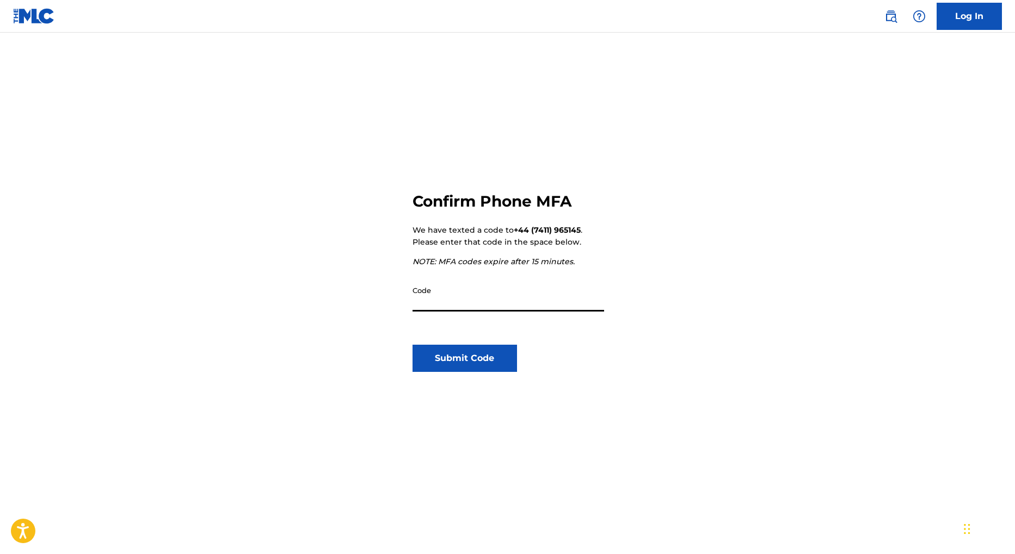
scroll to position [1, 0]
type input "476641"
click at [479, 361] on button "Submit Code" at bounding box center [464, 358] width 105 height 27
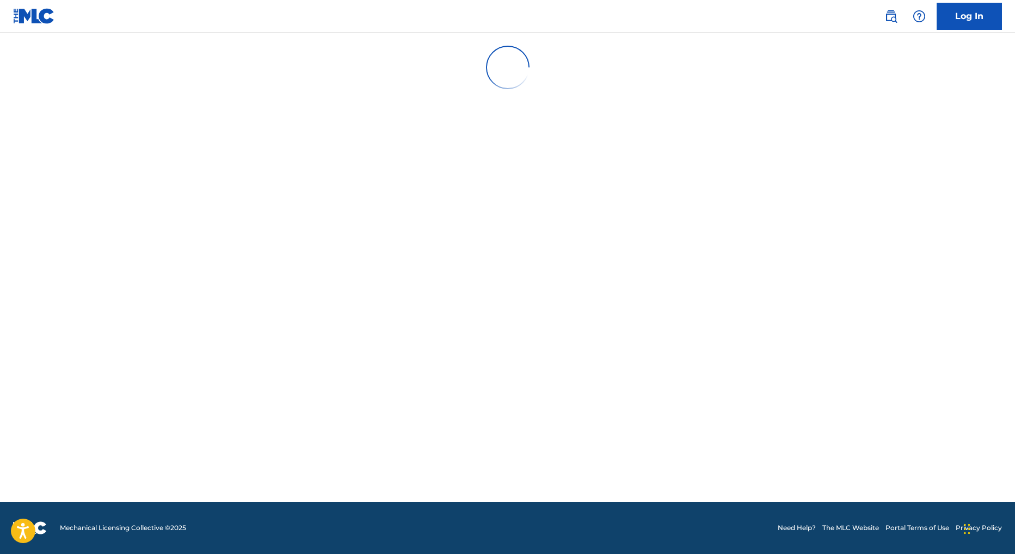
scroll to position [0, 0]
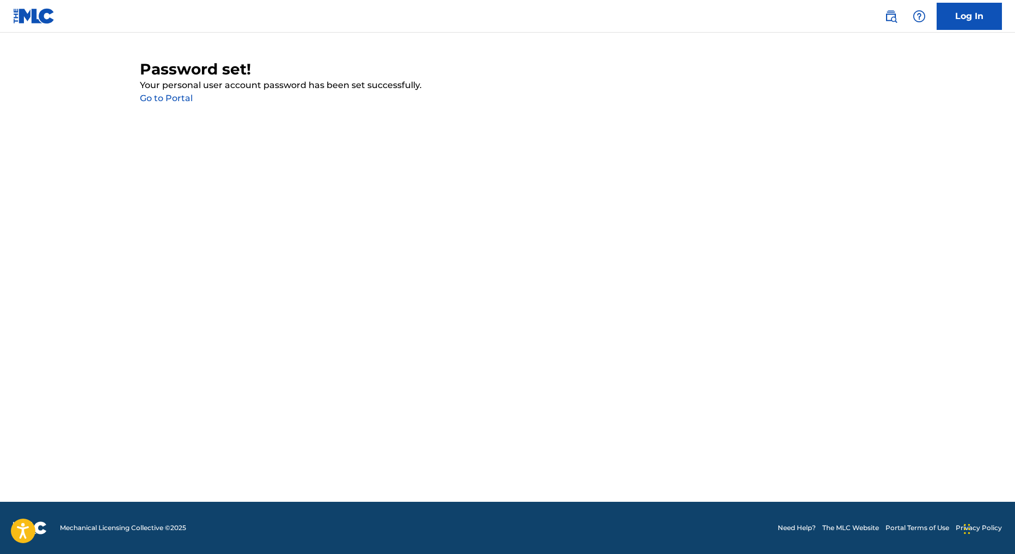
click at [179, 100] on link "Go to Portal" at bounding box center [166, 98] width 53 height 10
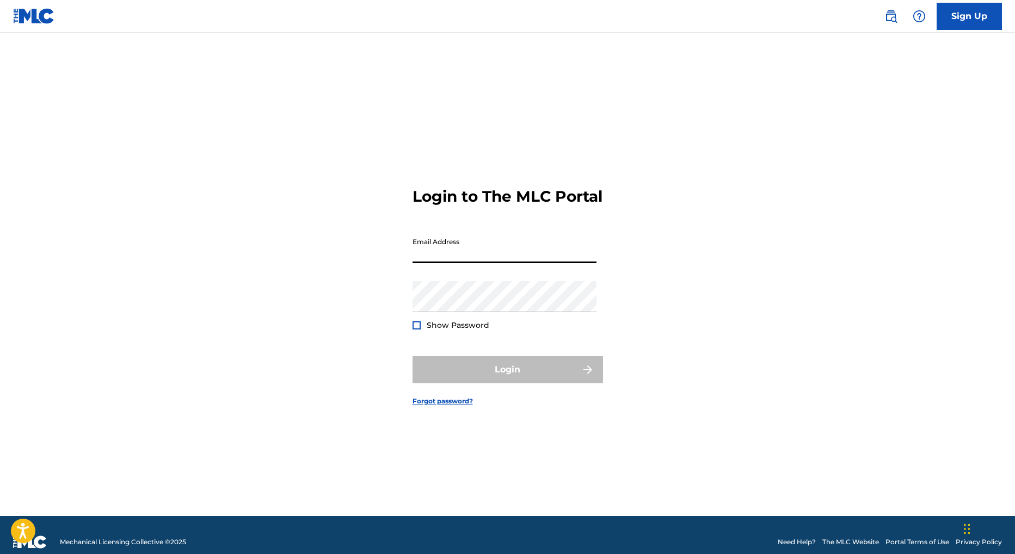
click at [458, 255] on input "Email Address" at bounding box center [504, 247] width 184 height 31
type input "[EMAIL_ADDRESS][DOMAIN_NAME]"
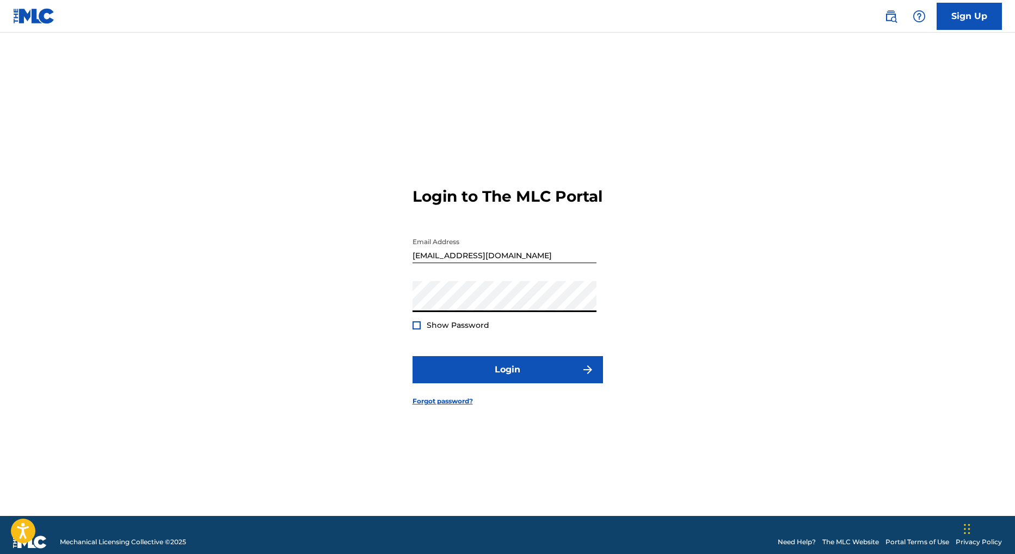
click at [417, 330] on div at bounding box center [416, 326] width 8 height 8
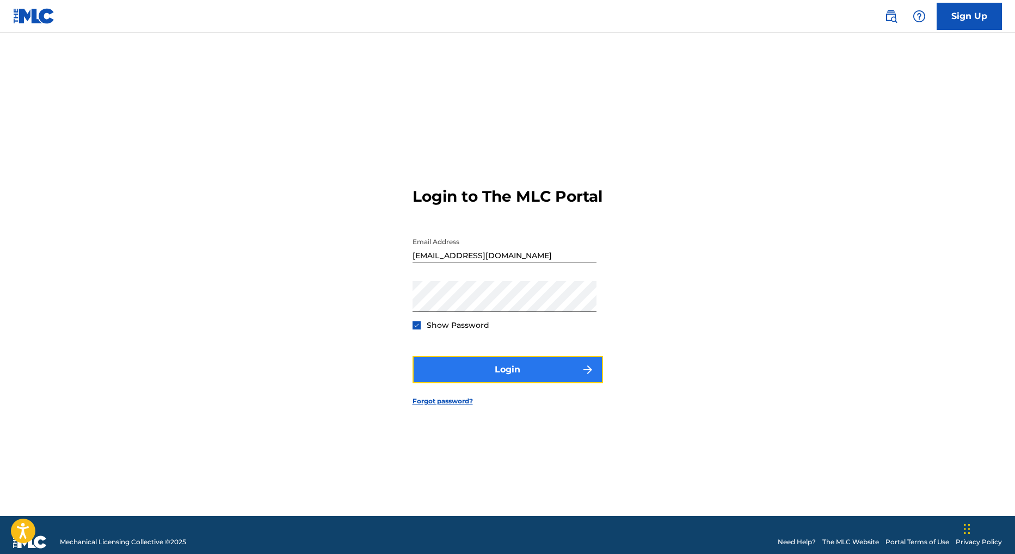
click at [500, 374] on button "Login" at bounding box center [507, 369] width 190 height 27
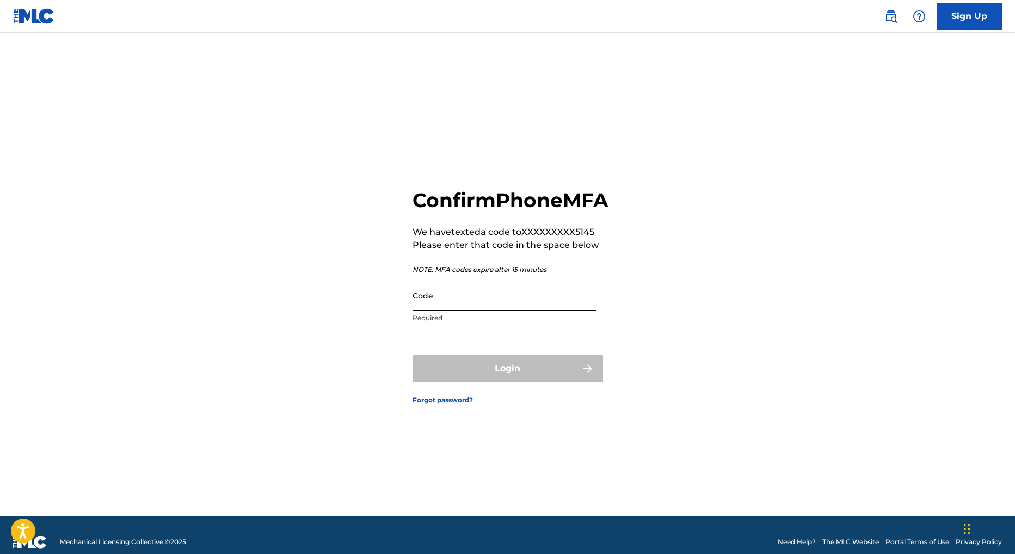
click at [471, 311] on input "Code" at bounding box center [504, 295] width 184 height 31
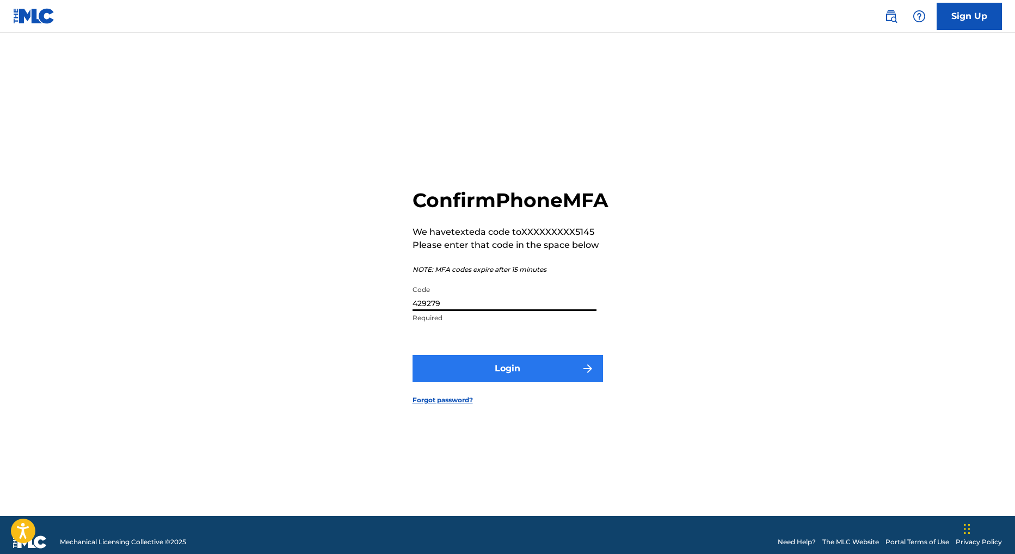
type input "429279"
click at [529, 381] on button "Login" at bounding box center [507, 368] width 190 height 27
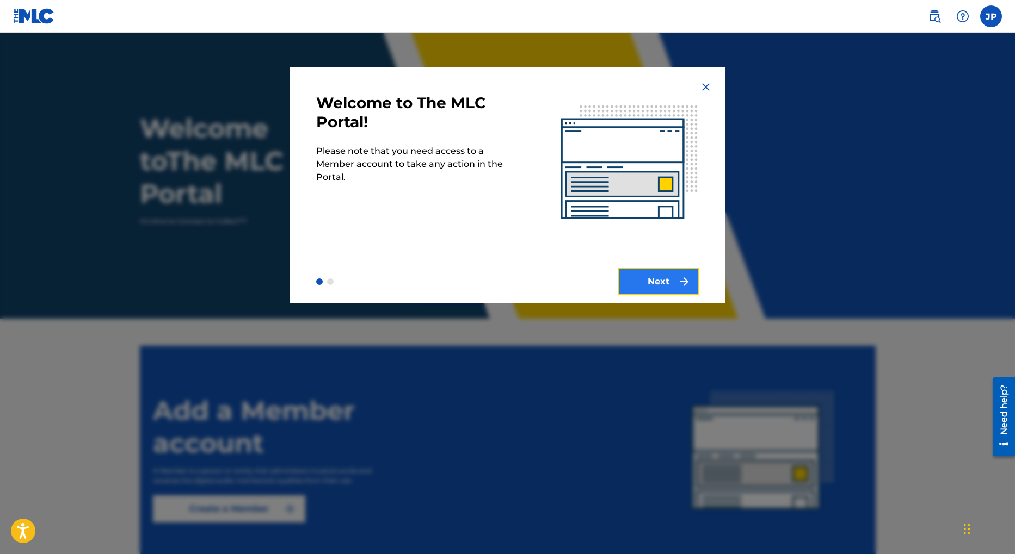
click at [664, 285] on button "Next" at bounding box center [658, 281] width 82 height 27
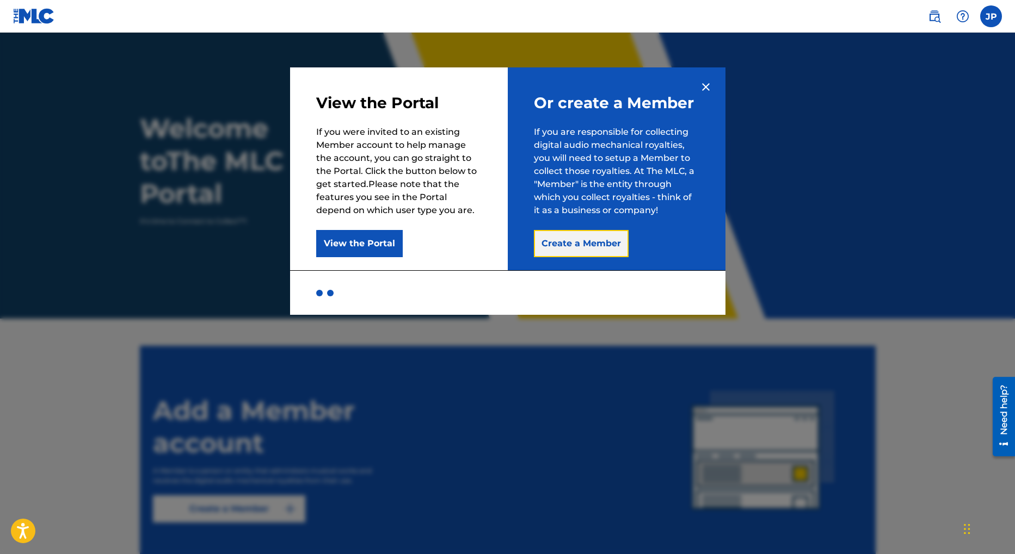
click at [574, 243] on button "Create a Member" at bounding box center [581, 243] width 95 height 27
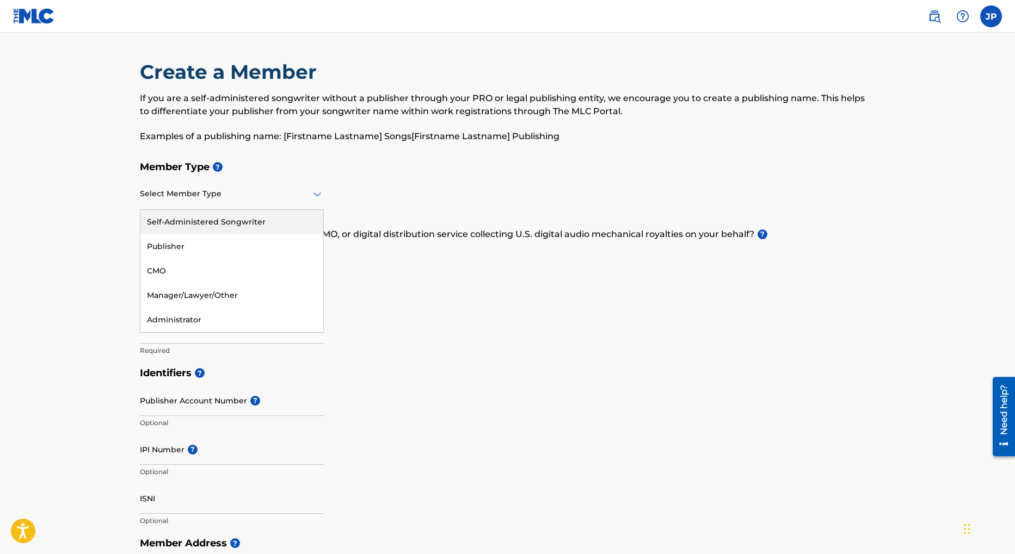
click at [314, 193] on icon at bounding box center [317, 195] width 8 height 4
click at [364, 190] on div "Member Type ? Self-Administered Songwriter, 1 of 5. 5 results available. Use Up…" at bounding box center [508, 259] width 736 height 206
